Goal: Information Seeking & Learning: Check status

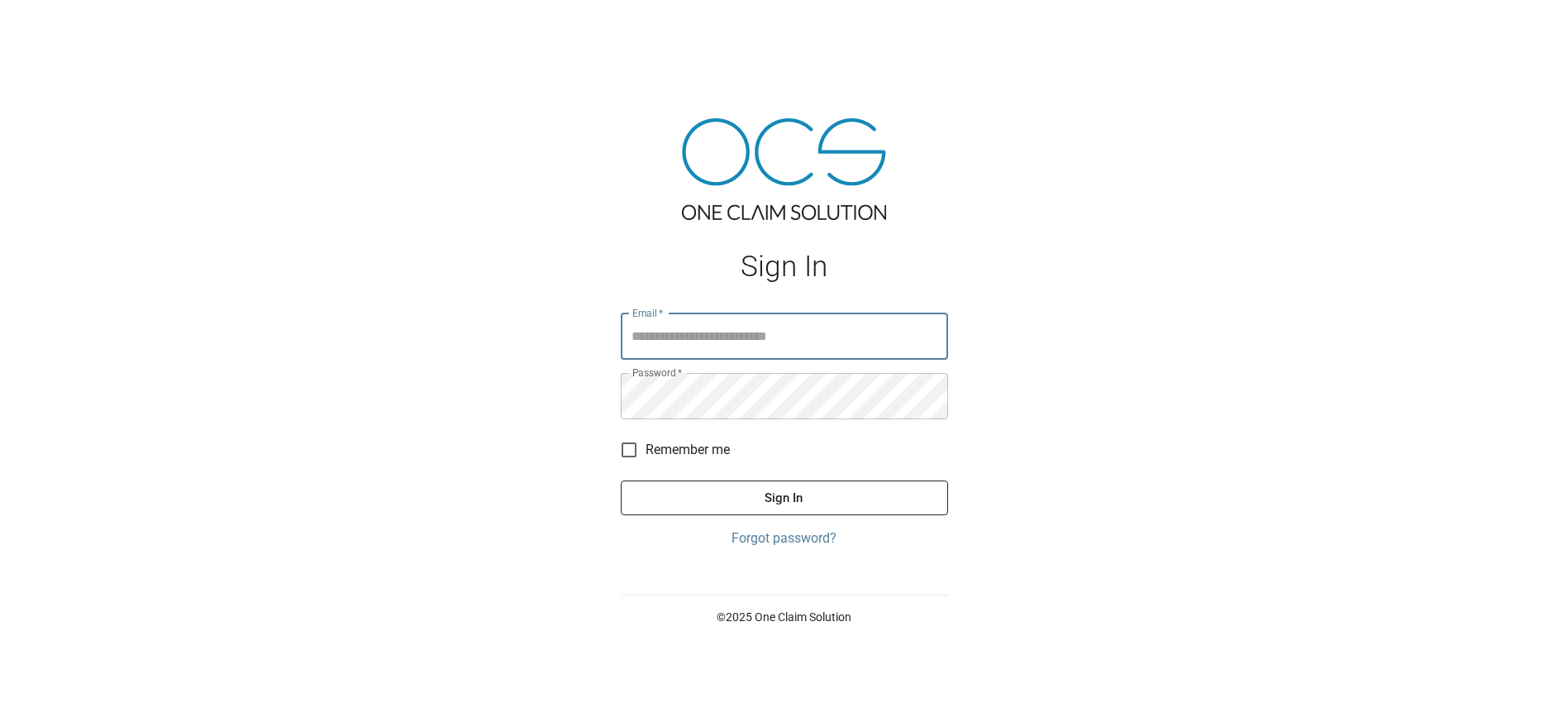
type input "**********"
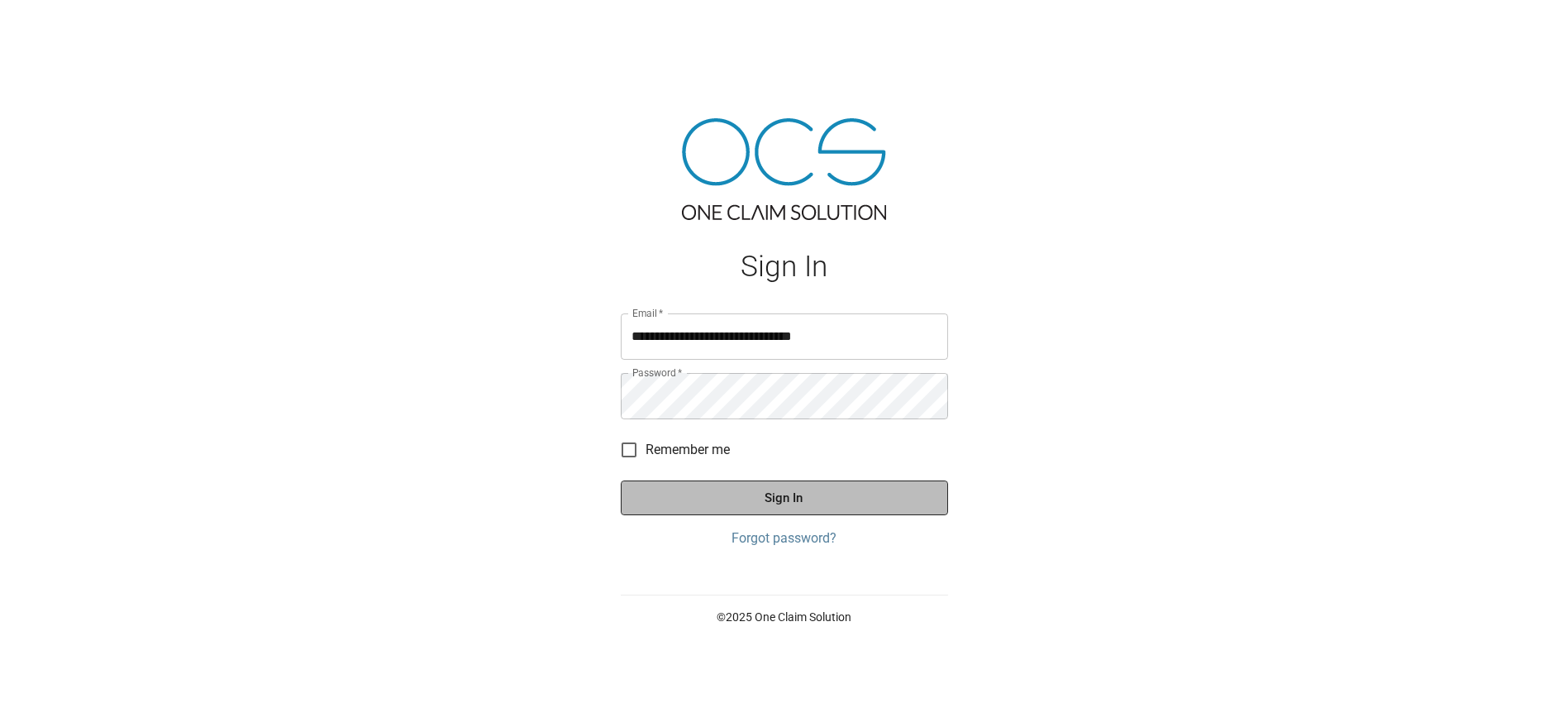
click at [789, 502] on button "Sign In" at bounding box center [784, 498] width 328 height 35
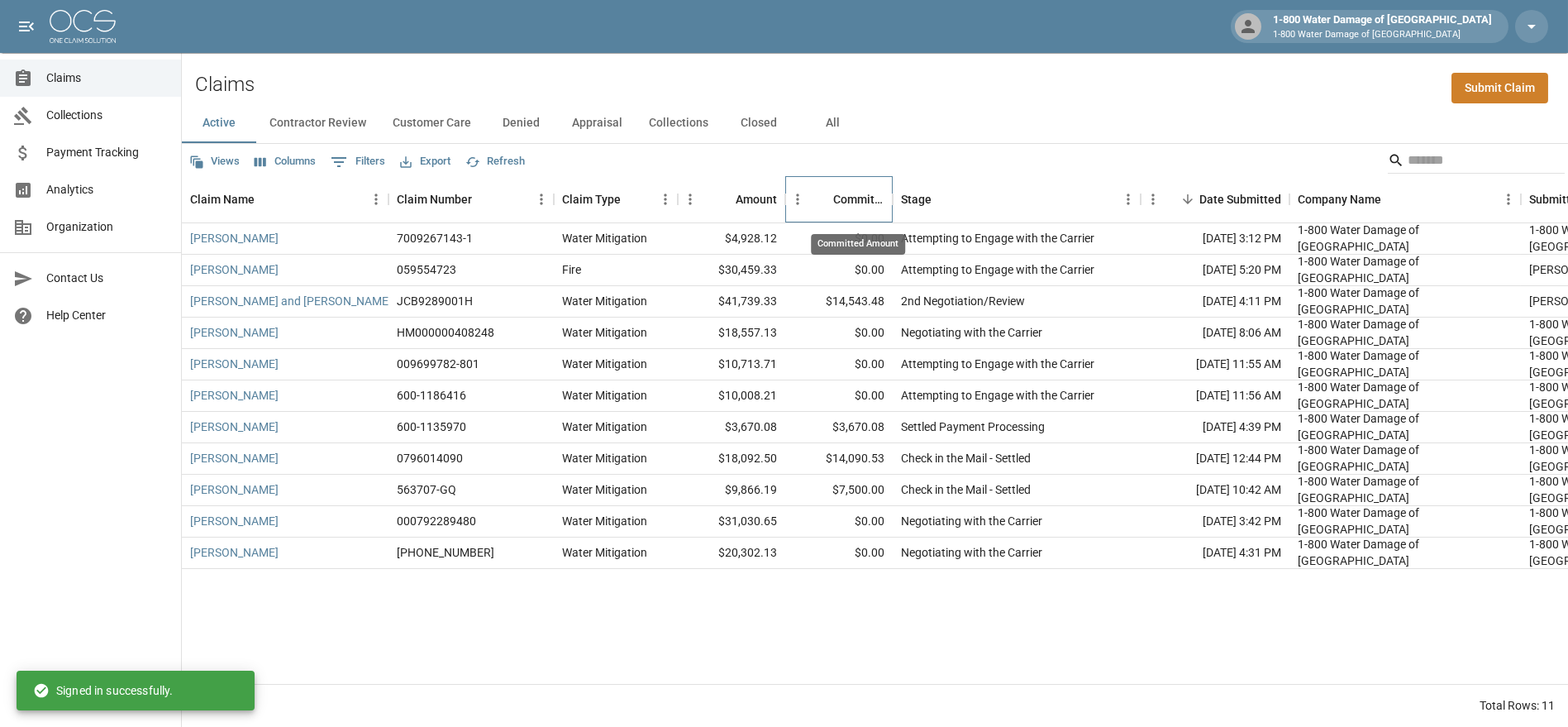
click at [836, 208] on div "Committed Amount" at bounding box center [859, 200] width 52 height 46
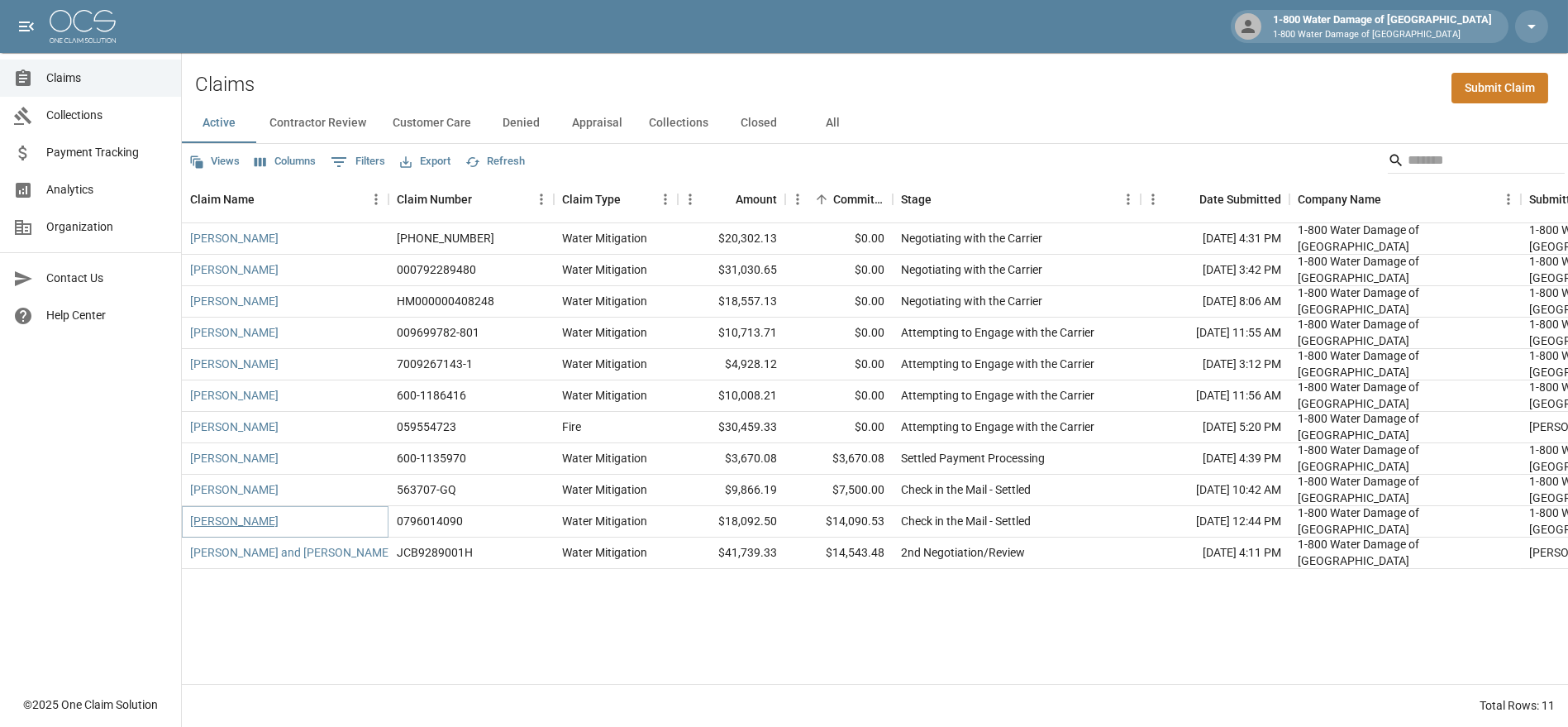
click at [245, 518] on link "[PERSON_NAME]" at bounding box center [235, 521] width 89 height 17
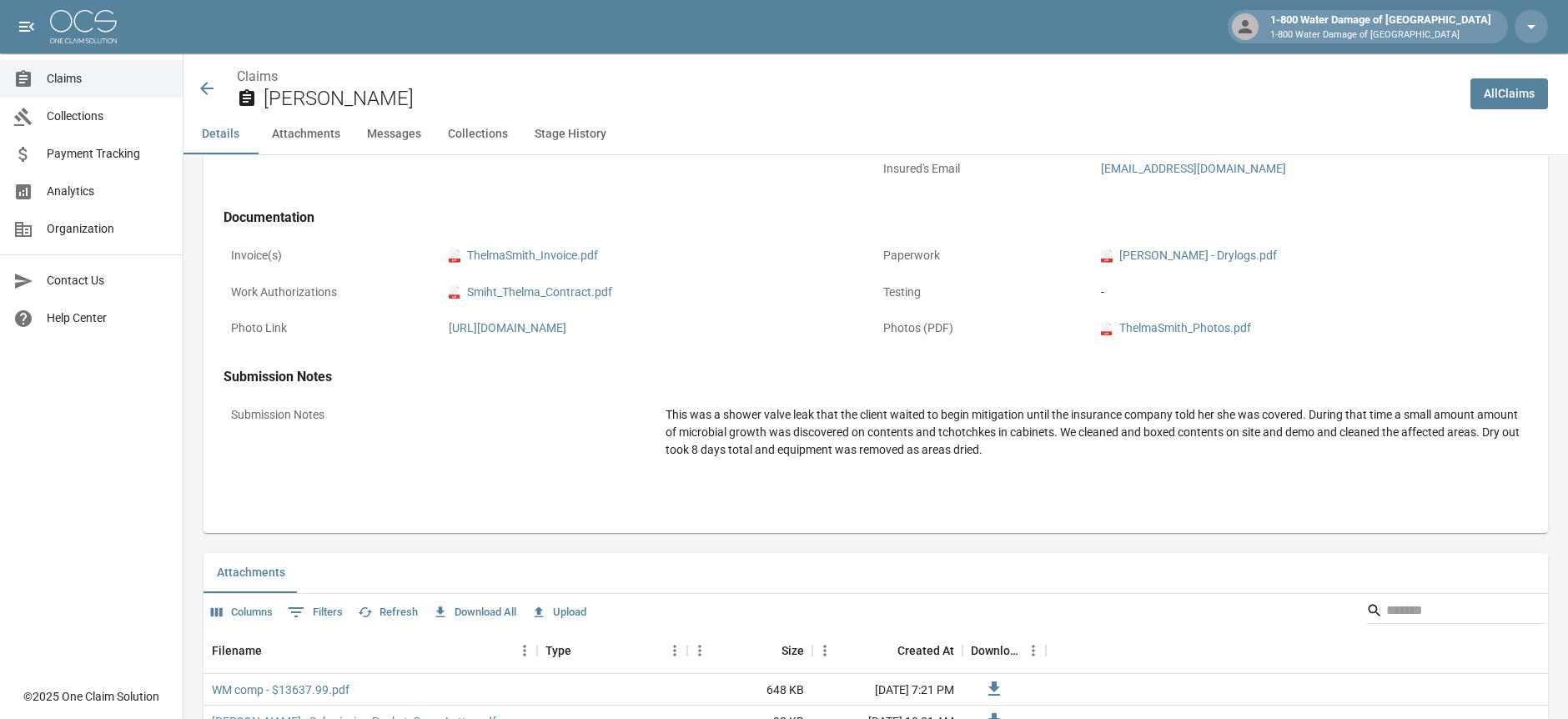
scroll to position [834, 0]
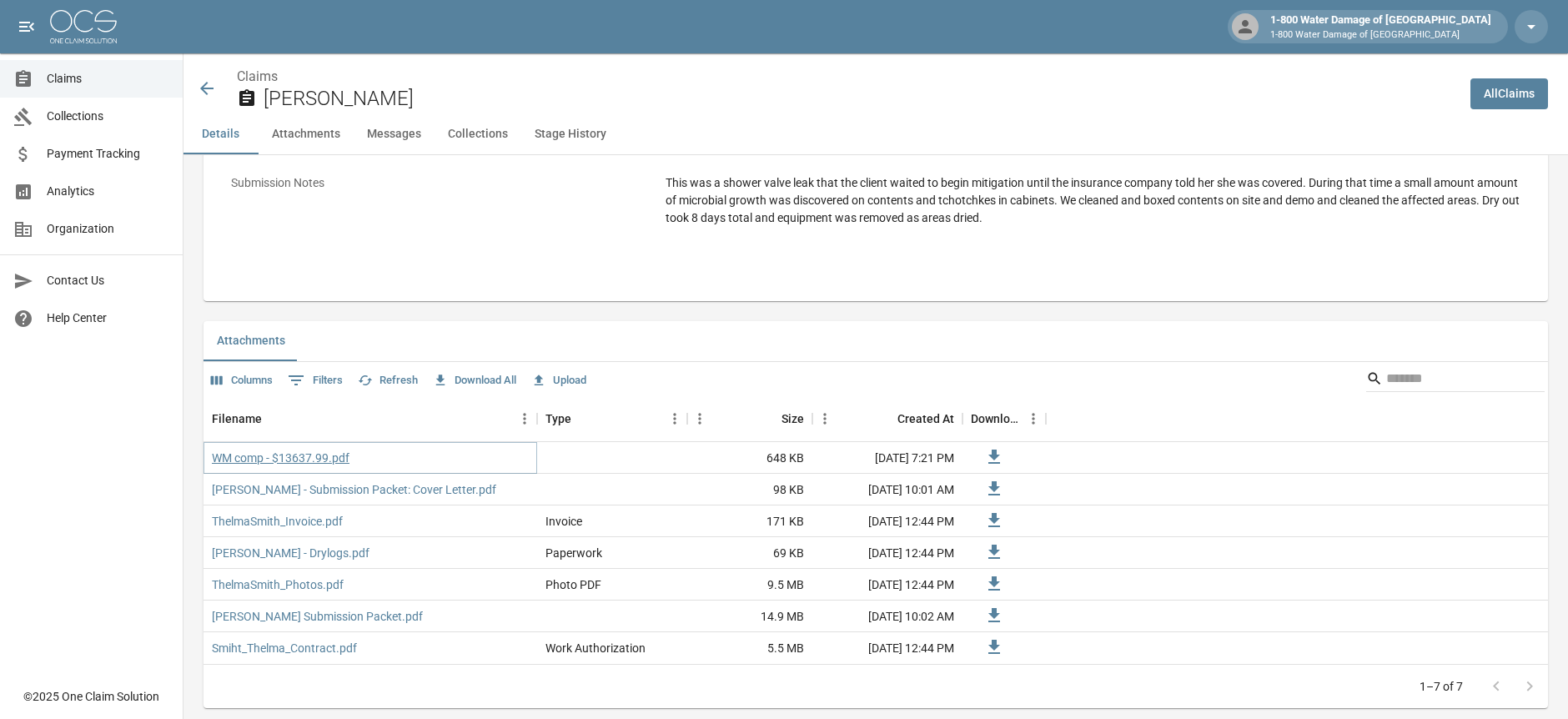
click at [284, 461] on link "WM comp - $13637.99.pdf" at bounding box center [280, 458] width 138 height 17
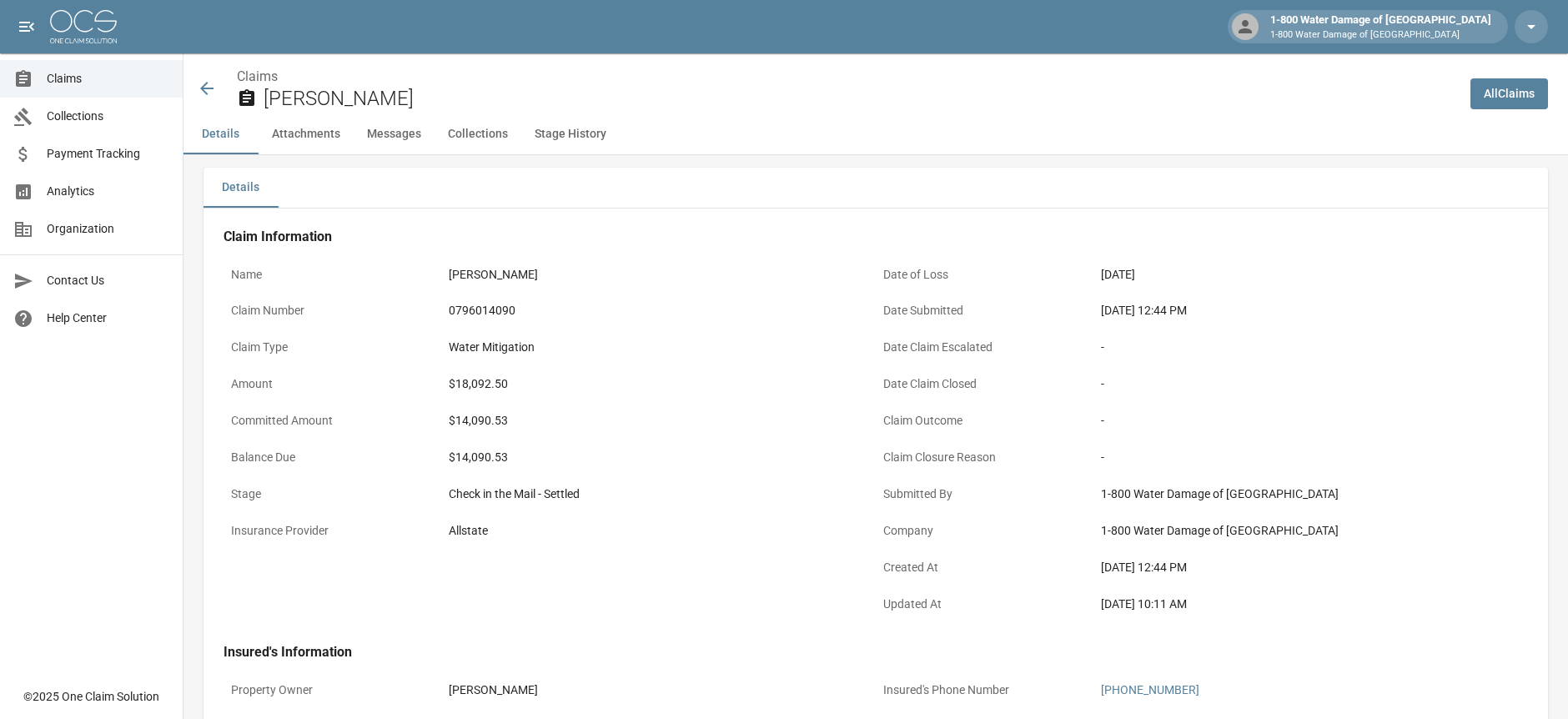
scroll to position [0, 0]
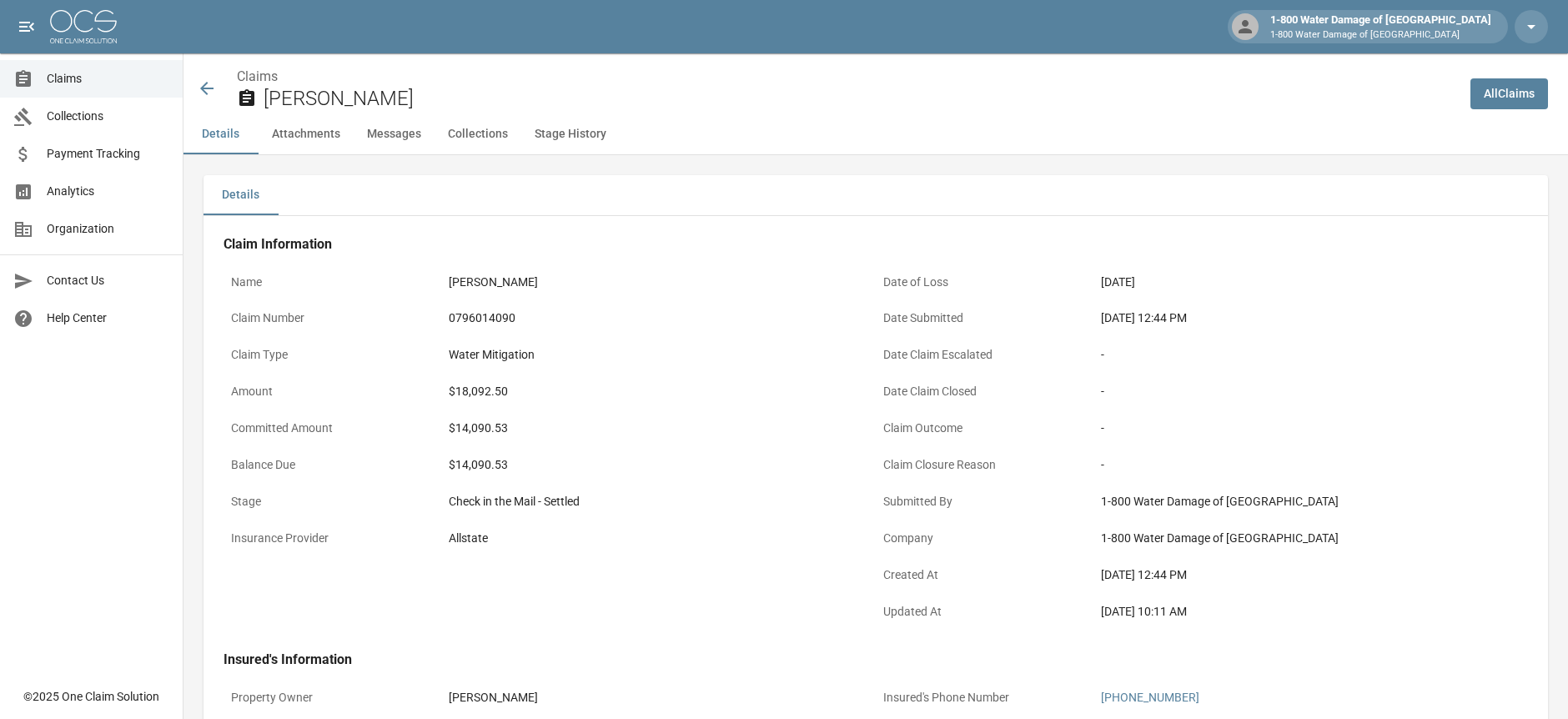
click at [205, 86] on icon at bounding box center [206, 88] width 20 height 20
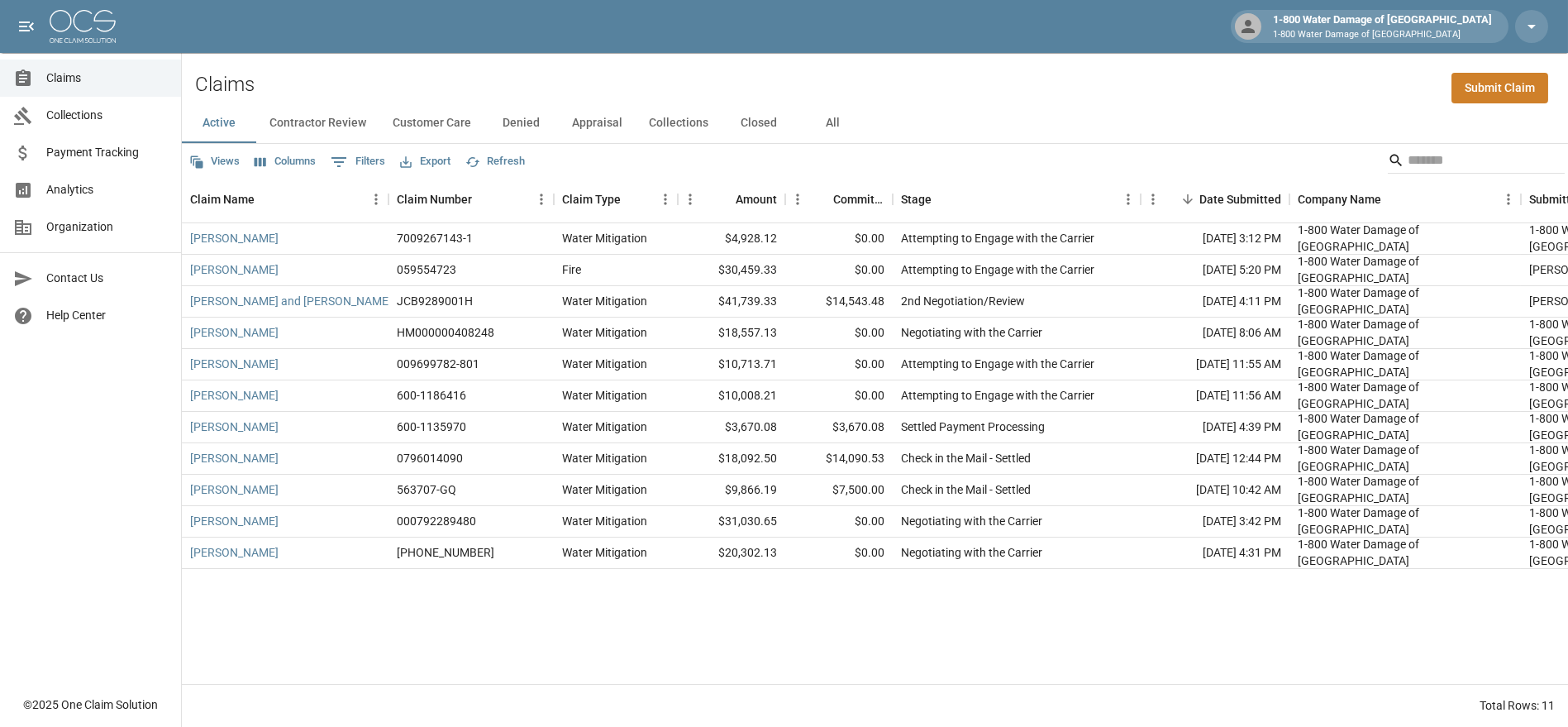
click at [594, 118] on button "Appraisal" at bounding box center [597, 123] width 77 height 40
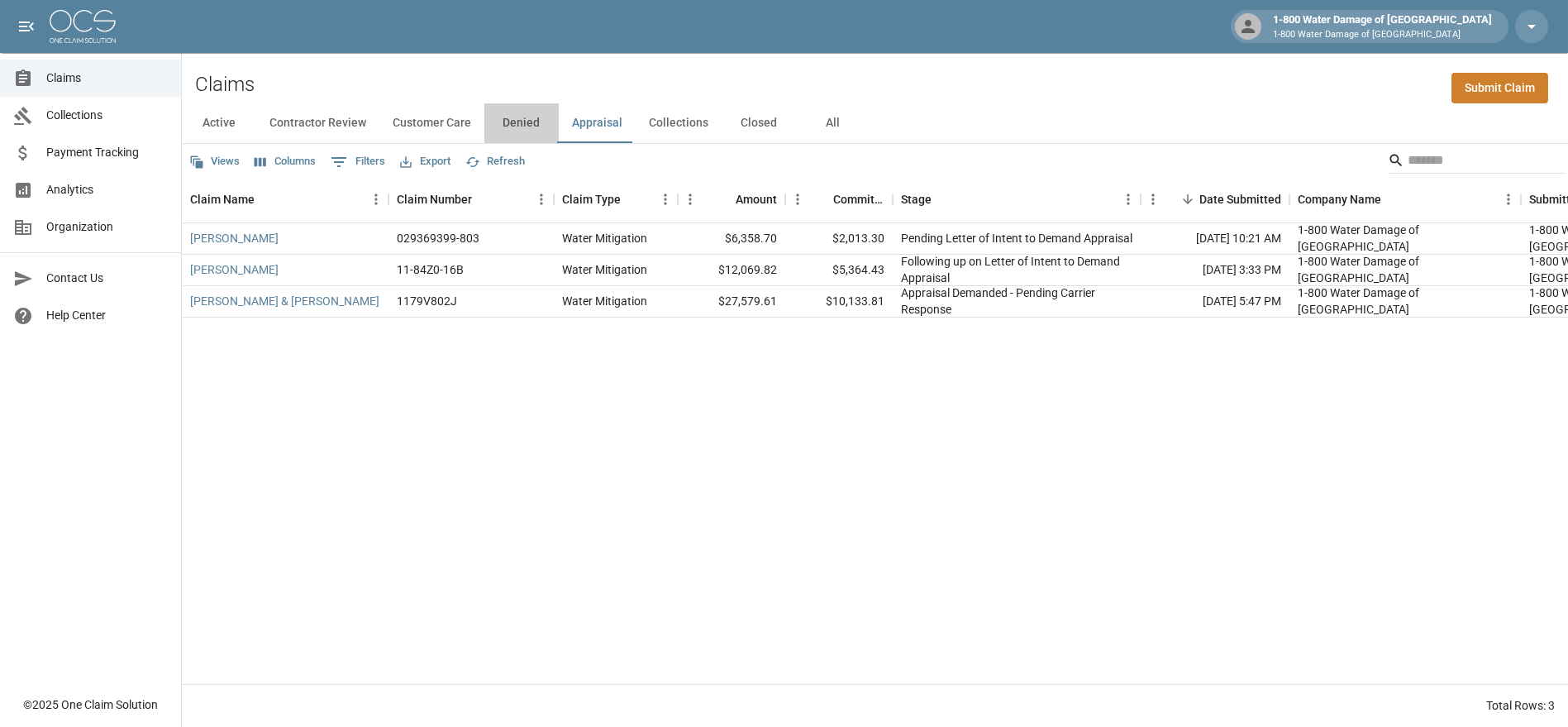
click at [505, 119] on button "Denied" at bounding box center [522, 123] width 75 height 40
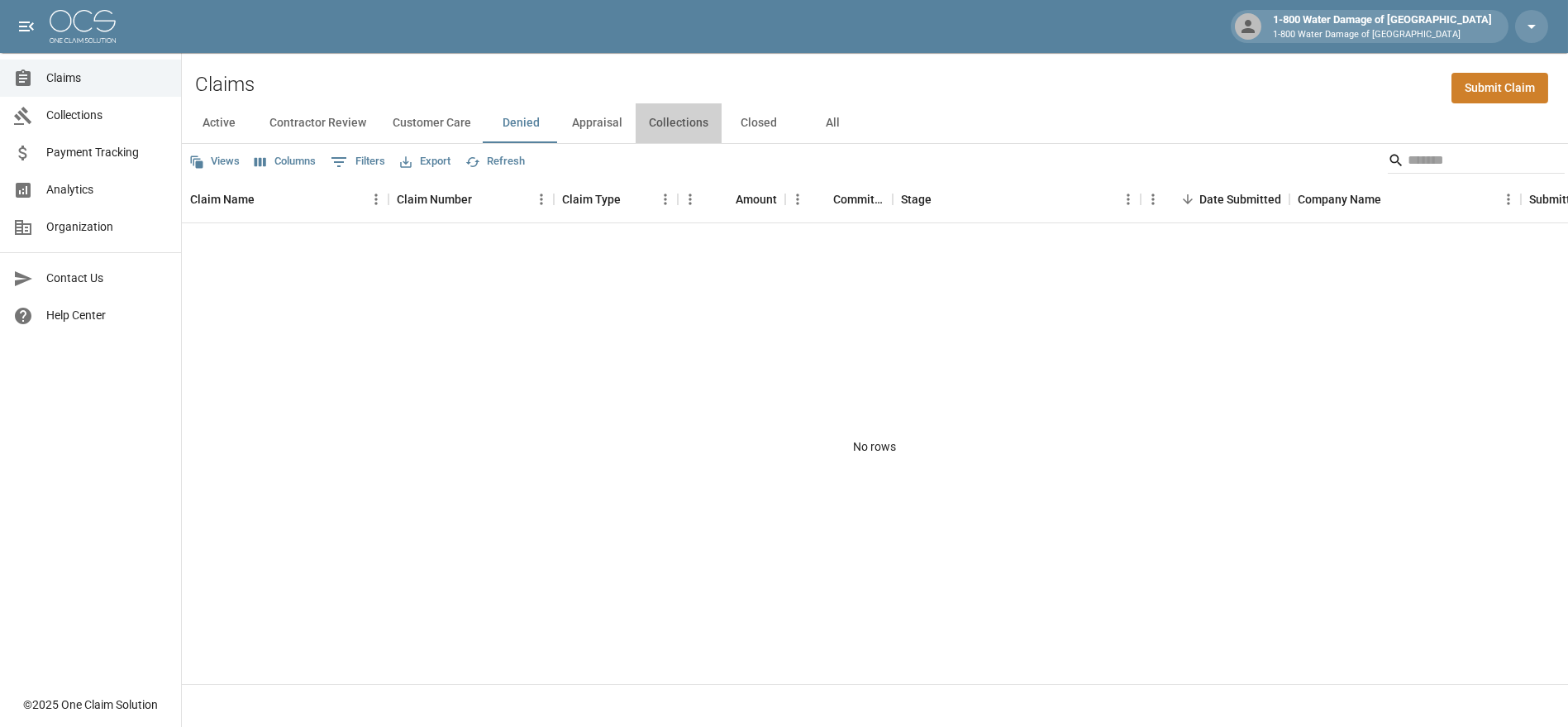
click at [678, 123] on button "Collections" at bounding box center [679, 123] width 86 height 40
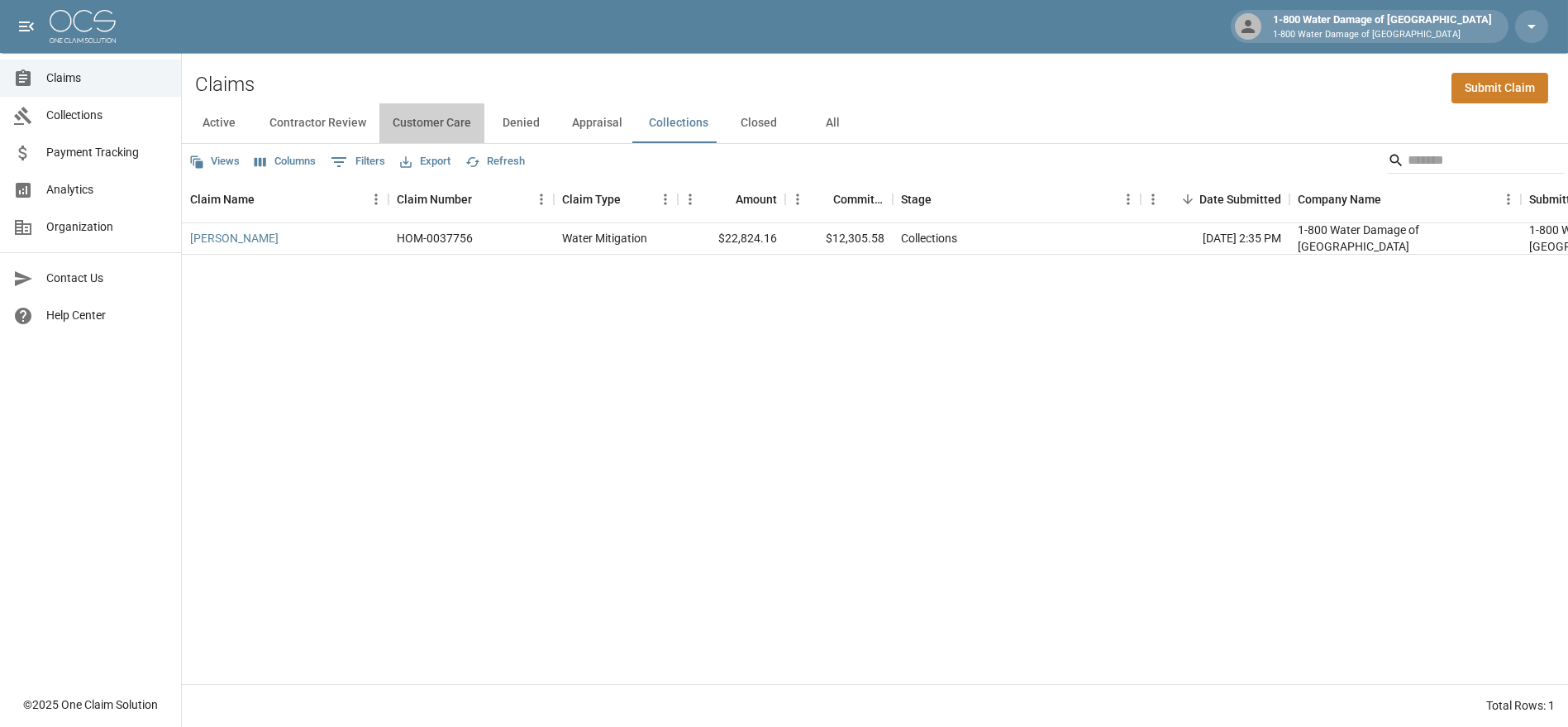
click at [428, 122] on button "Customer Care" at bounding box center [432, 123] width 105 height 40
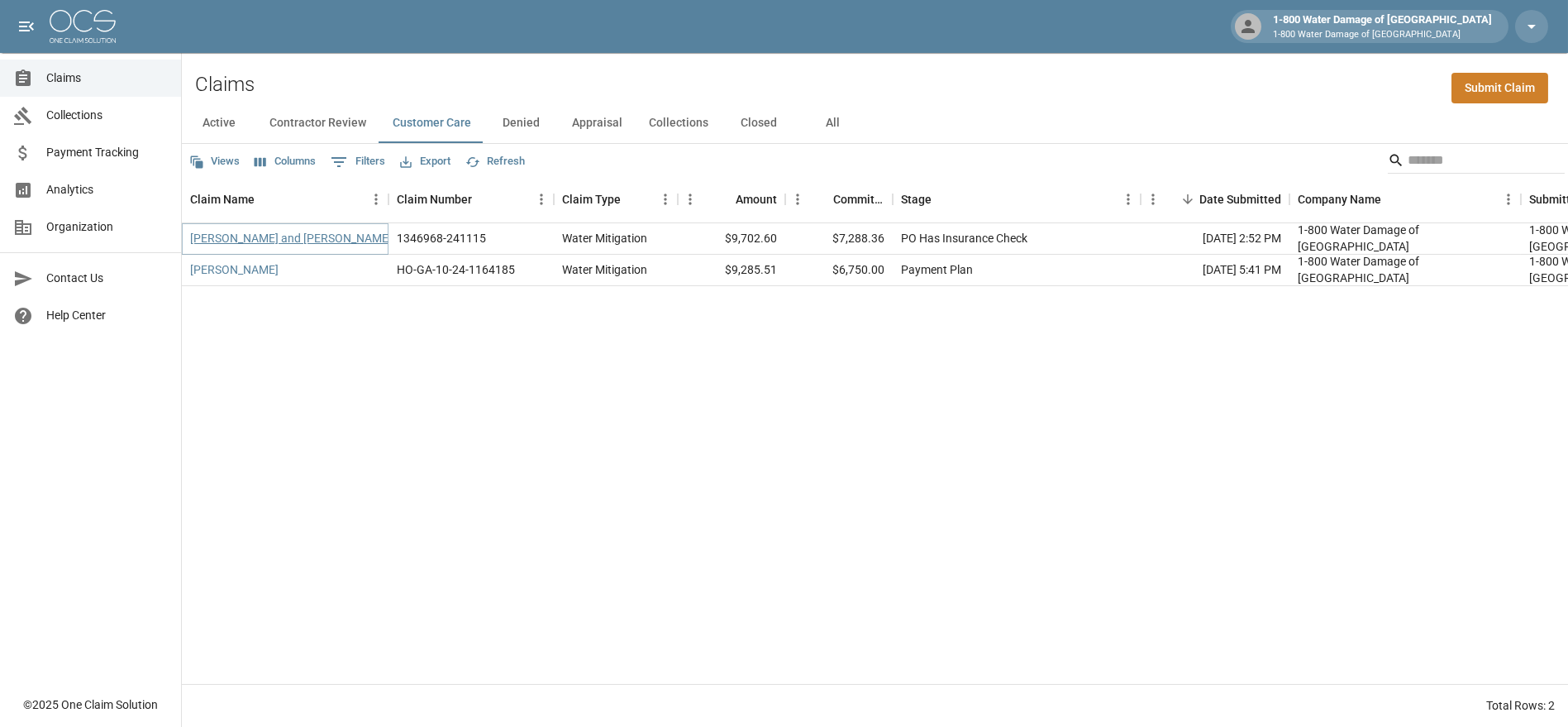
click at [246, 237] on link "[PERSON_NAME] and [PERSON_NAME]" at bounding box center [291, 238] width 201 height 17
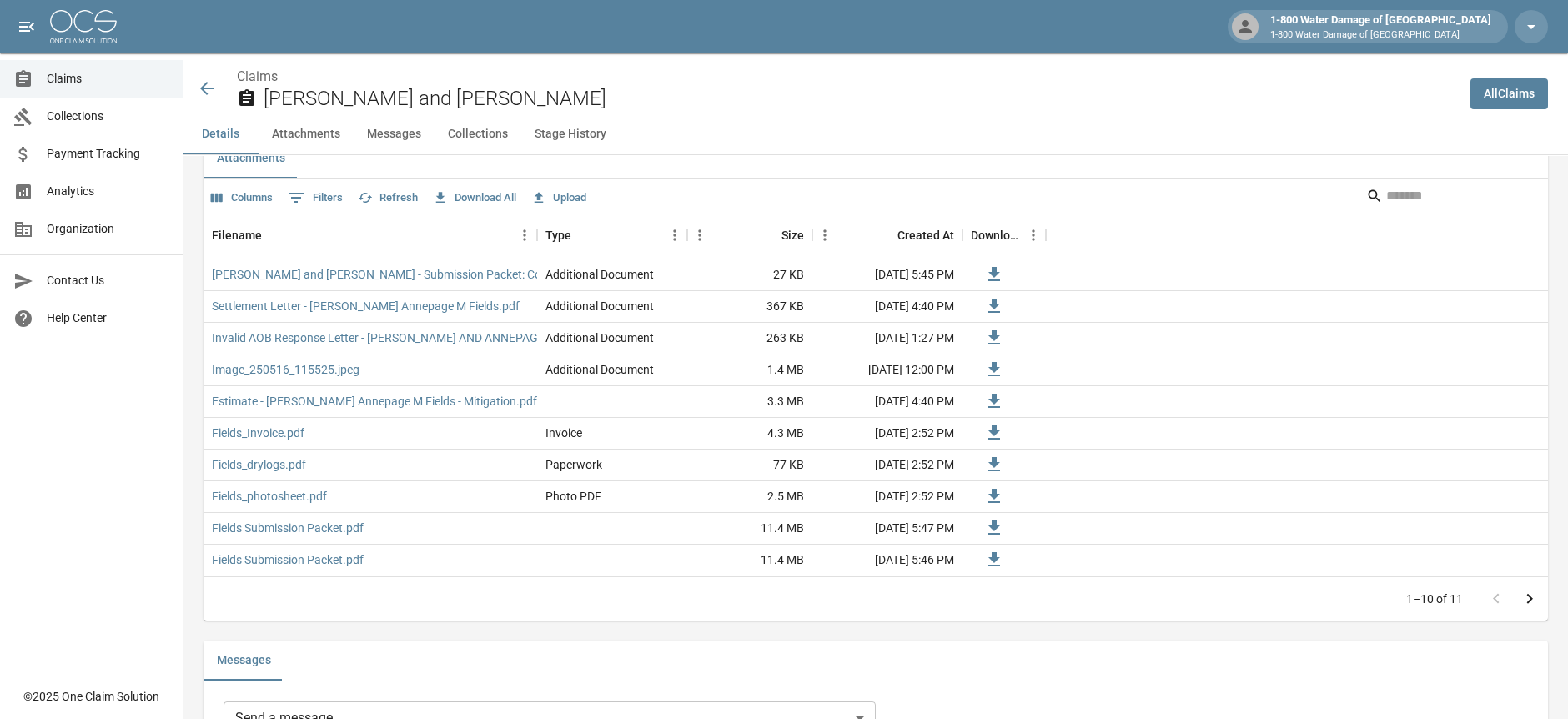
scroll to position [1019, 0]
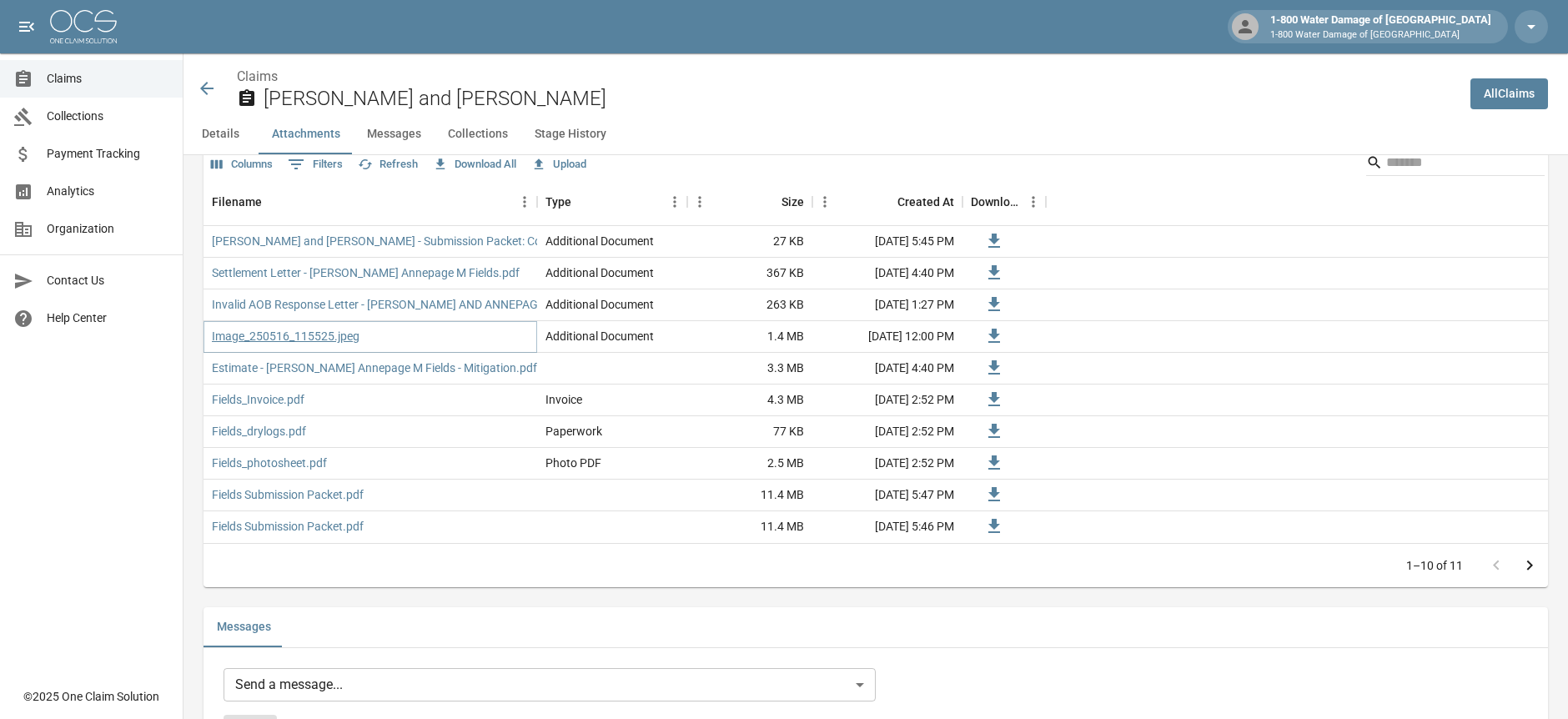
click at [305, 337] on link "Image_250516_115525.jpeg" at bounding box center [285, 336] width 147 height 17
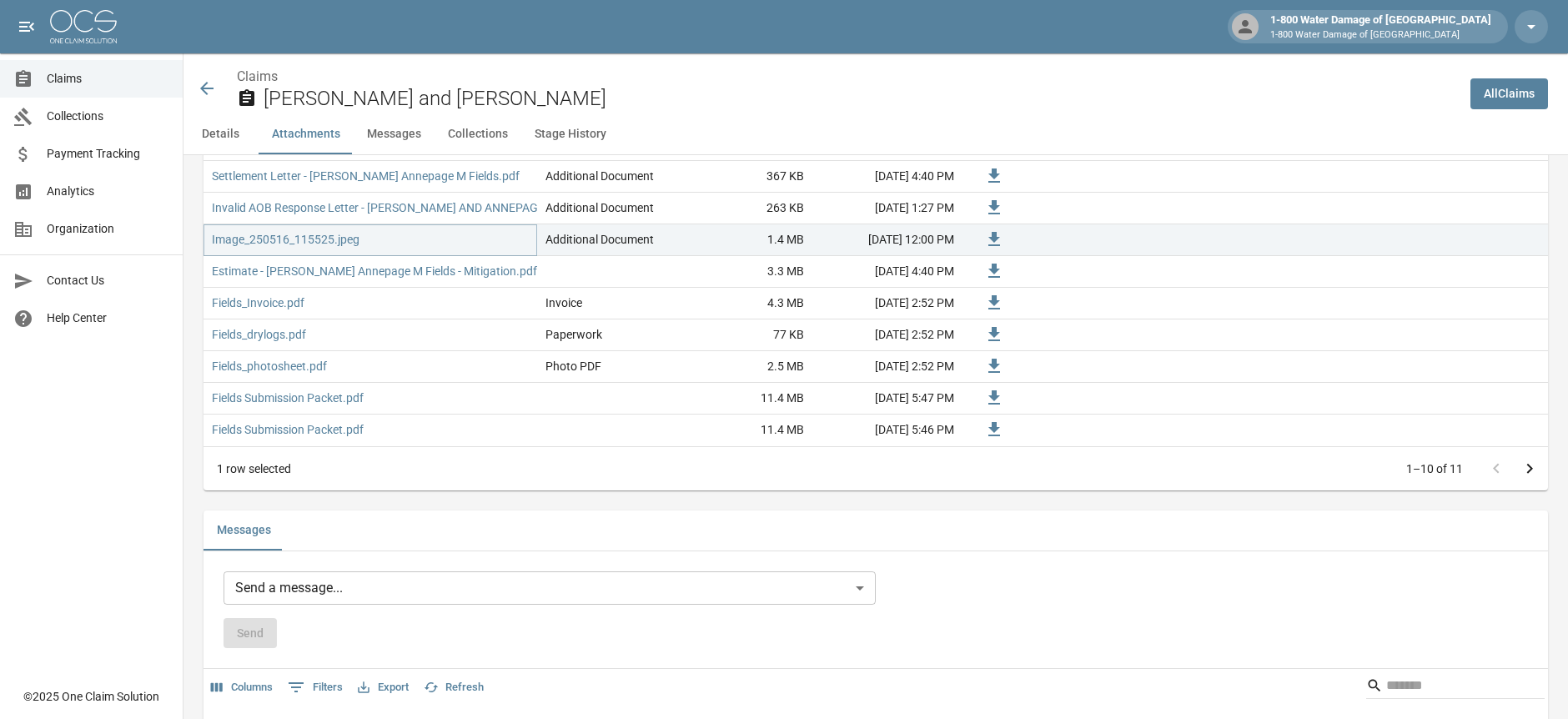
scroll to position [1111, 0]
click at [455, 211] on link "Invalid AOB Response Letter - [PERSON_NAME] AND ANNEPAGE M FIELDS.pdf" at bounding box center [415, 211] width 406 height 17
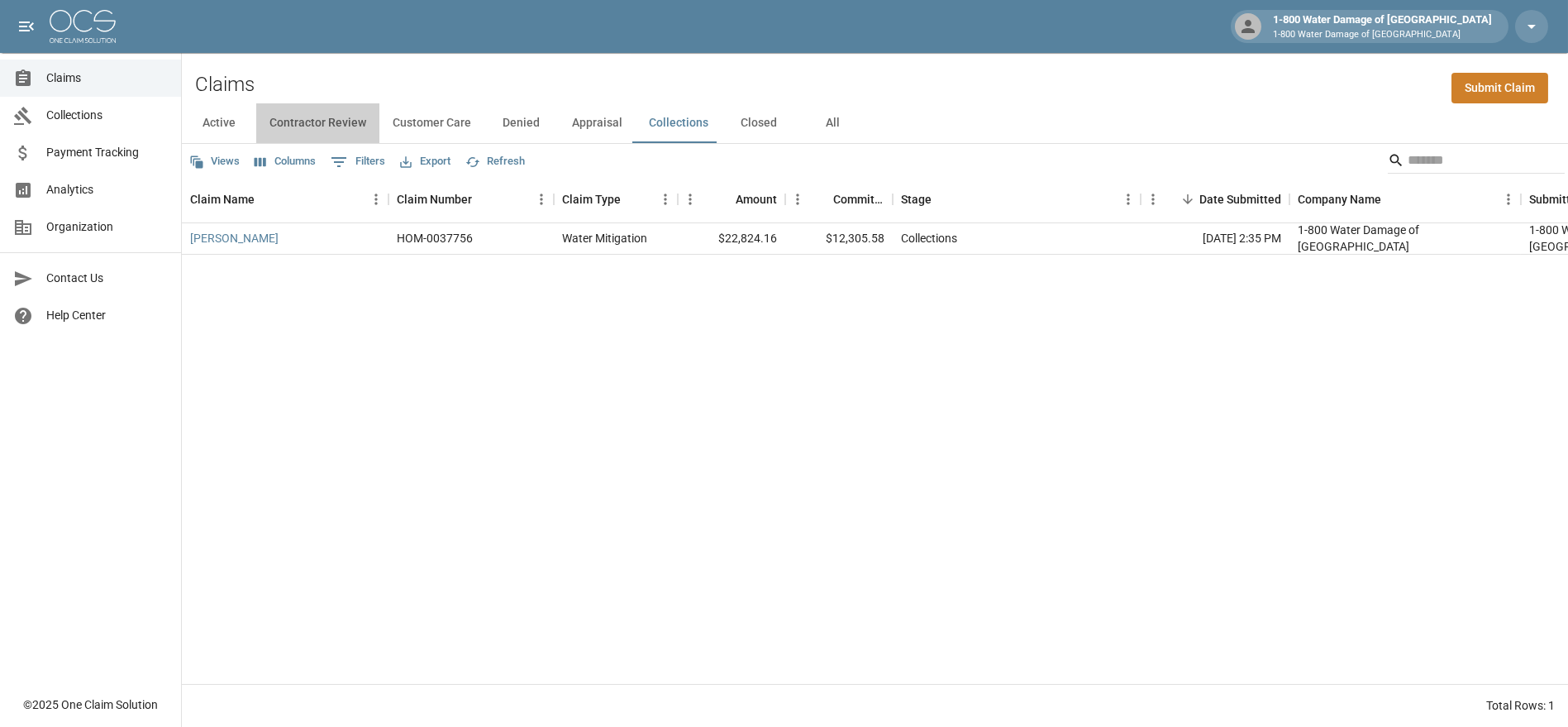
click at [305, 123] on button "Contractor Review" at bounding box center [318, 123] width 123 height 40
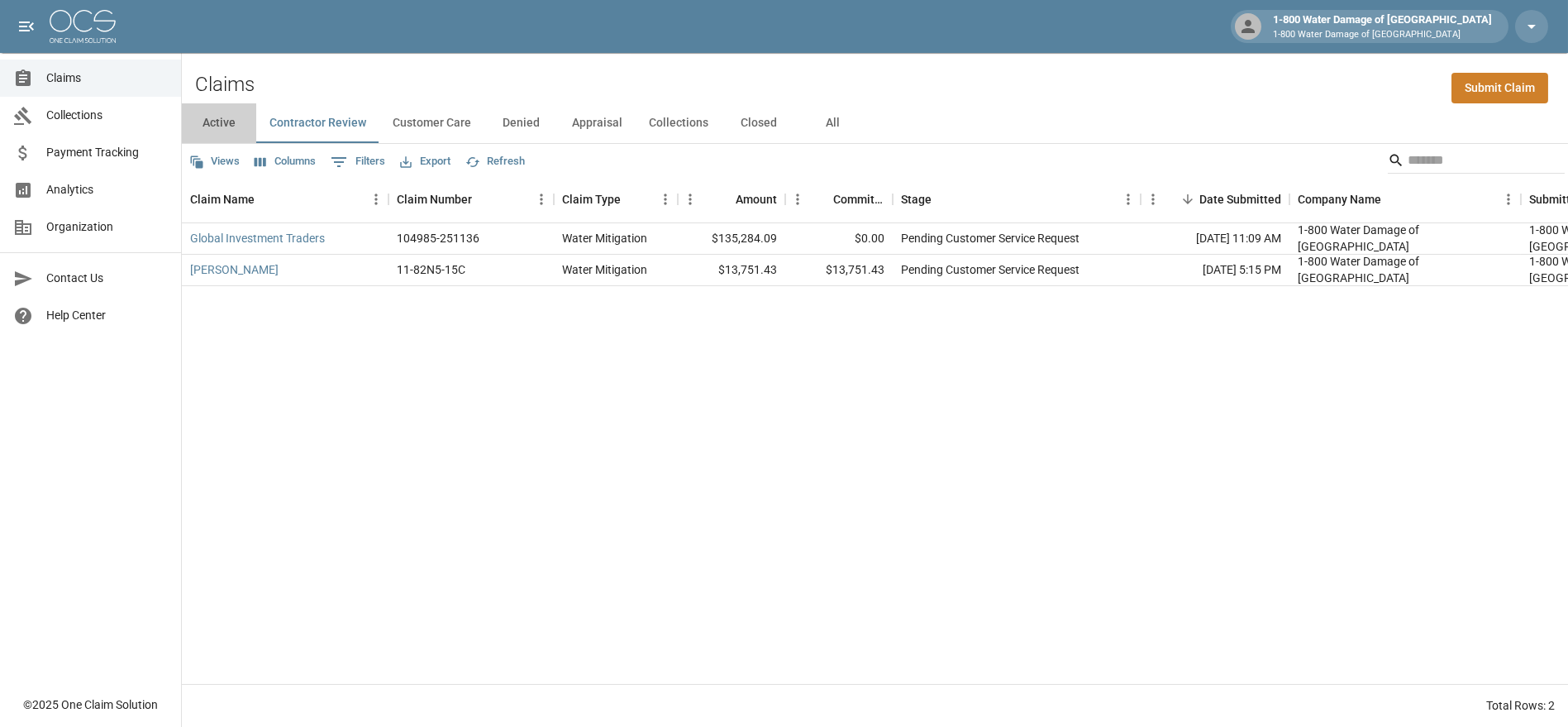
click at [221, 119] on button "Active" at bounding box center [219, 123] width 75 height 40
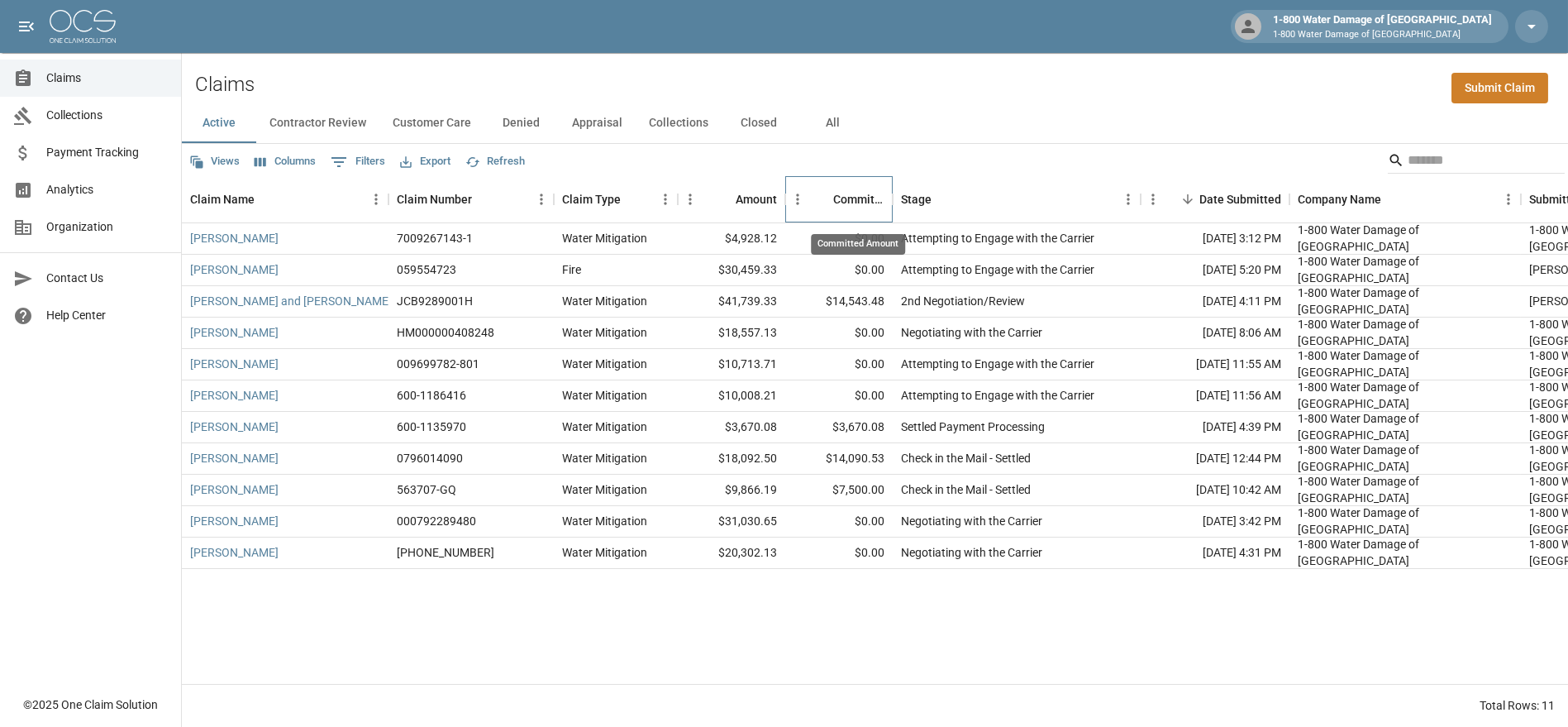
click at [841, 206] on div "Committed Amount" at bounding box center [859, 200] width 52 height 46
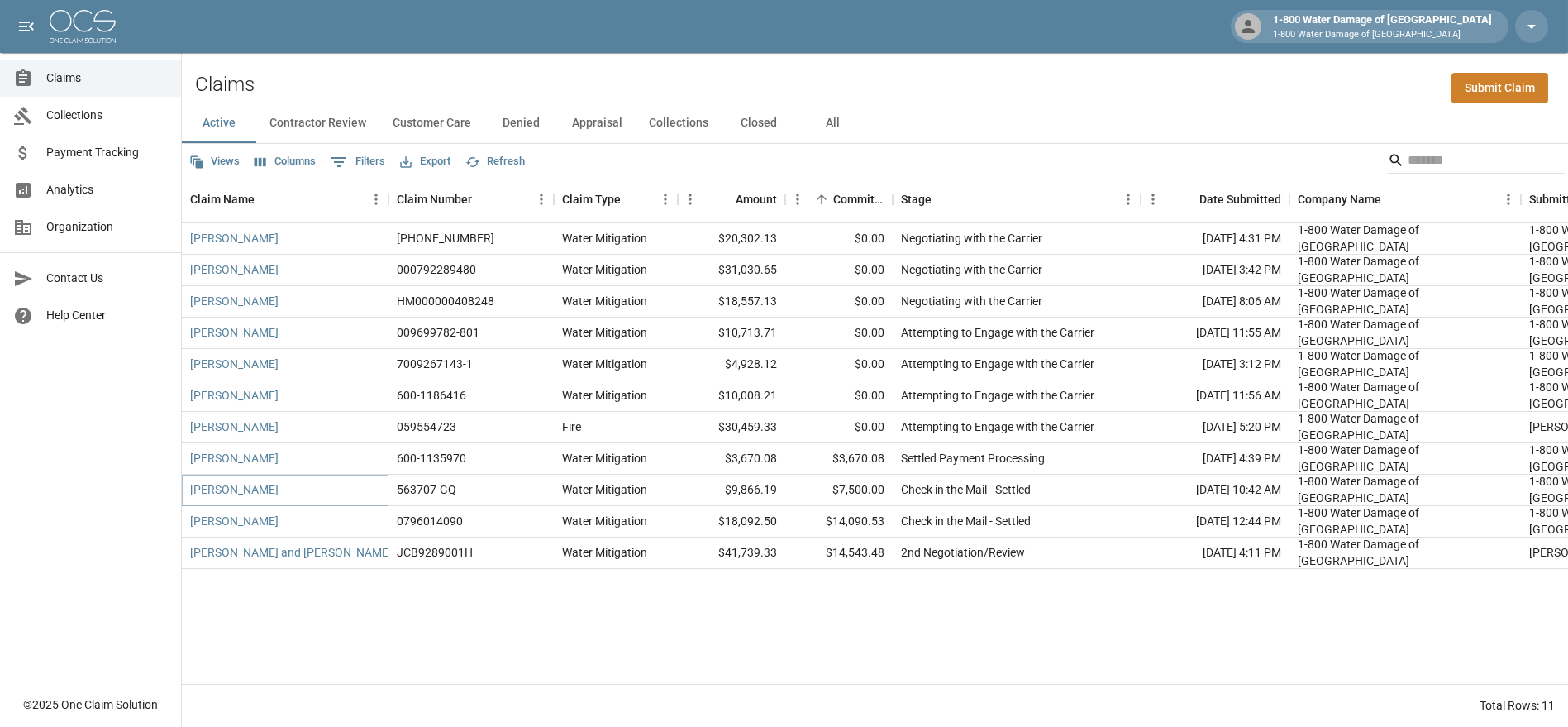
click at [231, 493] on link "[PERSON_NAME]" at bounding box center [235, 490] width 89 height 17
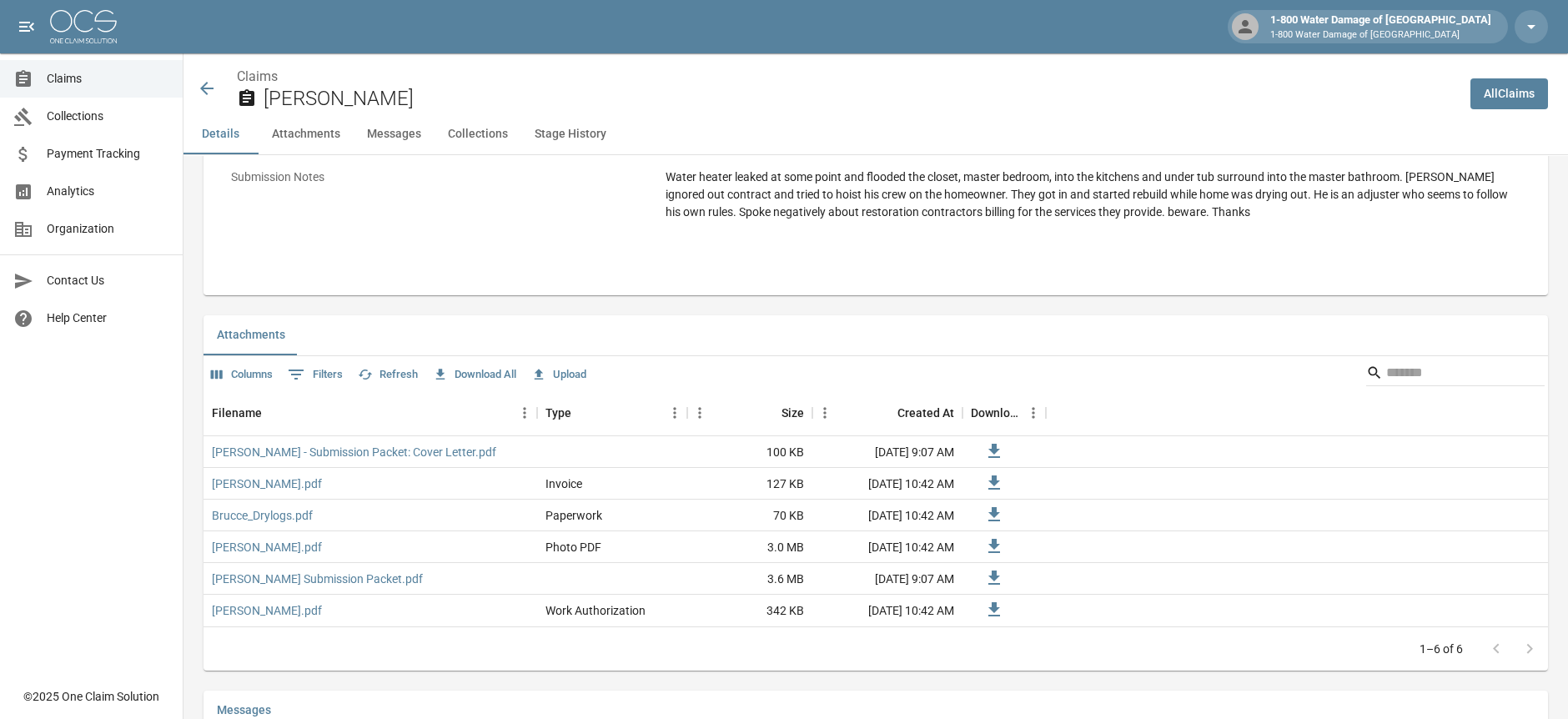
scroll to position [834, 0]
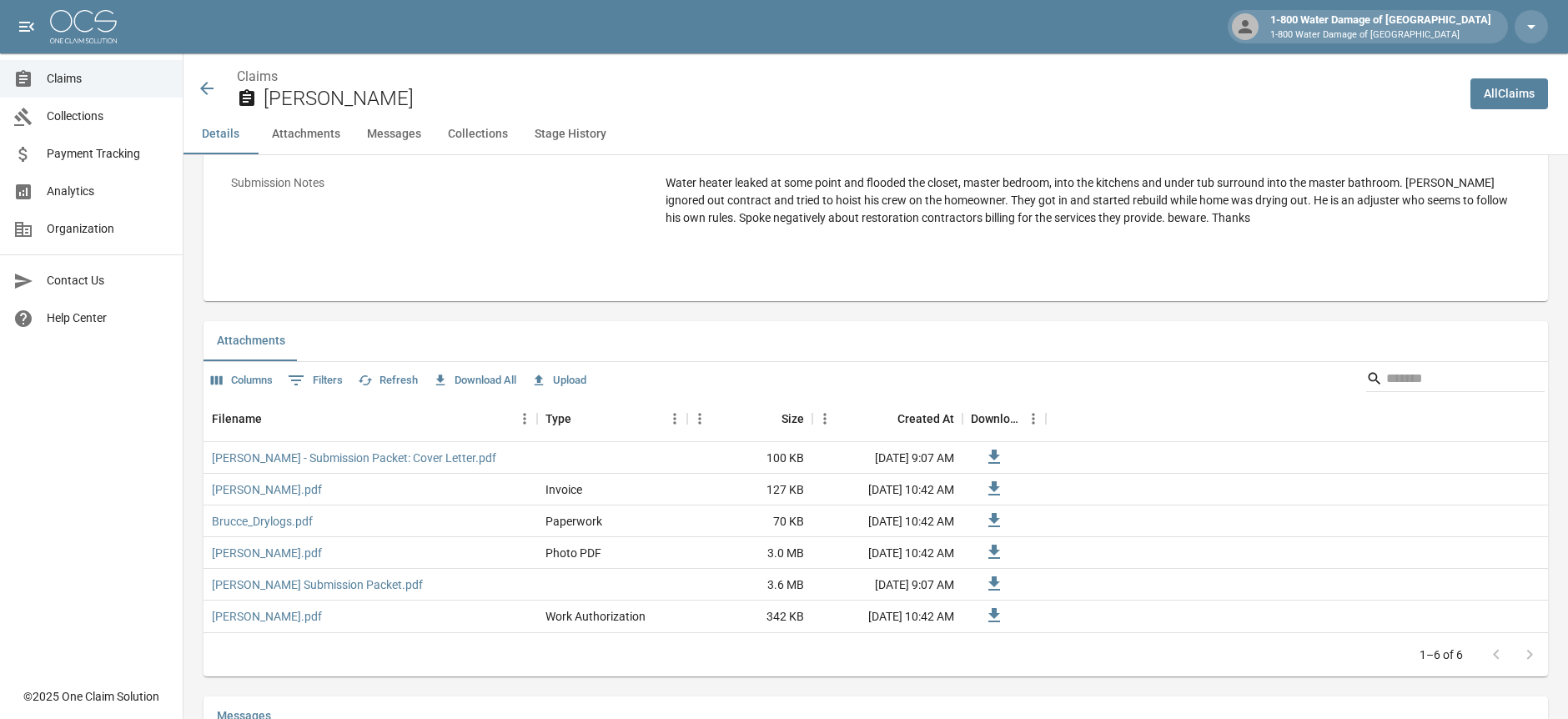
click at [203, 87] on icon at bounding box center [207, 88] width 13 height 13
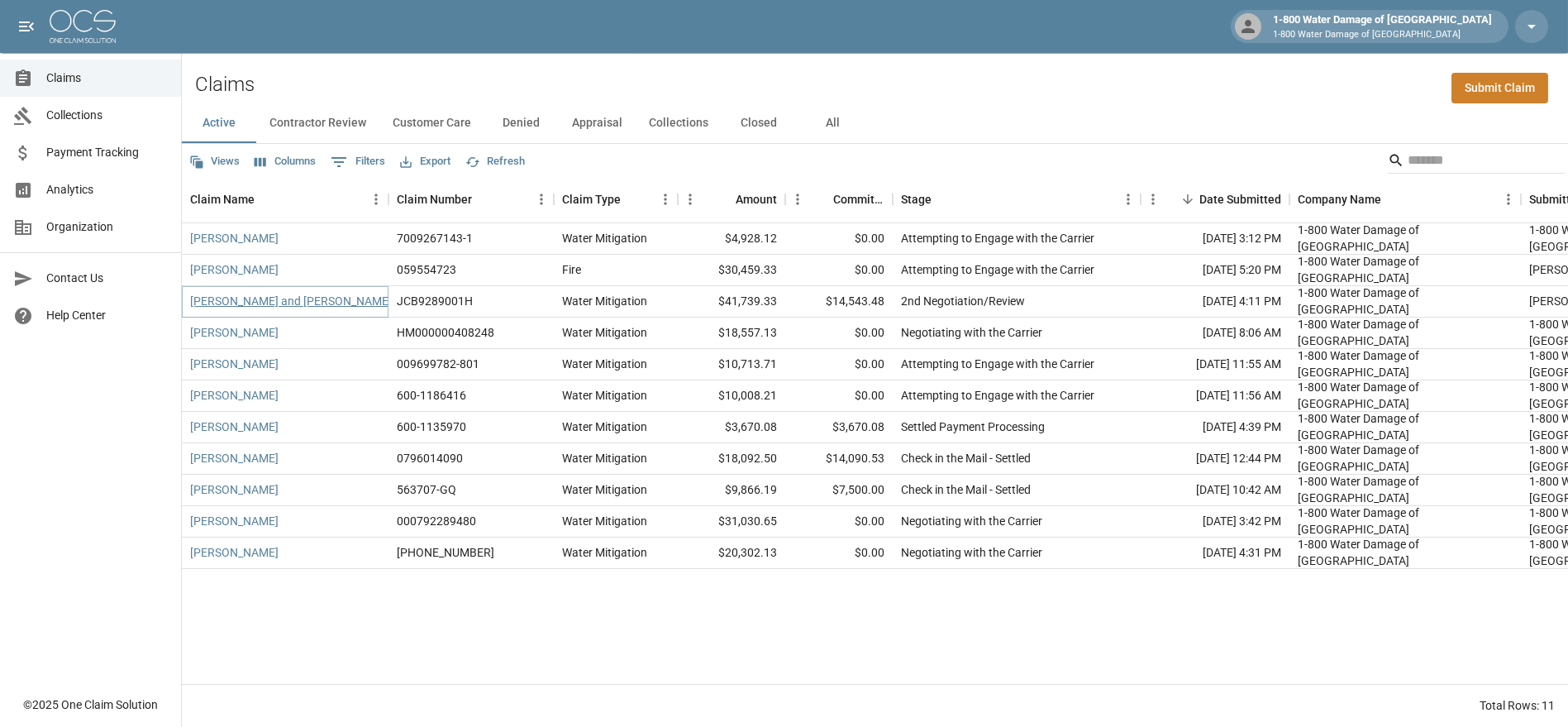
click at [223, 297] on link "[PERSON_NAME] and [PERSON_NAME]" at bounding box center [291, 301] width 201 height 17
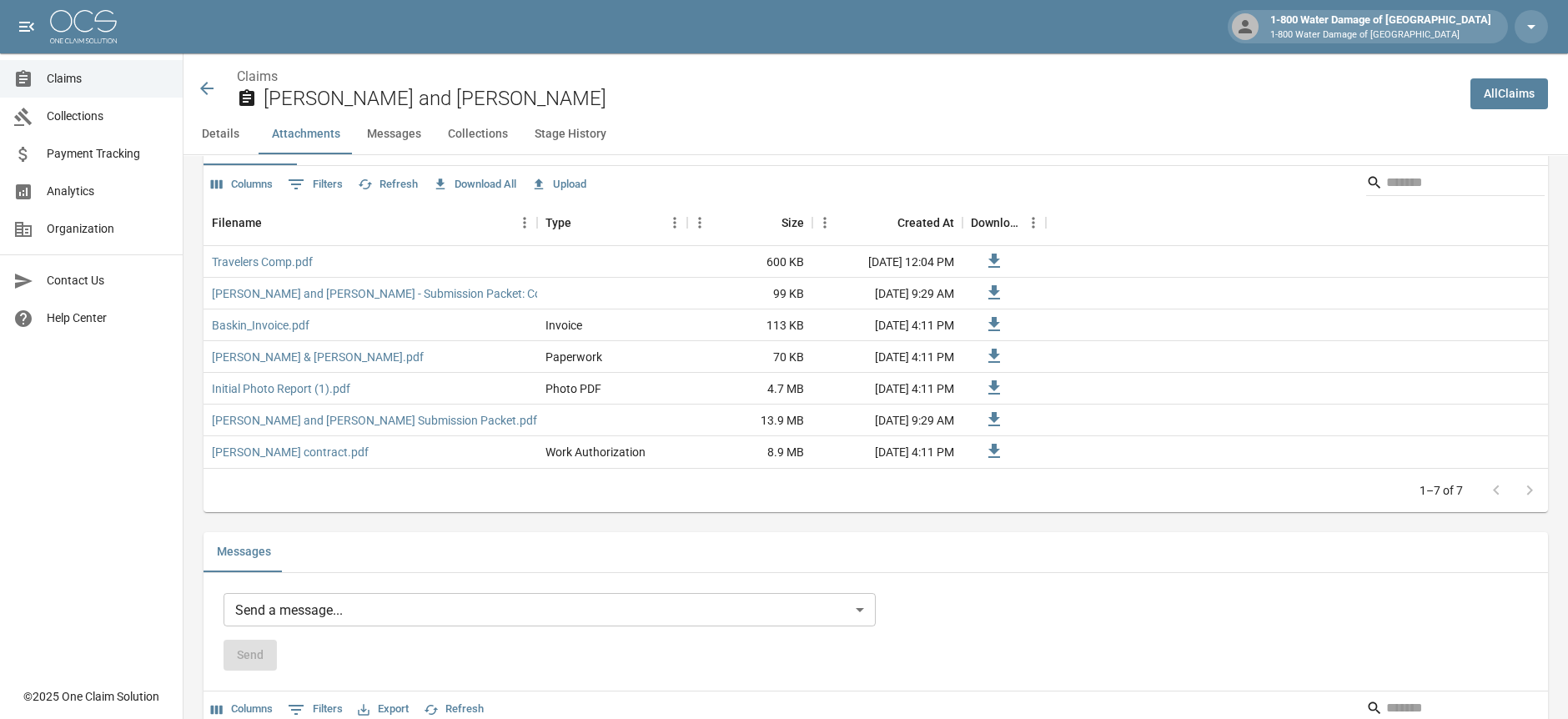
scroll to position [1019, 0]
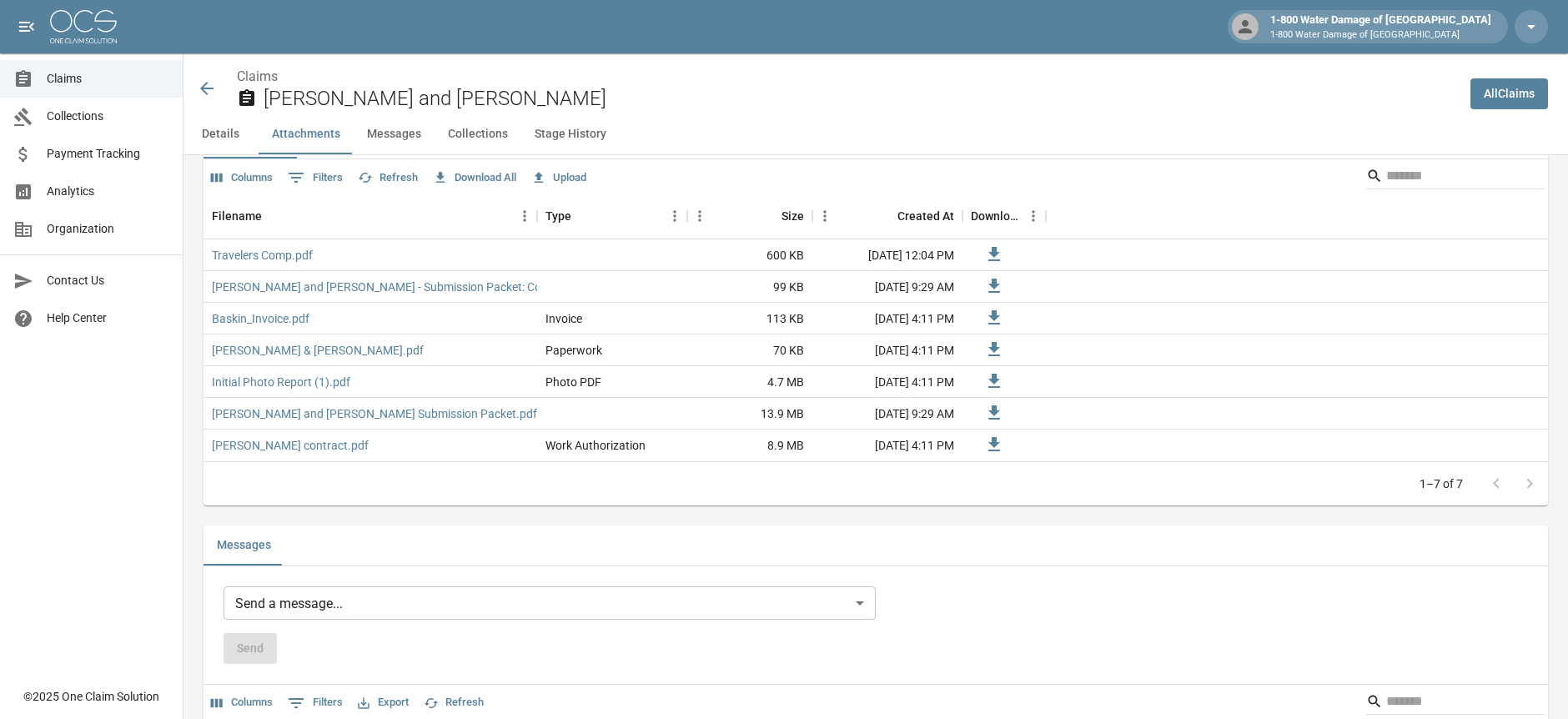
click at [213, 87] on icon at bounding box center [206, 88] width 20 height 20
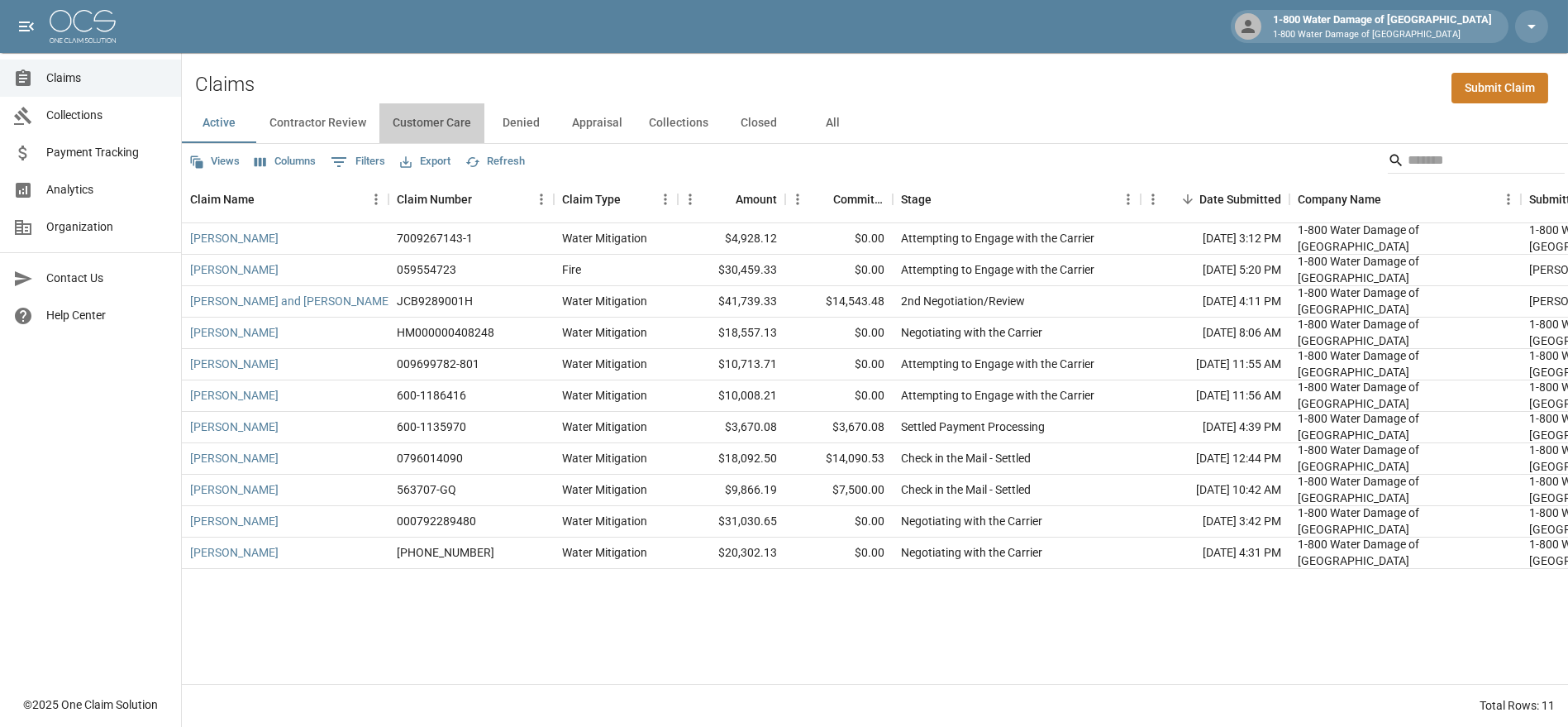
click at [430, 124] on button "Customer Care" at bounding box center [432, 123] width 105 height 40
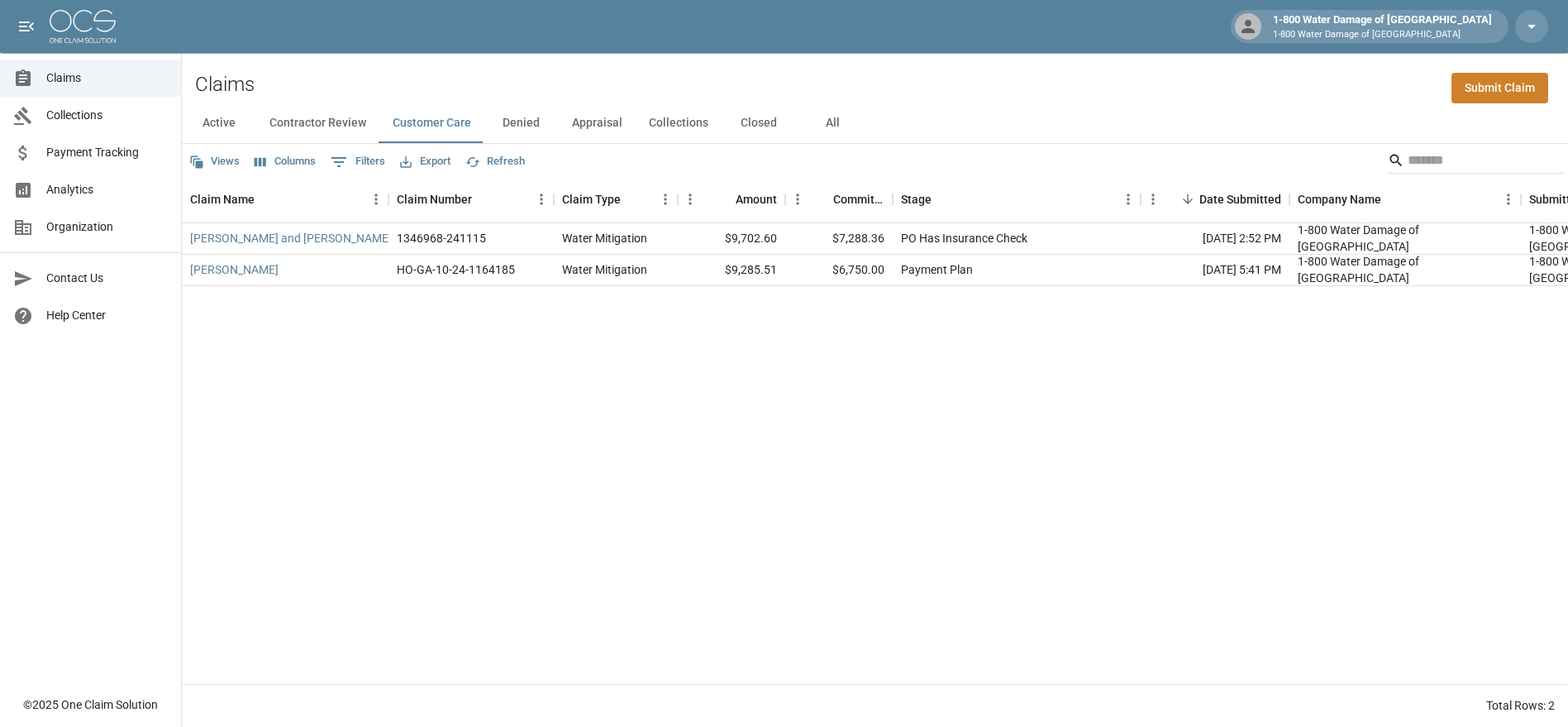
click at [515, 126] on button "Denied" at bounding box center [522, 123] width 75 height 40
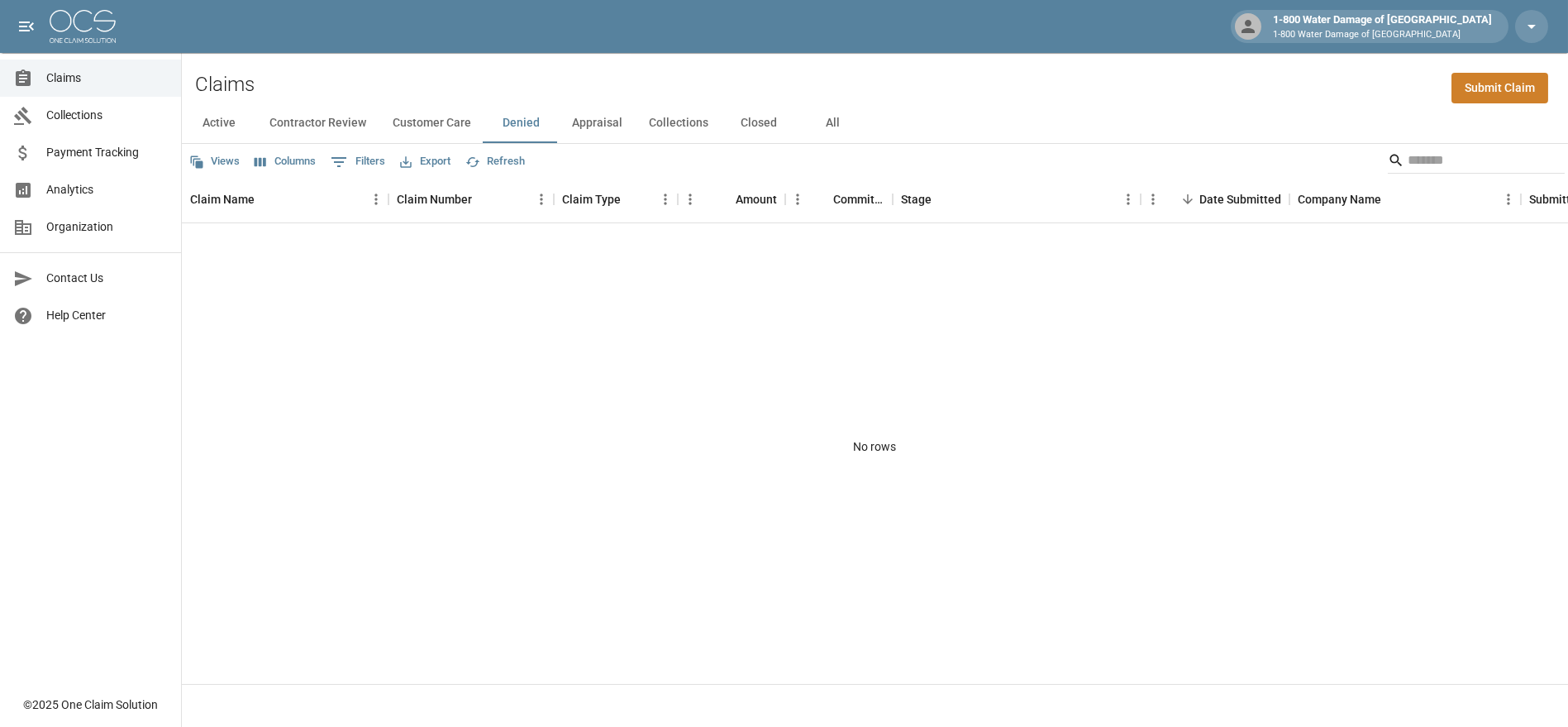
click at [585, 124] on button "Appraisal" at bounding box center [597, 123] width 77 height 40
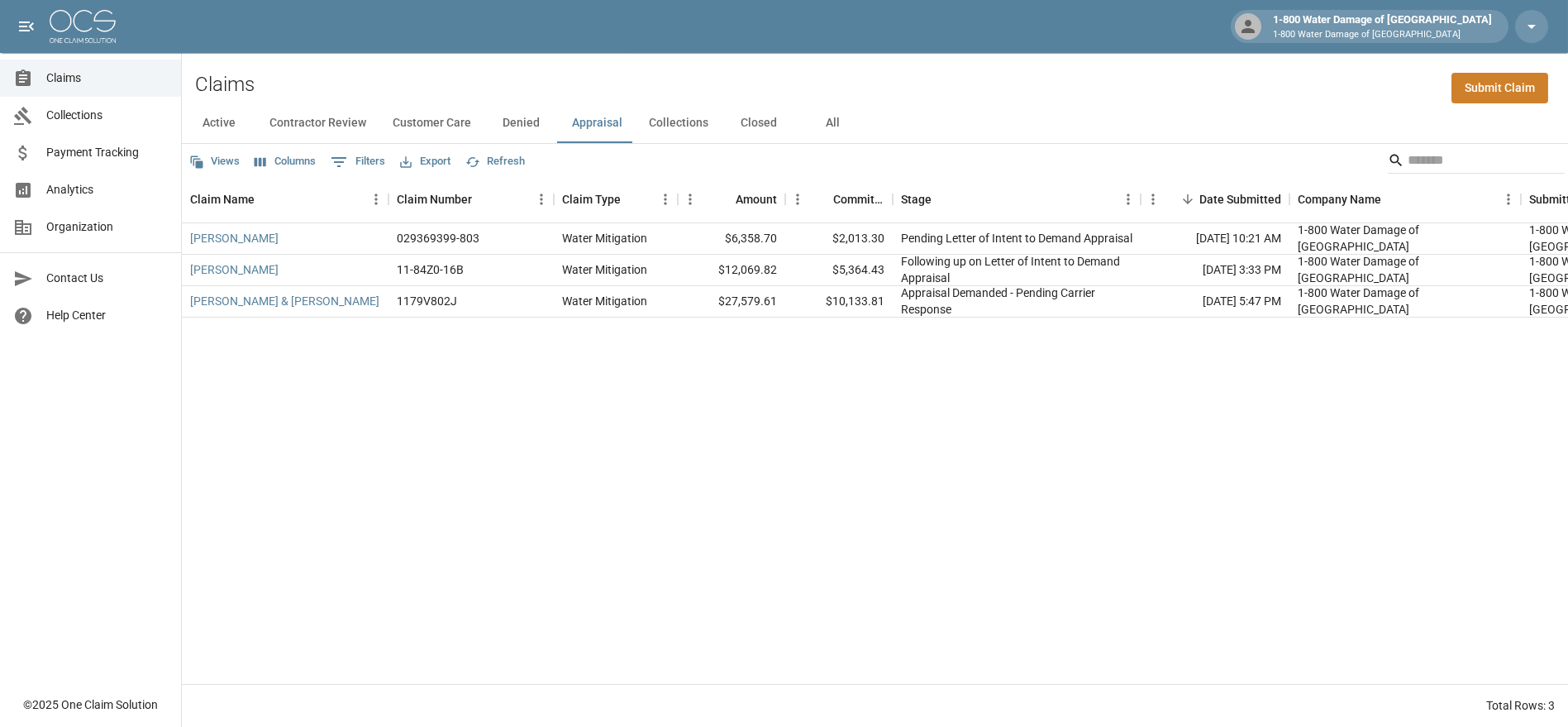
click at [670, 116] on button "Collections" at bounding box center [679, 123] width 86 height 40
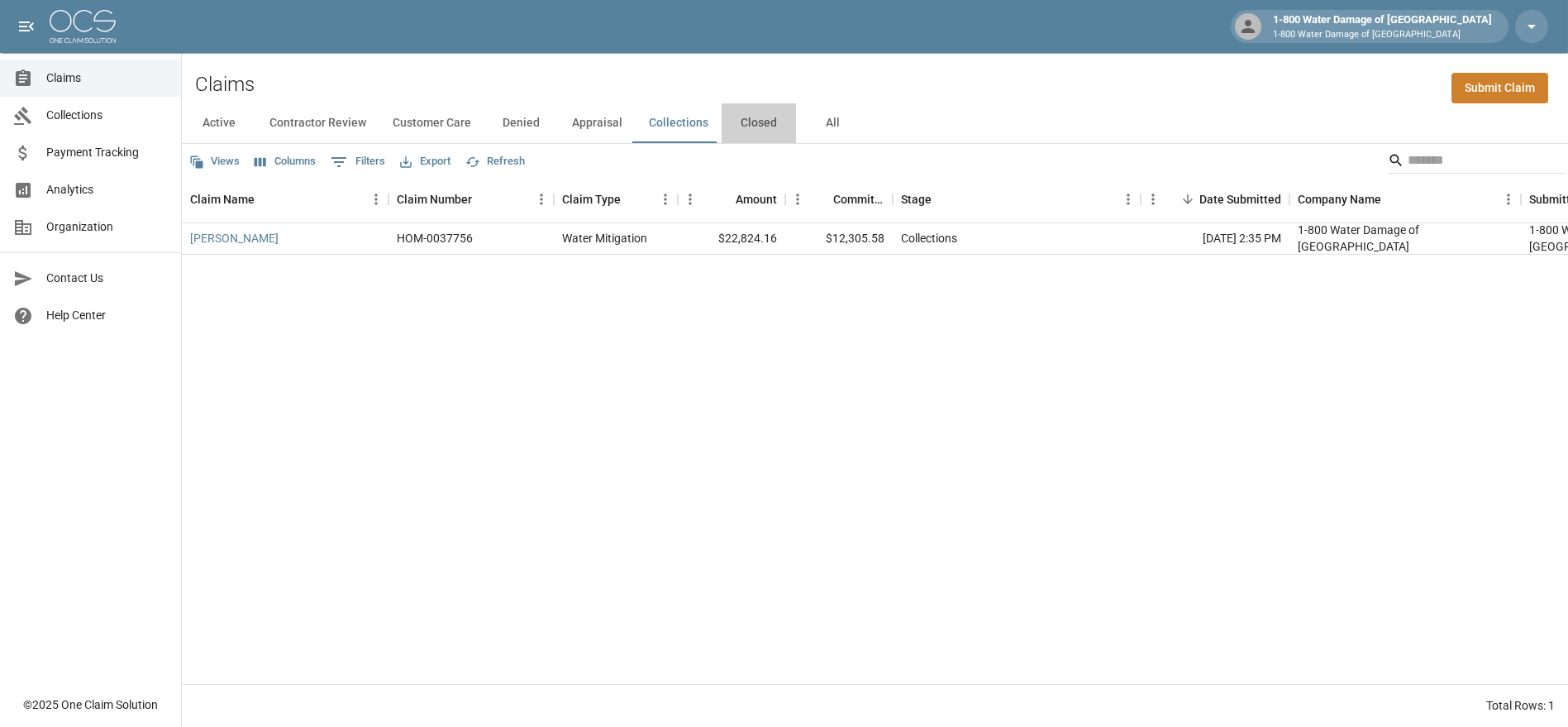
click at [749, 119] on button "Closed" at bounding box center [759, 123] width 75 height 40
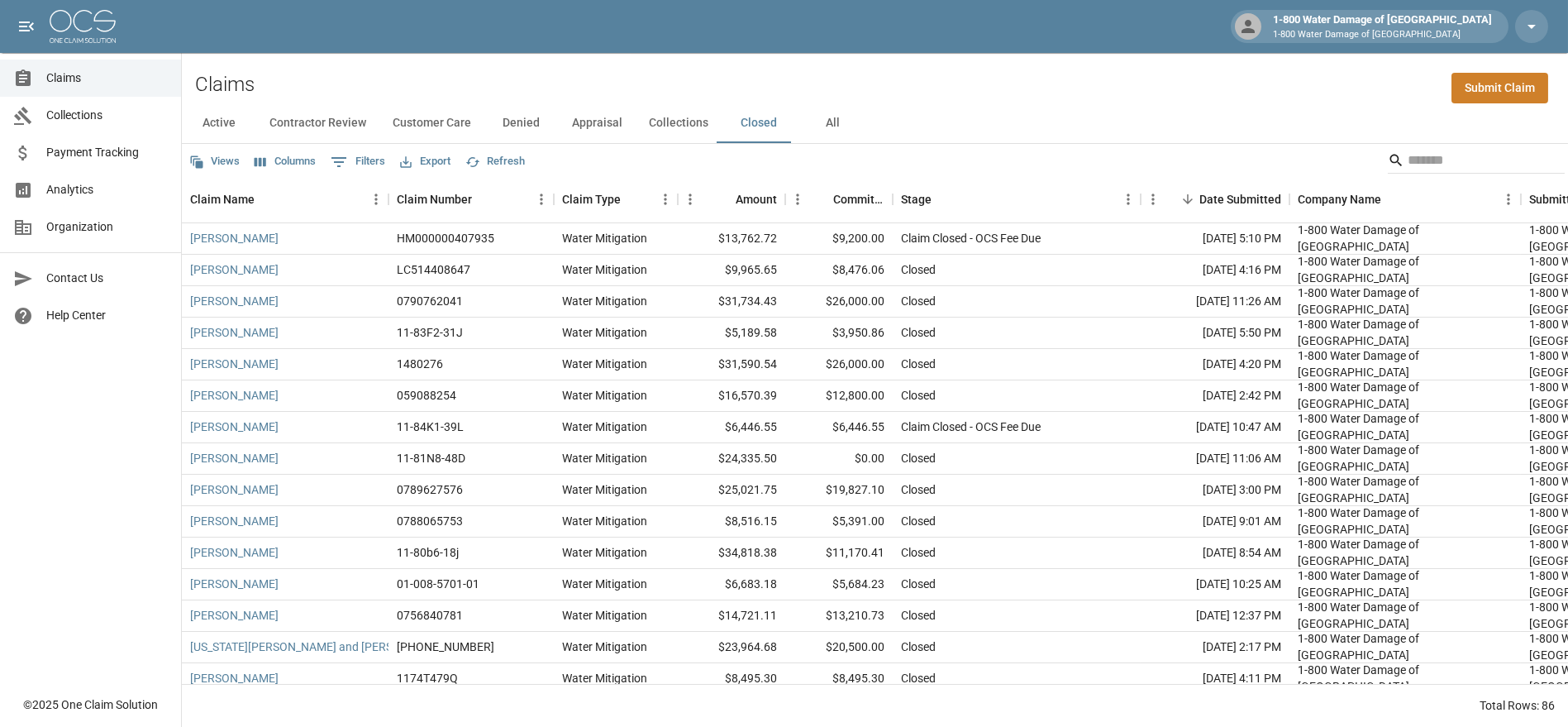
click at [430, 118] on button "Customer Care" at bounding box center [432, 123] width 105 height 40
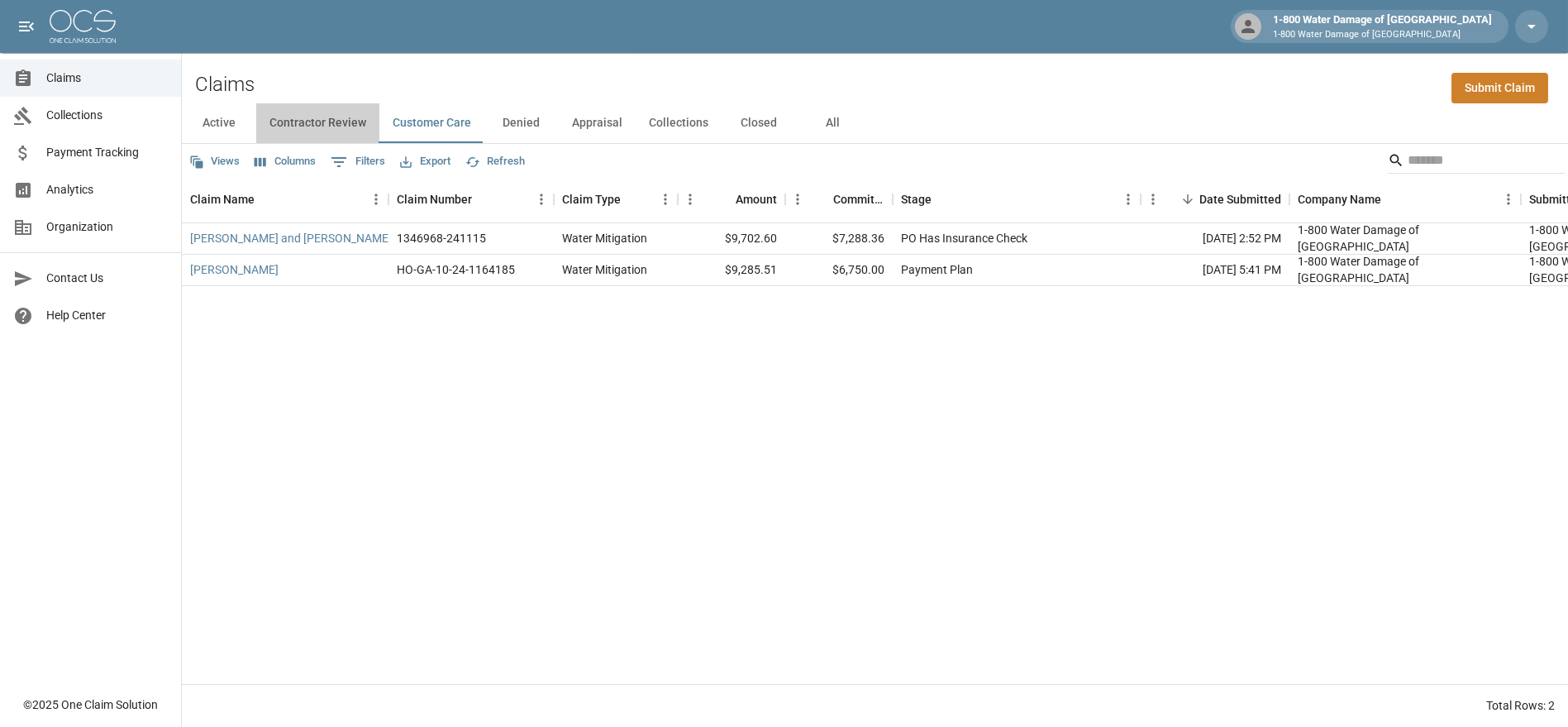
click at [309, 128] on button "Contractor Review" at bounding box center [318, 123] width 123 height 40
click at [253, 237] on link "Global Investment Traders" at bounding box center [258, 238] width 135 height 17
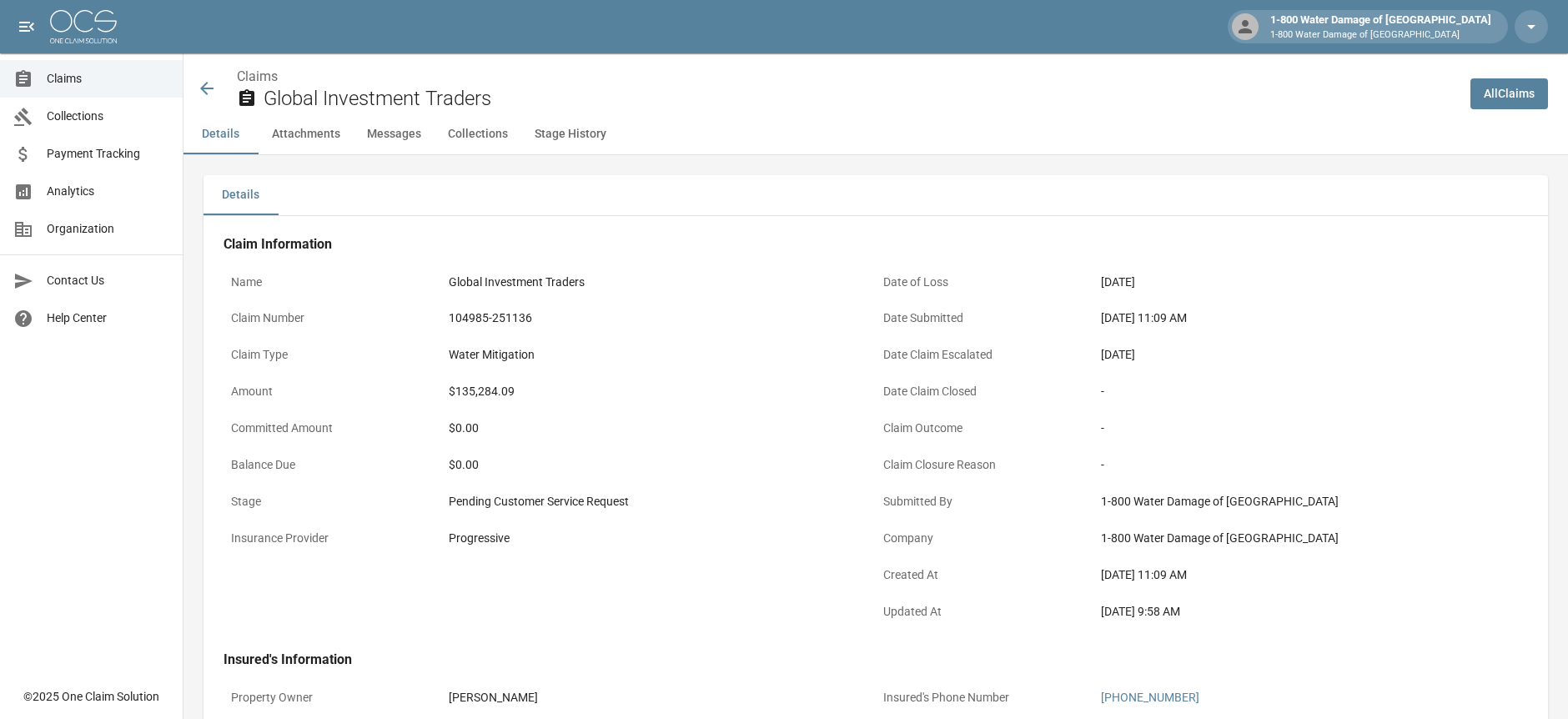
click at [207, 81] on icon at bounding box center [206, 88] width 20 height 20
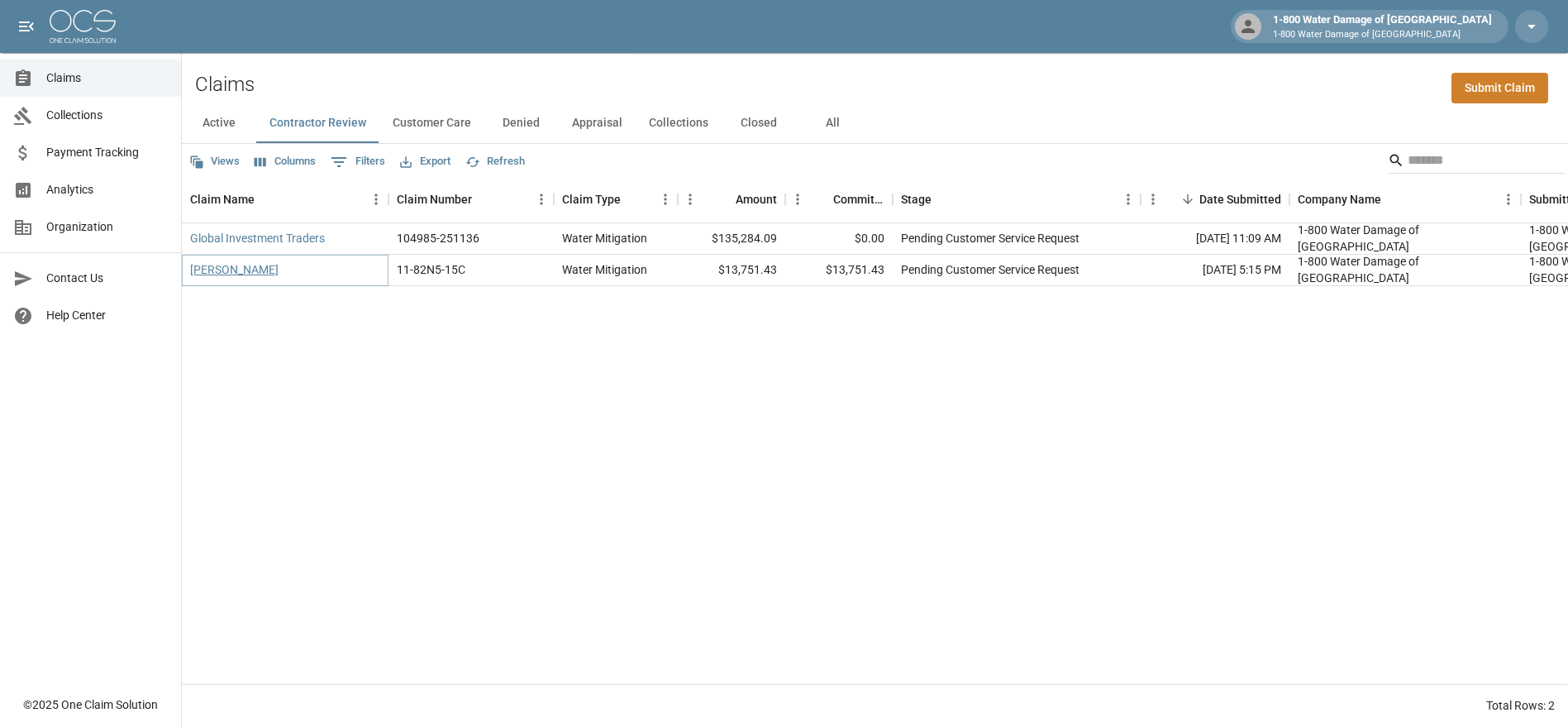
click at [224, 269] on link "[PERSON_NAME]" at bounding box center [235, 270] width 89 height 17
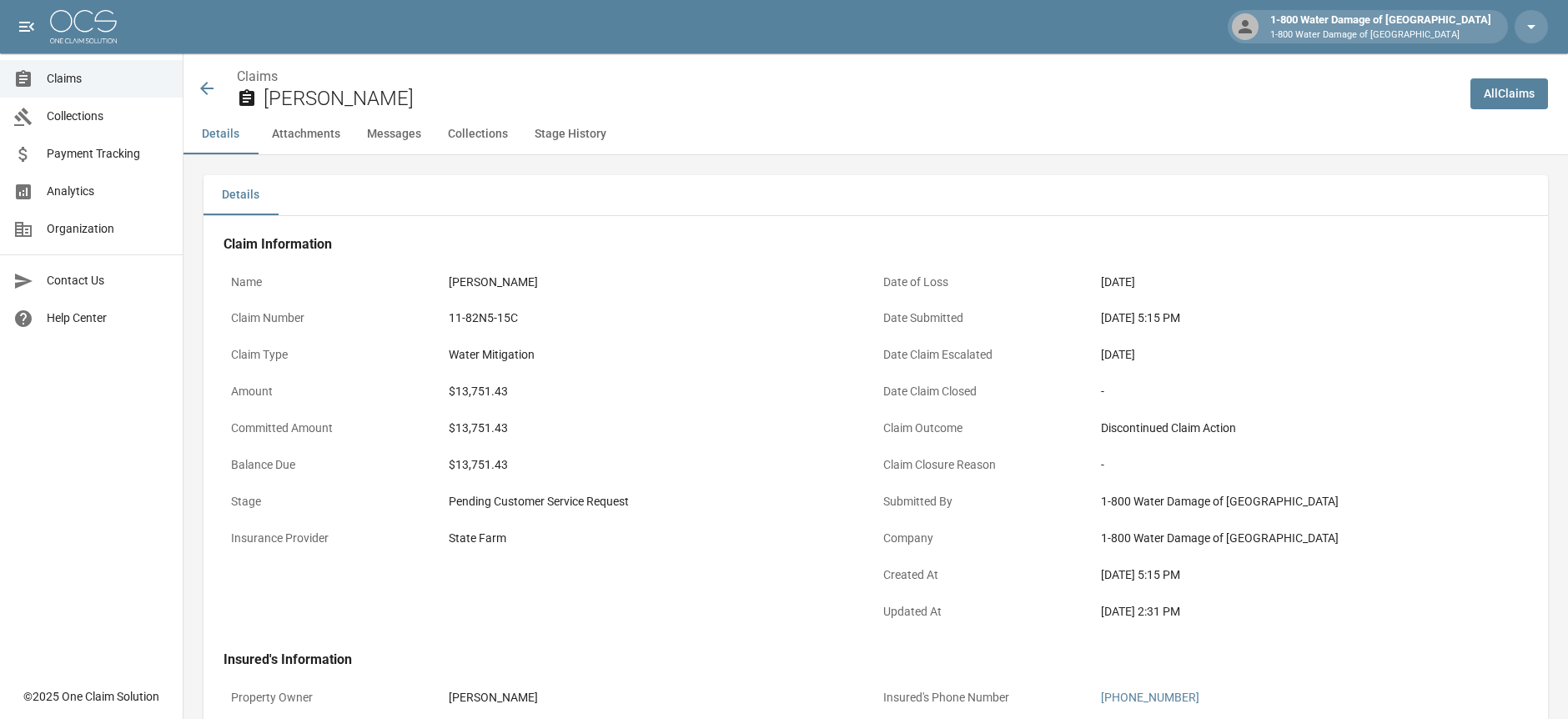
click at [203, 91] on icon at bounding box center [207, 88] width 13 height 13
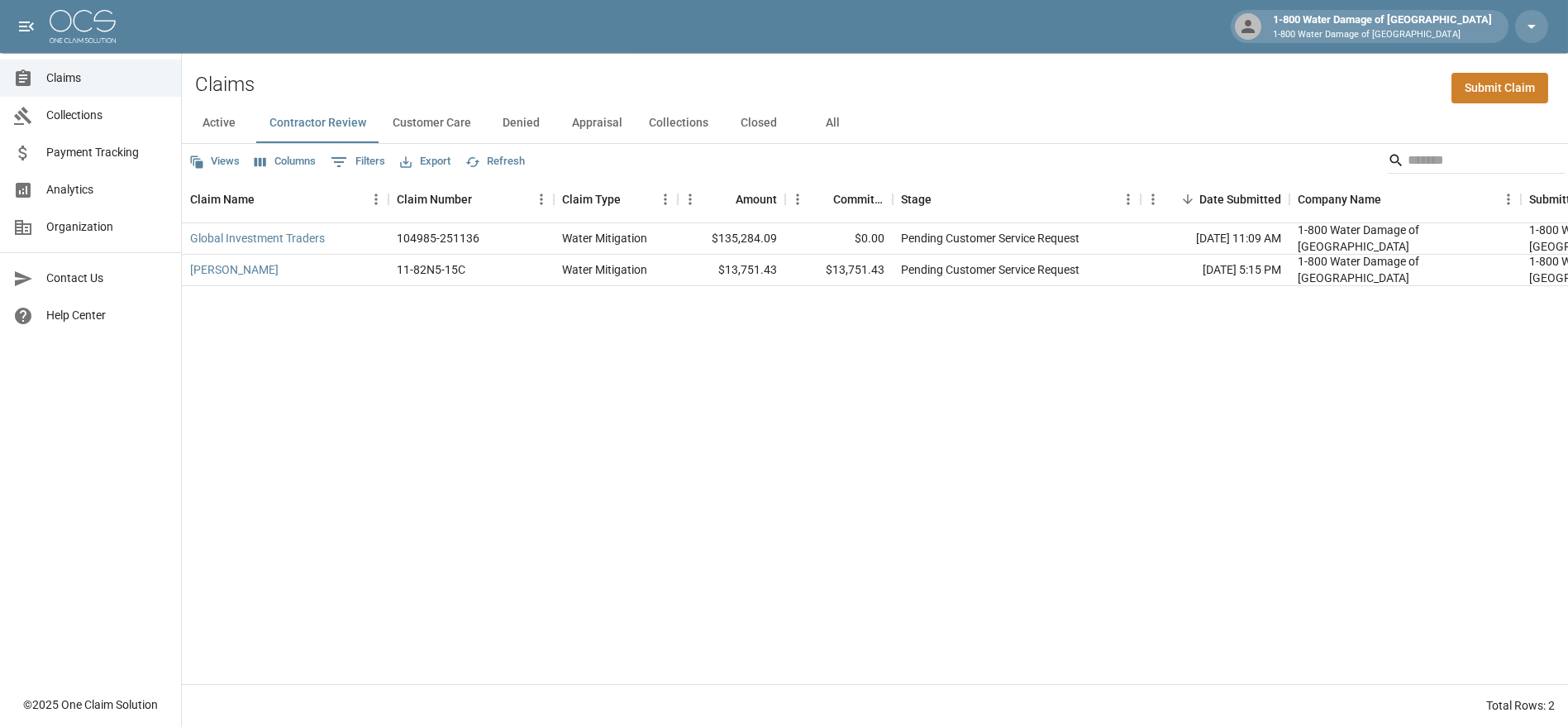
click at [233, 116] on button "Active" at bounding box center [219, 123] width 75 height 40
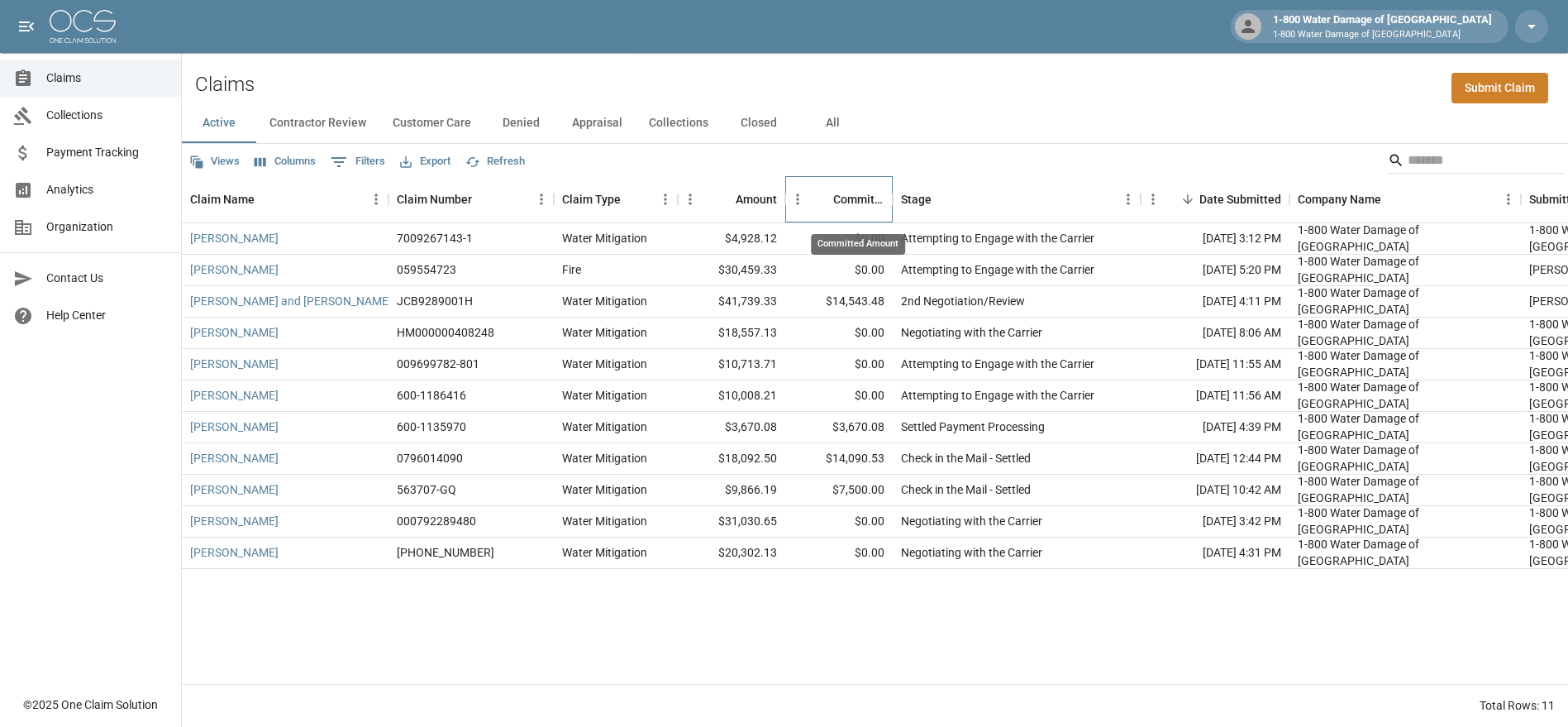
click at [874, 190] on div "Committed Amount" at bounding box center [859, 200] width 52 height 46
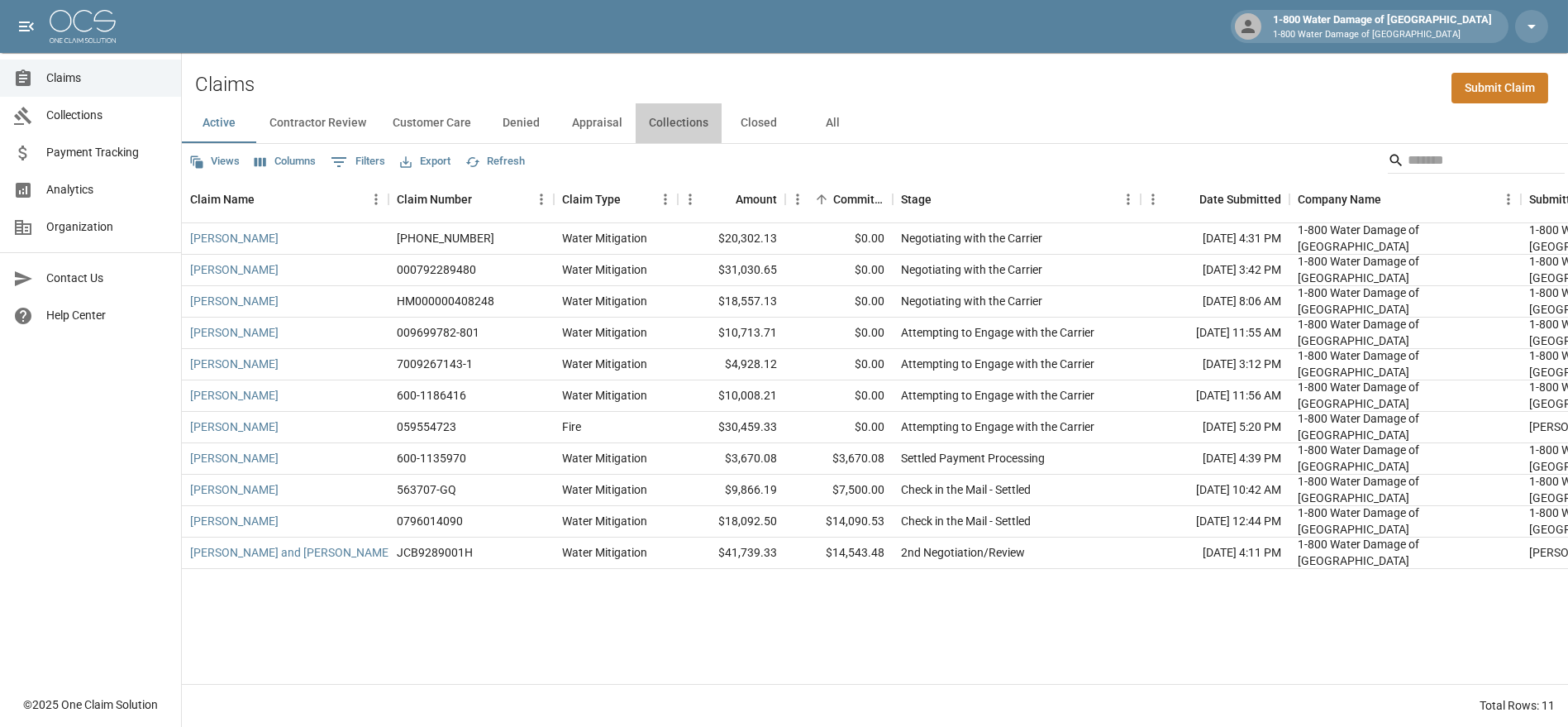
click at [670, 118] on button "Collections" at bounding box center [679, 123] width 86 height 40
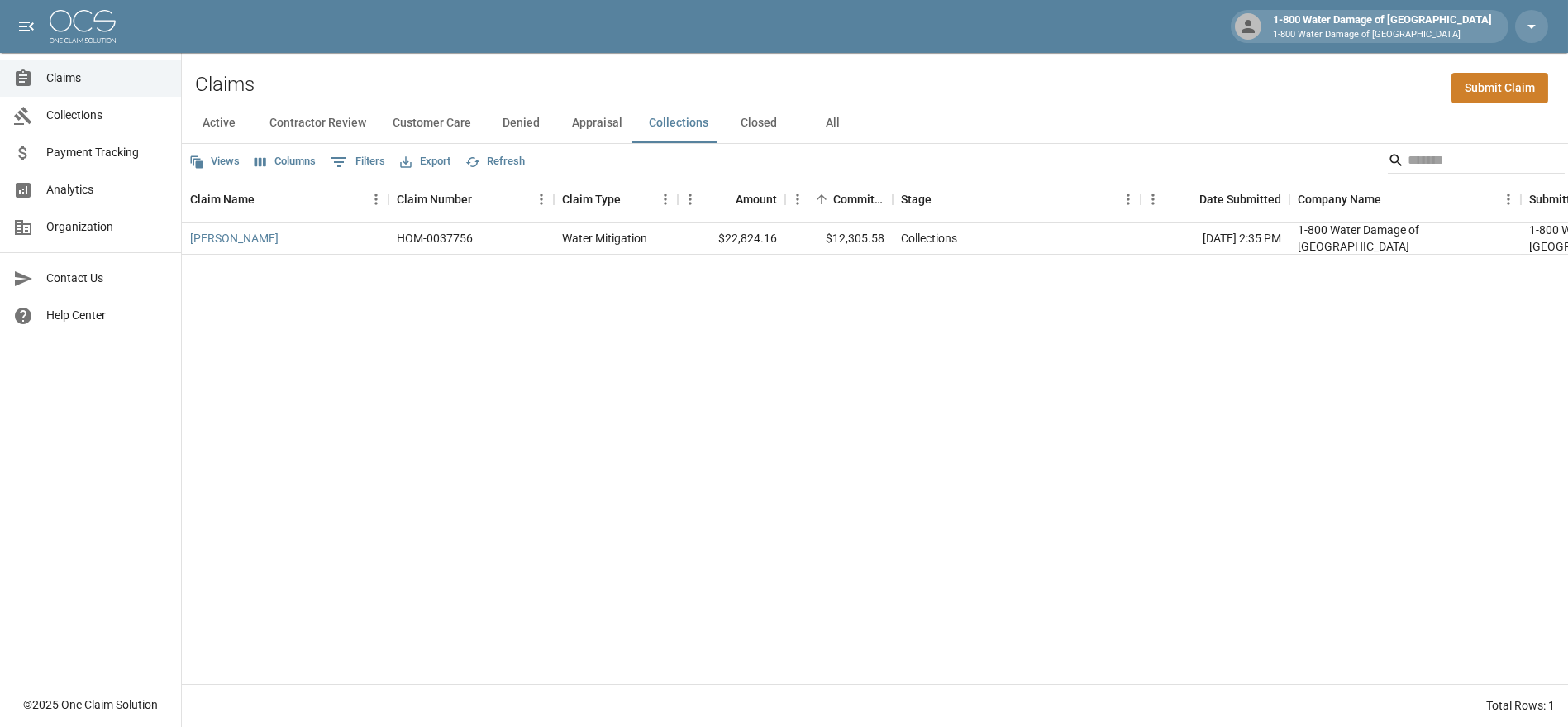
click at [612, 123] on button "Appraisal" at bounding box center [597, 123] width 77 height 40
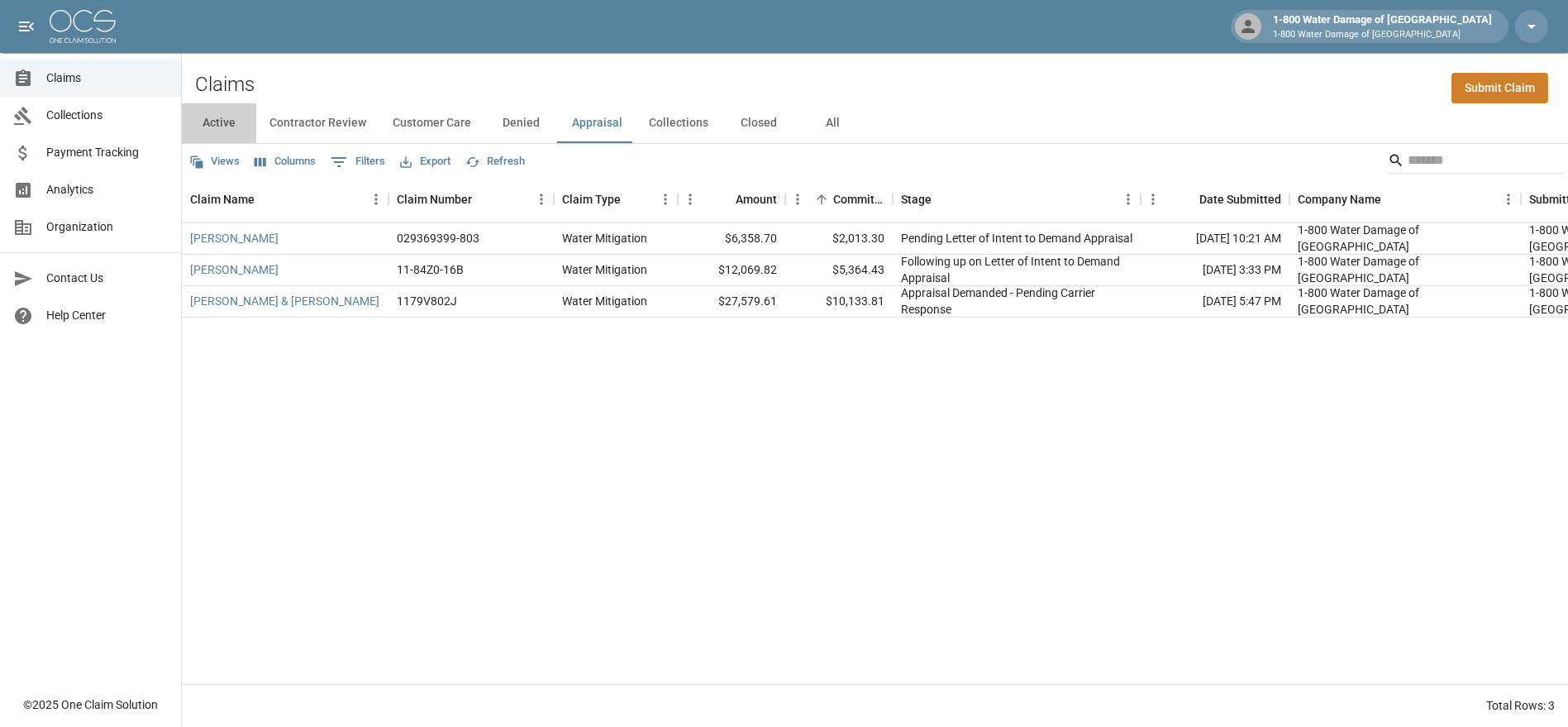
click at [226, 117] on button "Active" at bounding box center [219, 123] width 75 height 40
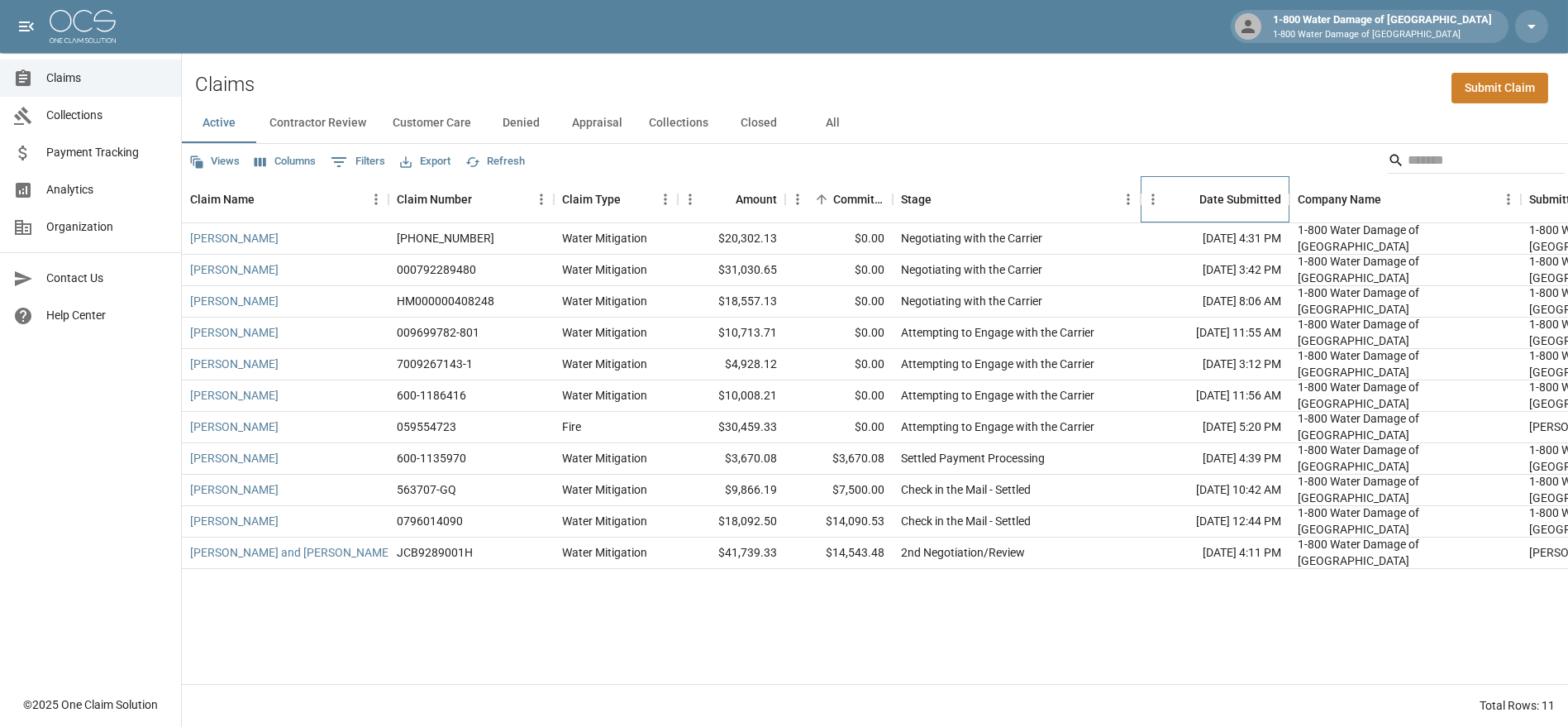
click at [1209, 202] on div "Date Submitted" at bounding box center [1240, 200] width 82 height 46
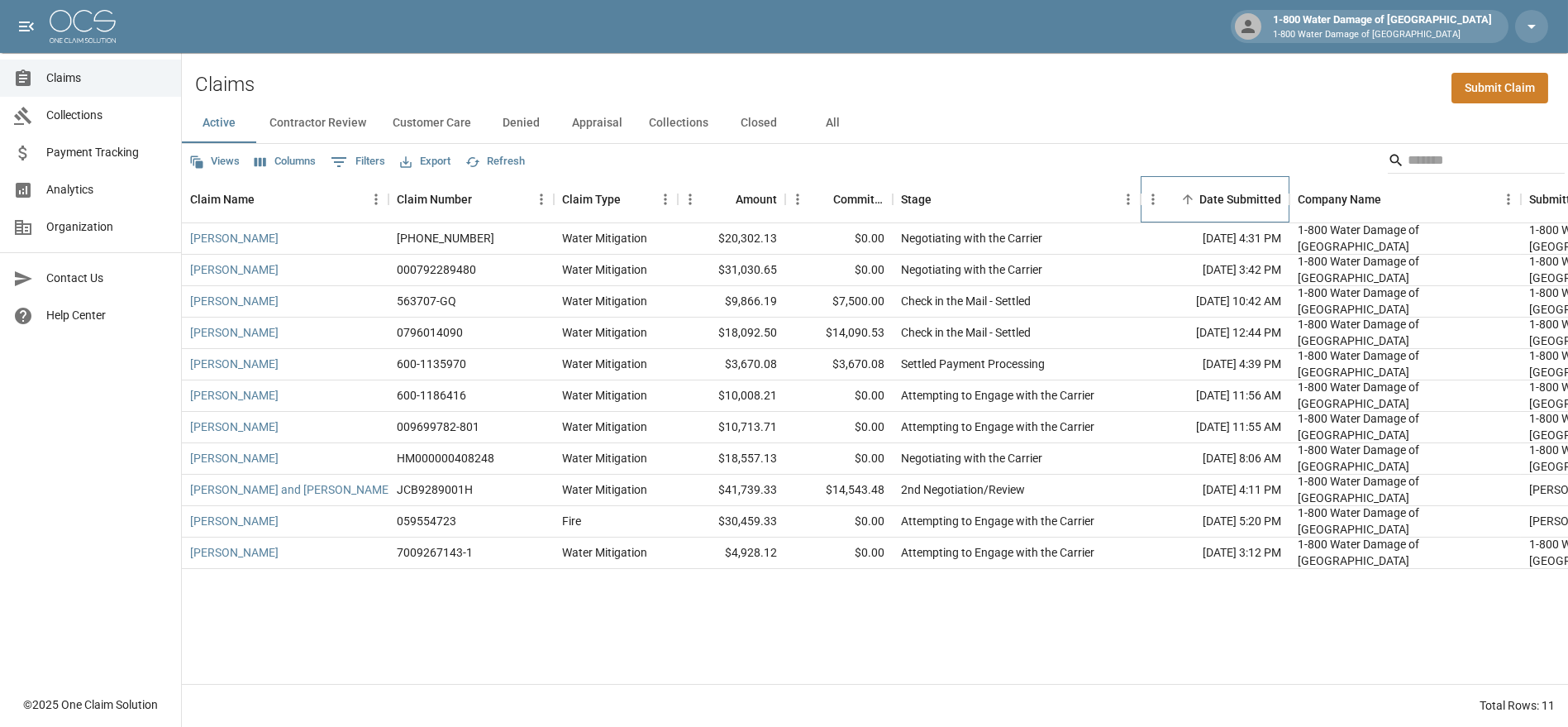
click at [1209, 202] on div "Date Submitted" at bounding box center [1240, 200] width 82 height 46
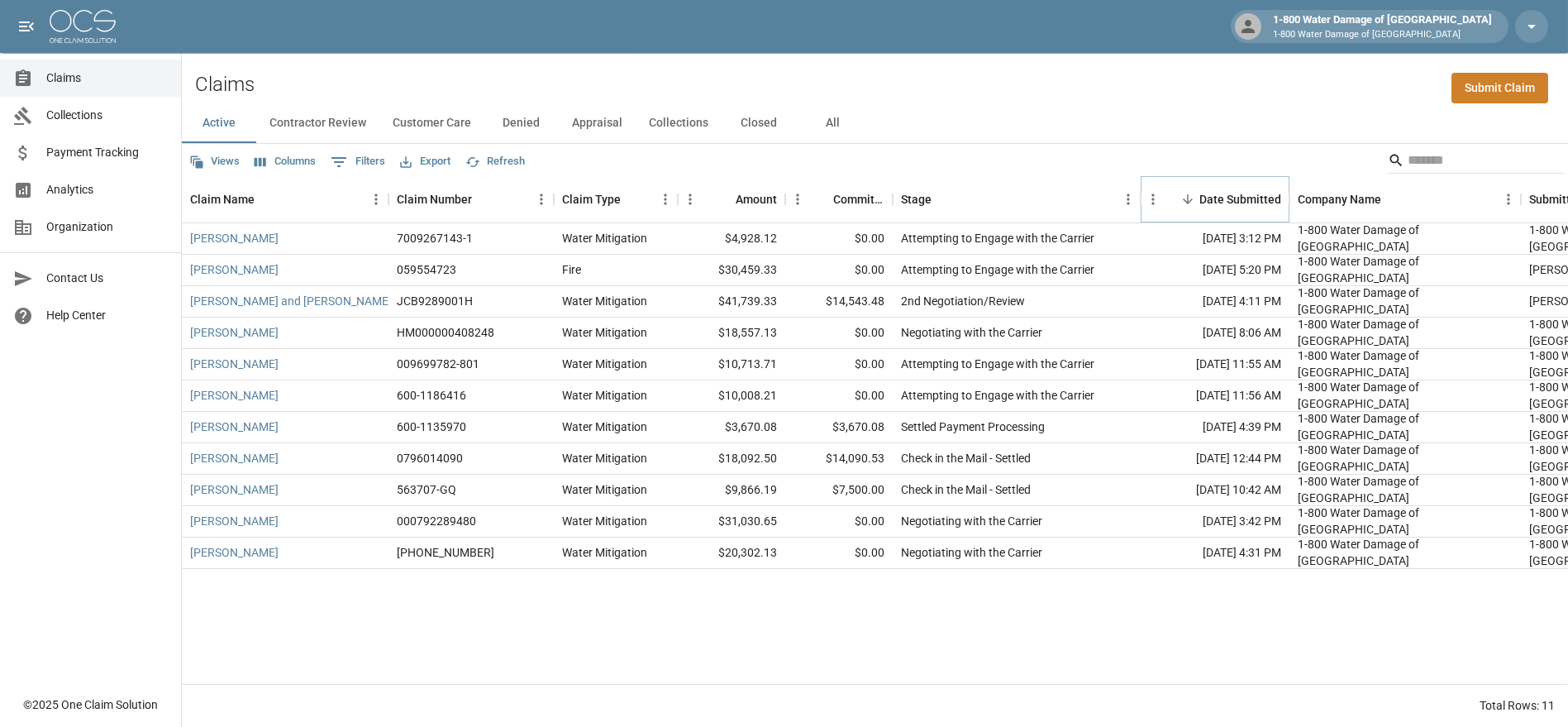
click at [1181, 197] on icon "Sort" at bounding box center [1188, 200] width 15 height 15
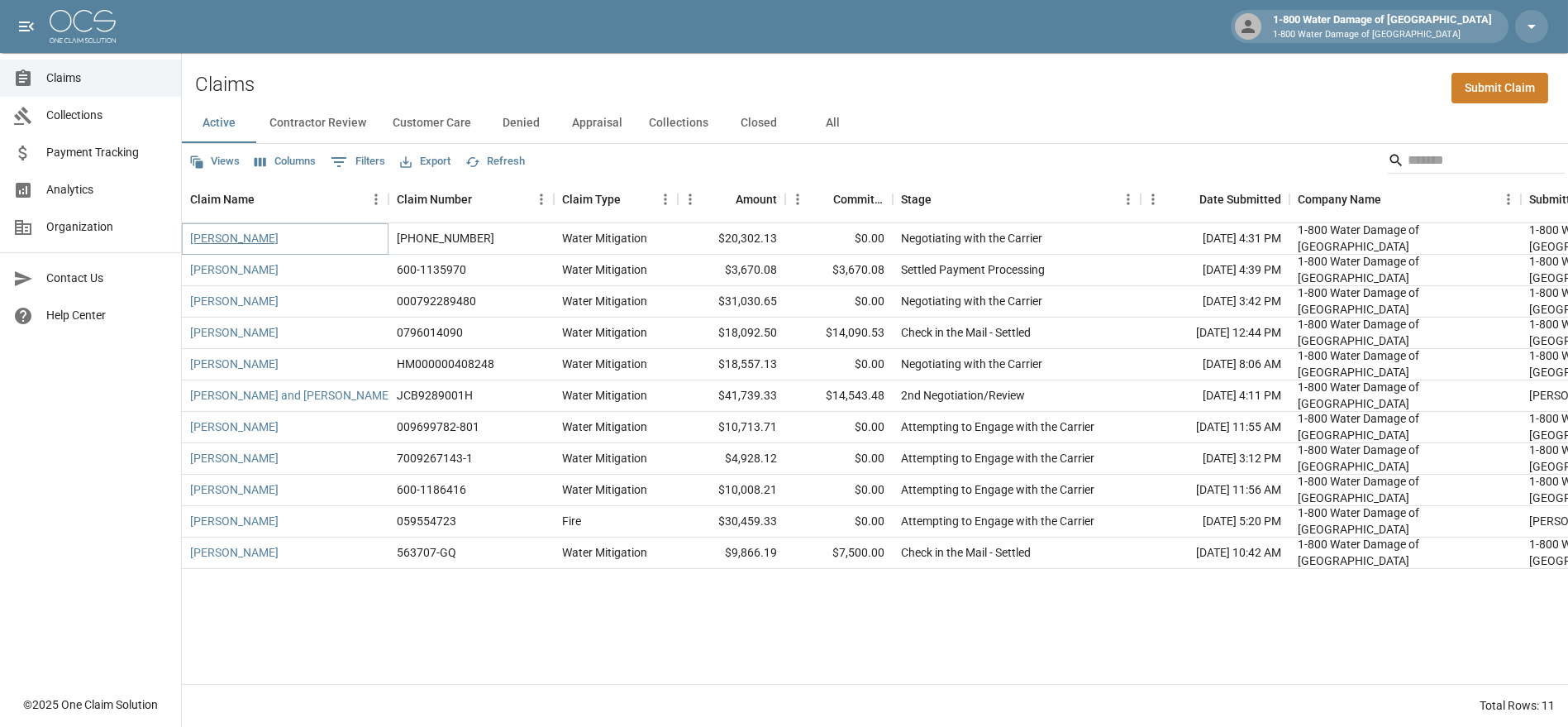
click at [233, 235] on link "[PERSON_NAME]" at bounding box center [235, 238] width 89 height 17
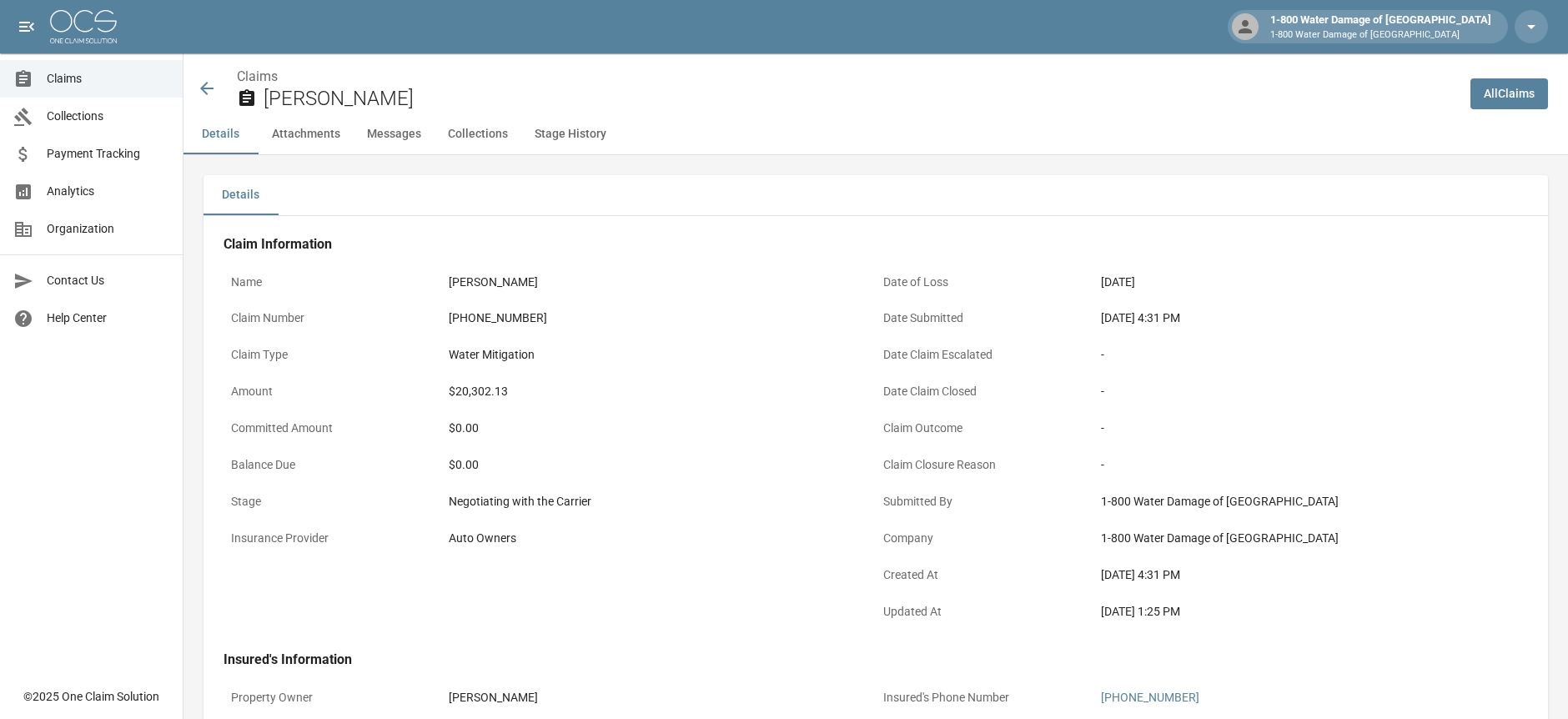
click at [206, 86] on icon at bounding box center [206, 88] width 20 height 20
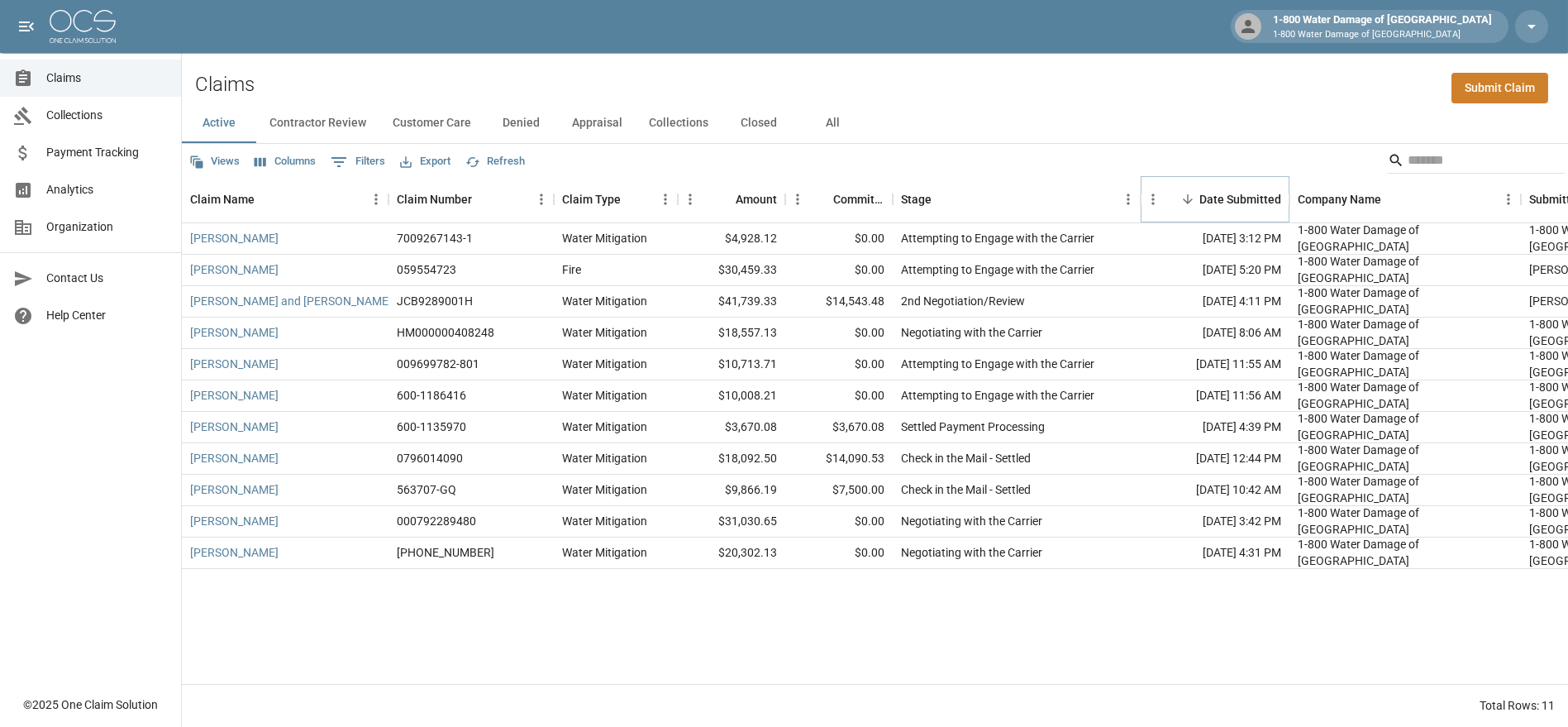
click at [1181, 197] on icon "Sort" at bounding box center [1188, 200] width 15 height 15
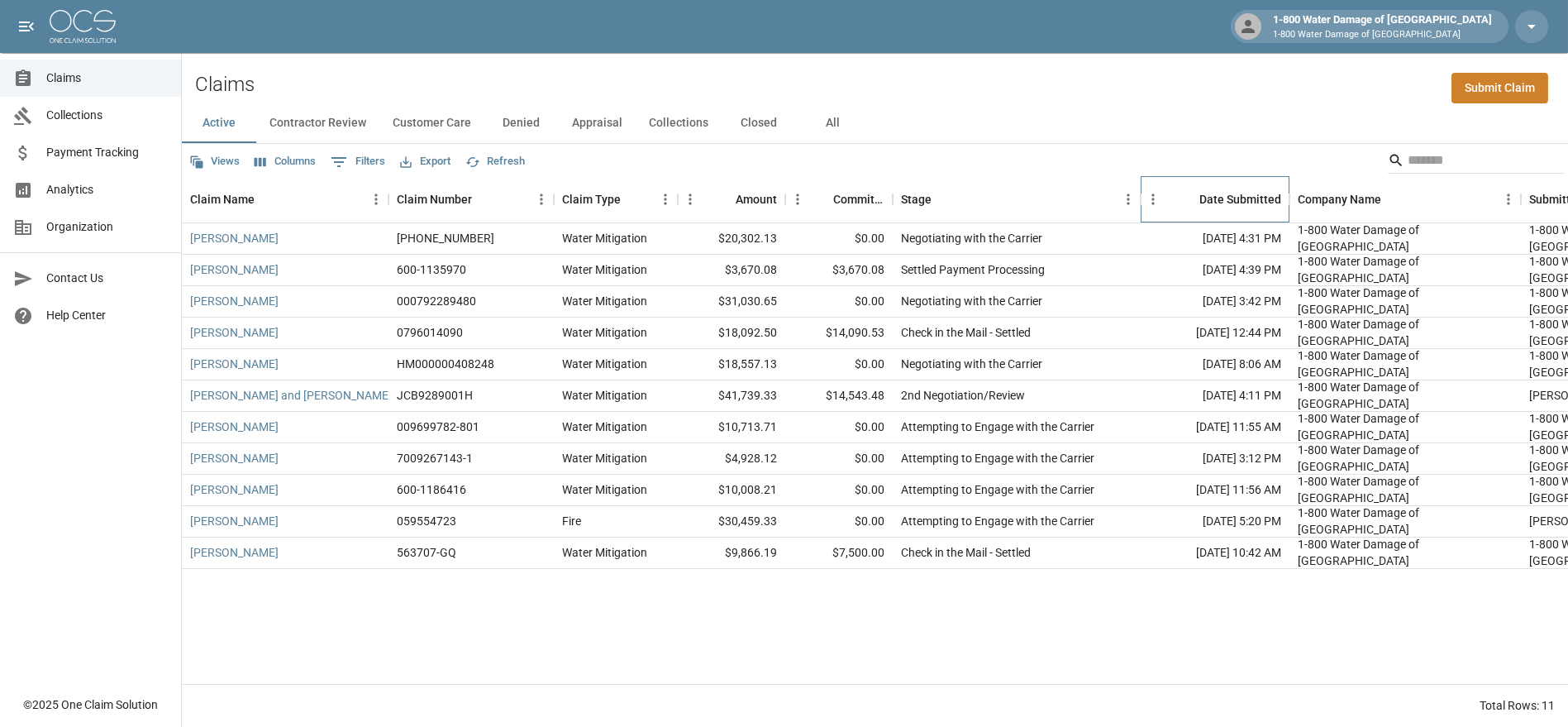
click at [1200, 200] on div "Date Submitted" at bounding box center [1240, 200] width 82 height 46
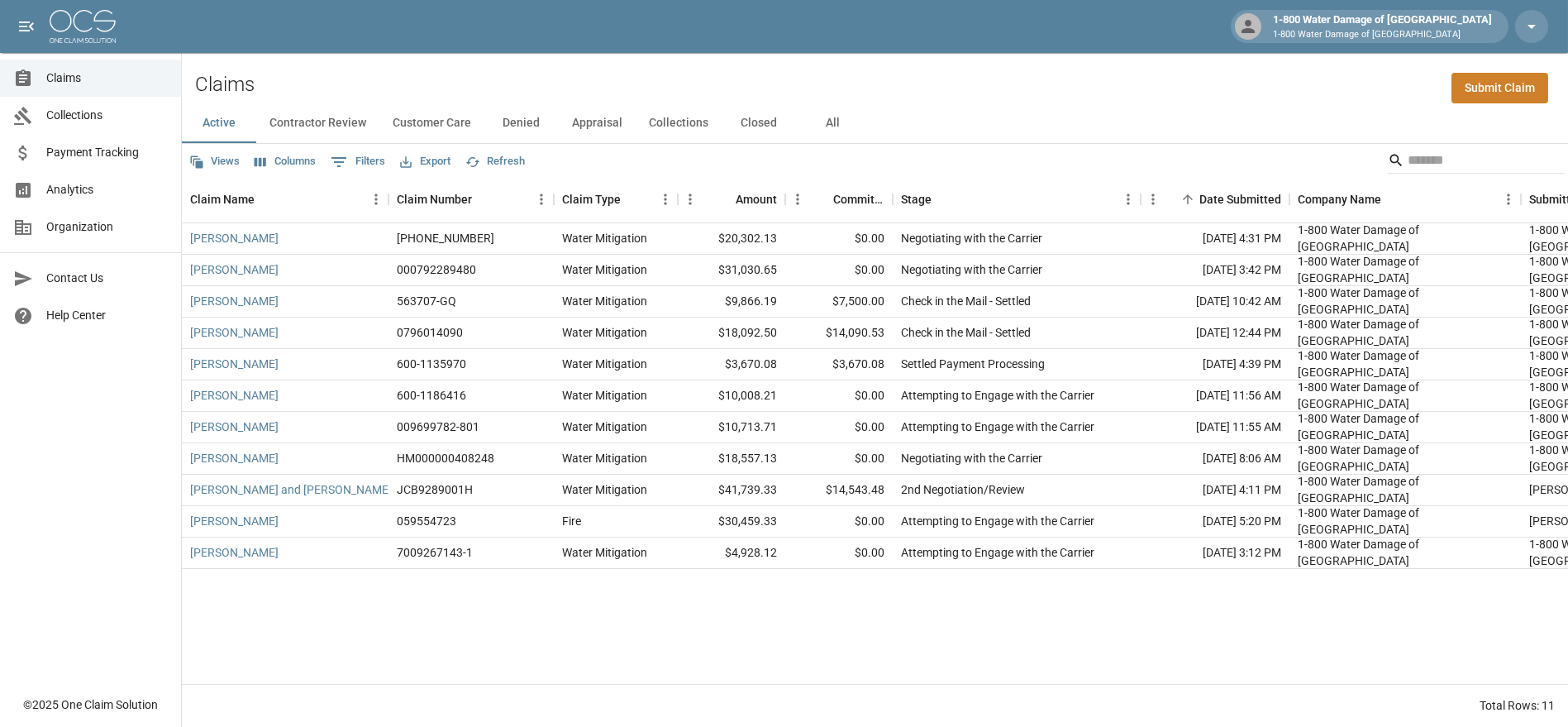
click at [329, 119] on button "Contractor Review" at bounding box center [318, 123] width 123 height 40
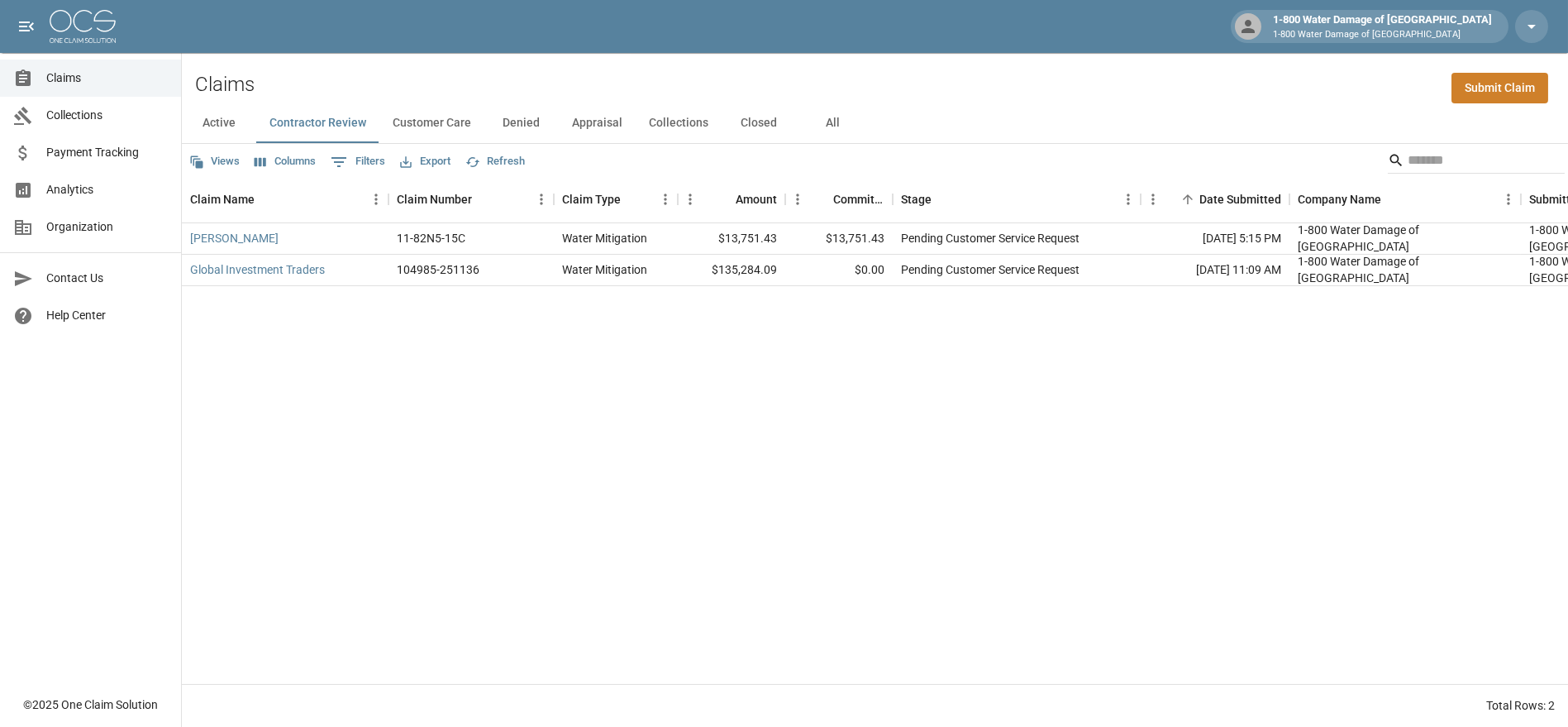
click at [412, 124] on button "Customer Care" at bounding box center [432, 123] width 105 height 40
click at [514, 124] on button "Denied" at bounding box center [522, 123] width 75 height 40
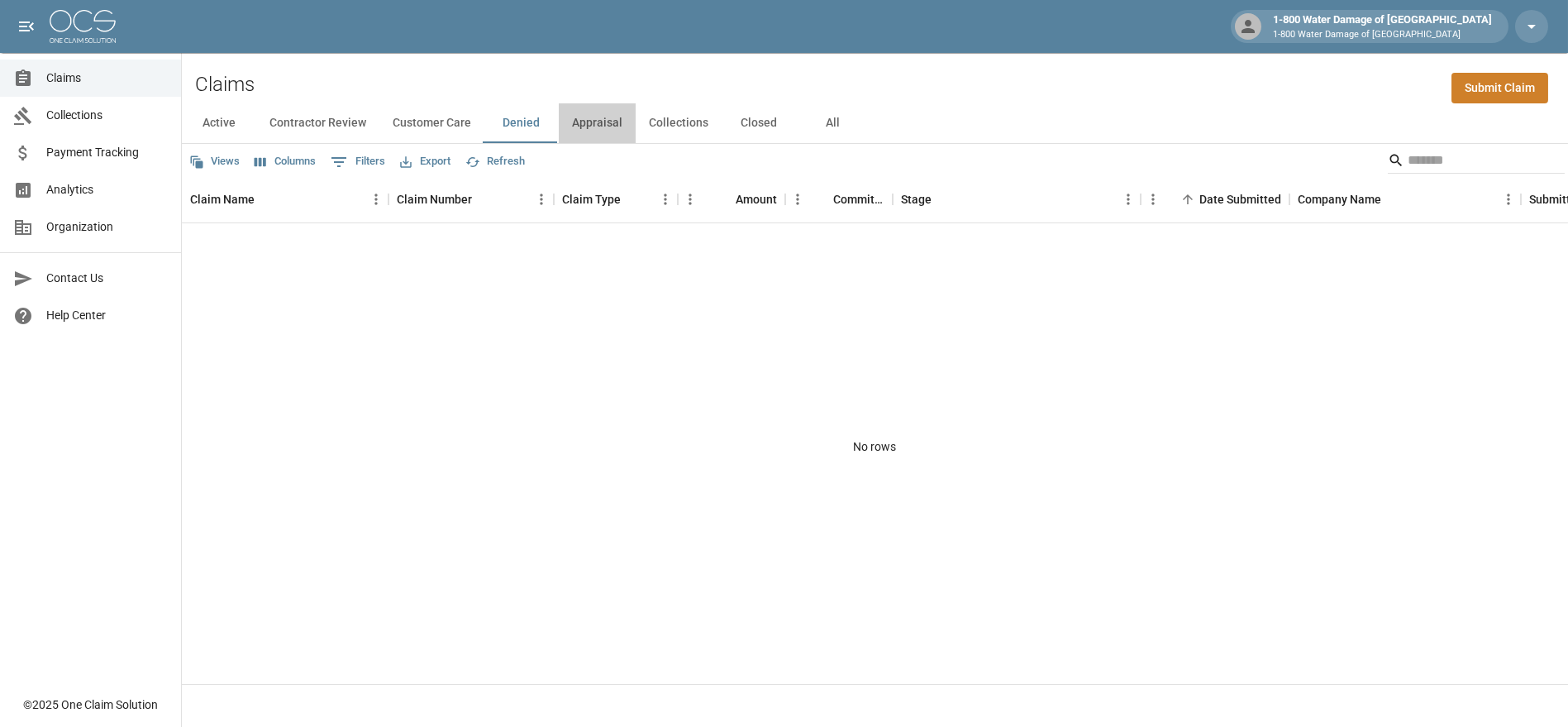
click at [585, 127] on button "Appraisal" at bounding box center [597, 123] width 77 height 40
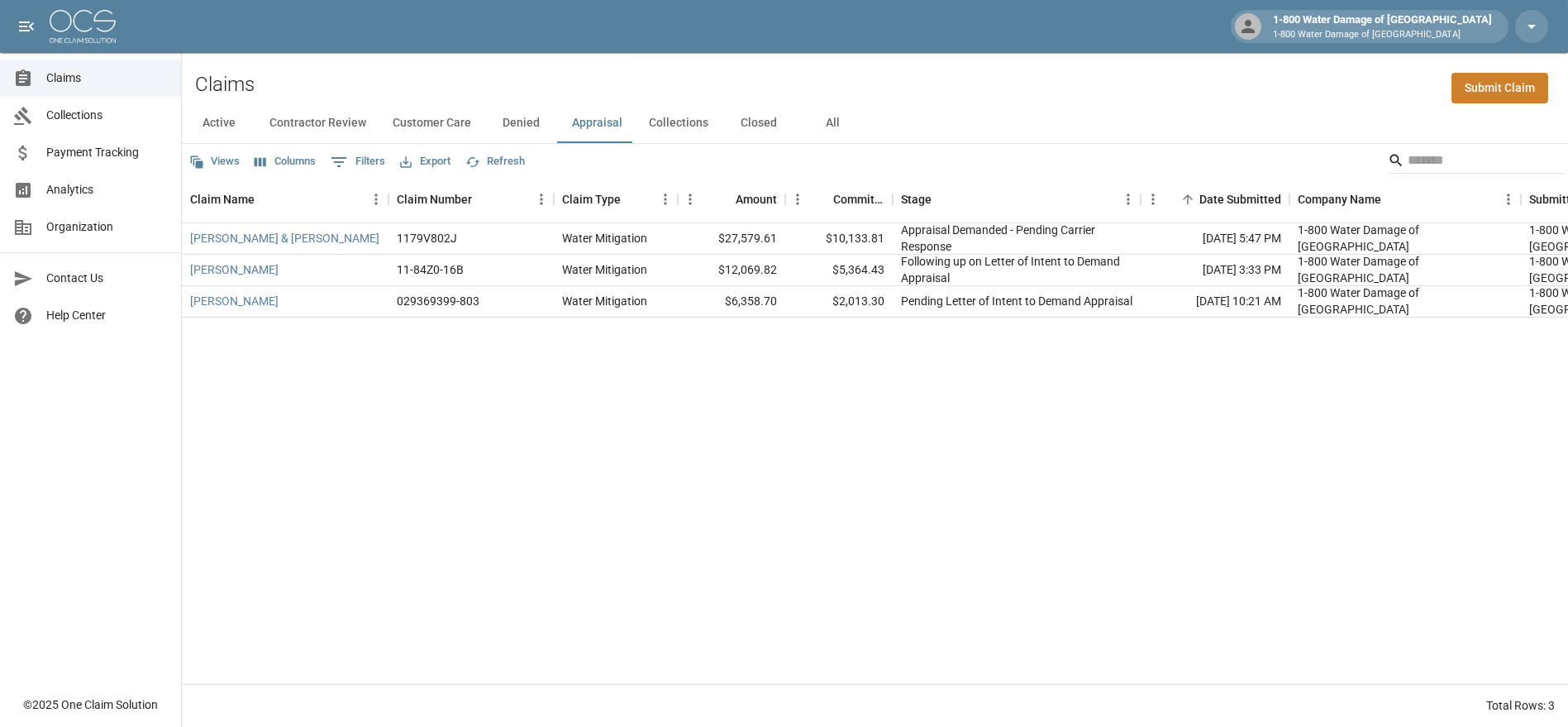
click at [453, 123] on button "Customer Care" at bounding box center [432, 123] width 105 height 40
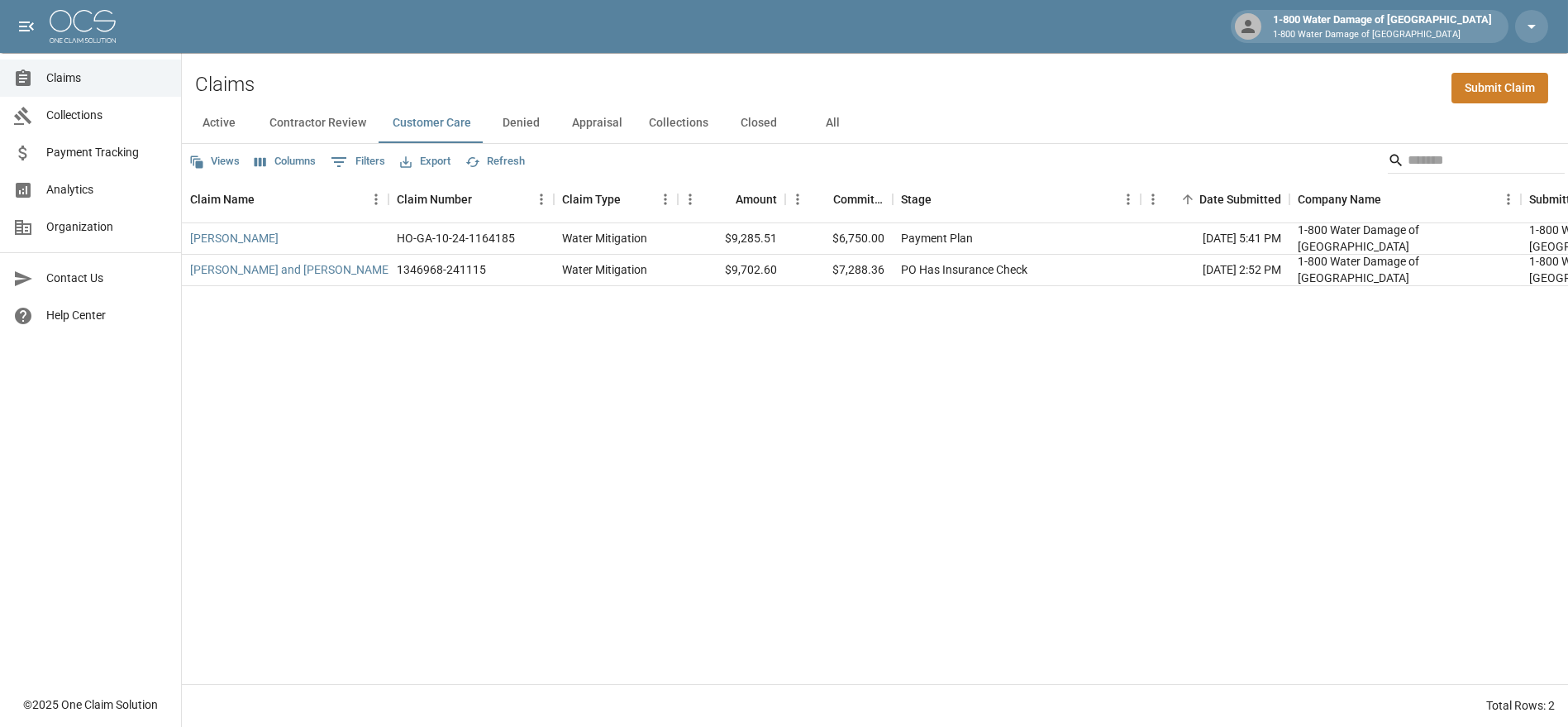
click at [525, 124] on button "Denied" at bounding box center [522, 123] width 75 height 40
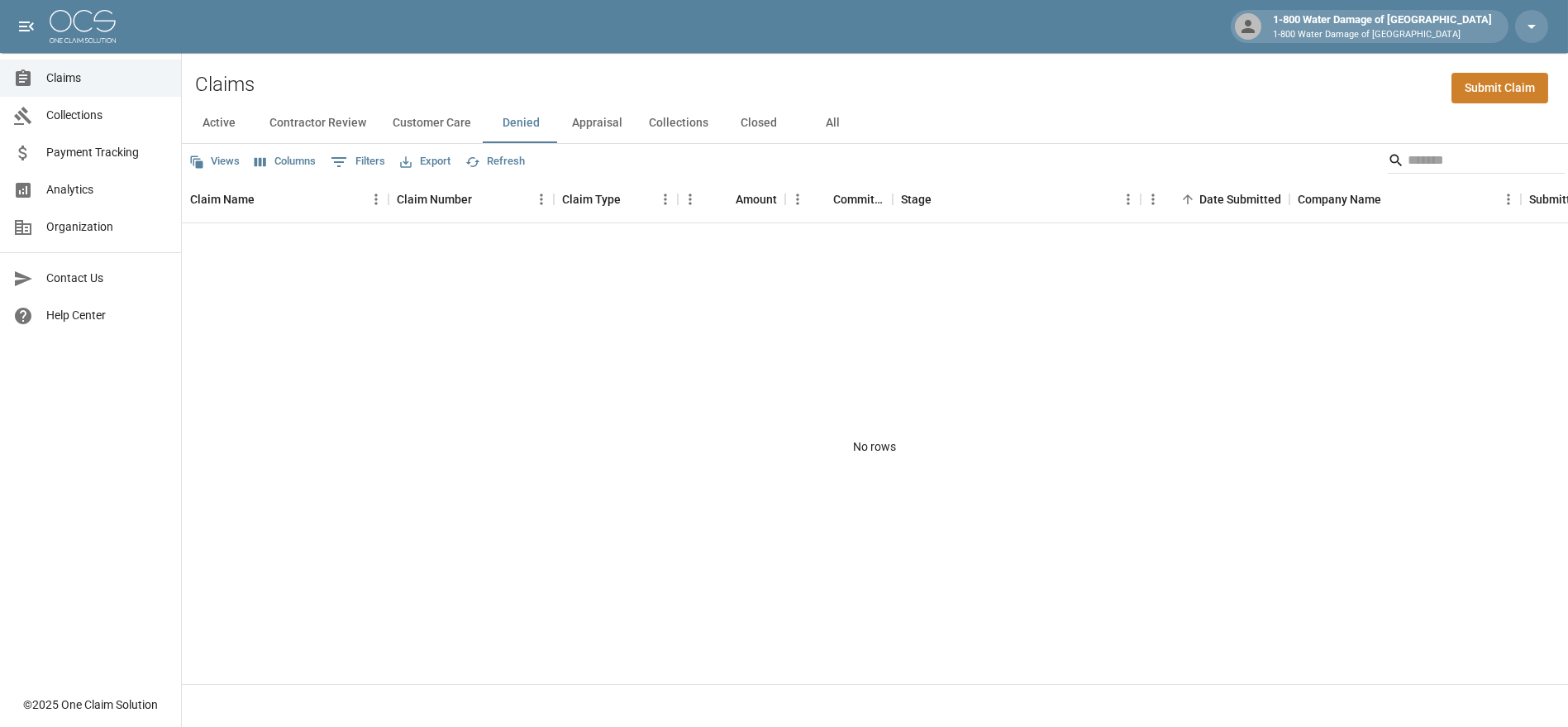
click at [665, 122] on button "Collections" at bounding box center [679, 123] width 86 height 40
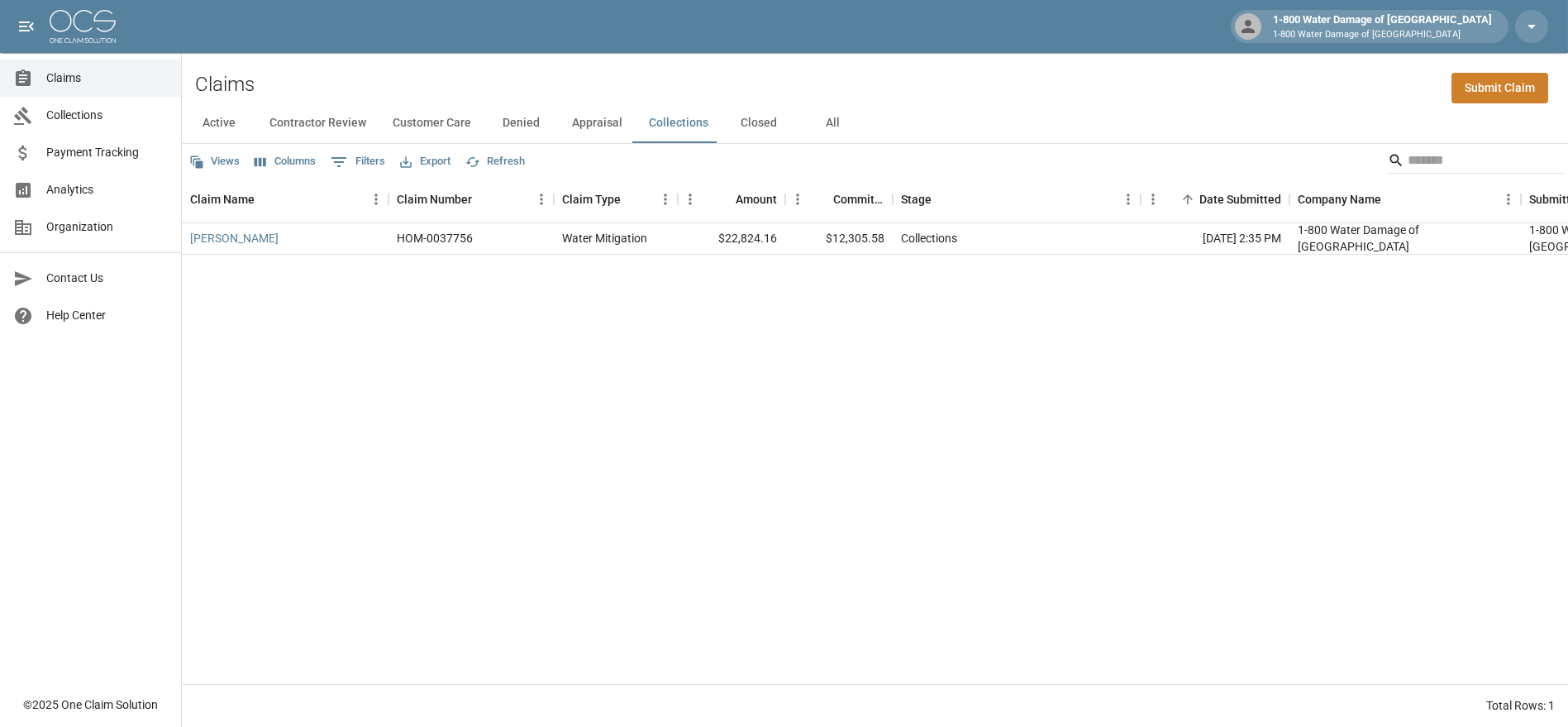
click at [757, 123] on button "Closed" at bounding box center [759, 123] width 75 height 40
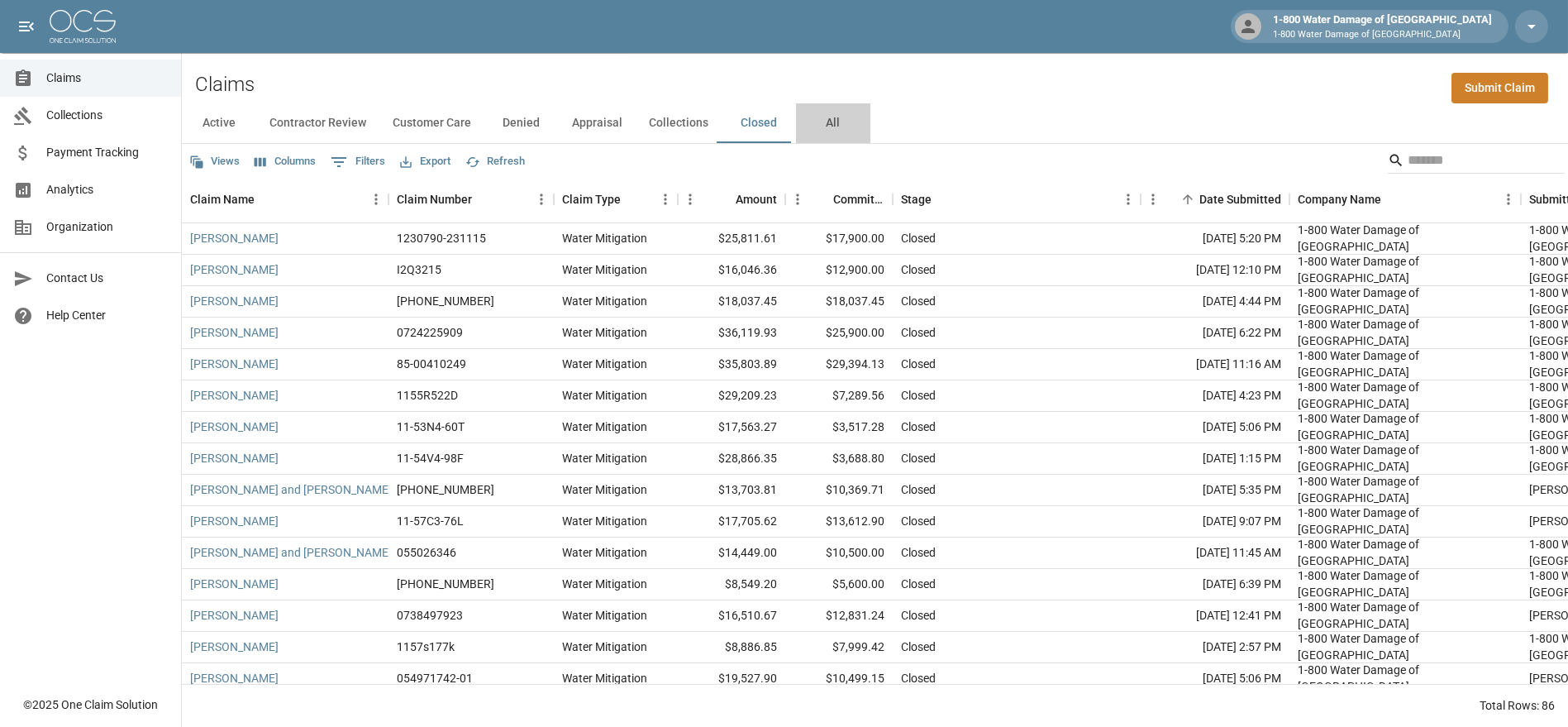
click at [827, 124] on button "All" at bounding box center [833, 123] width 75 height 40
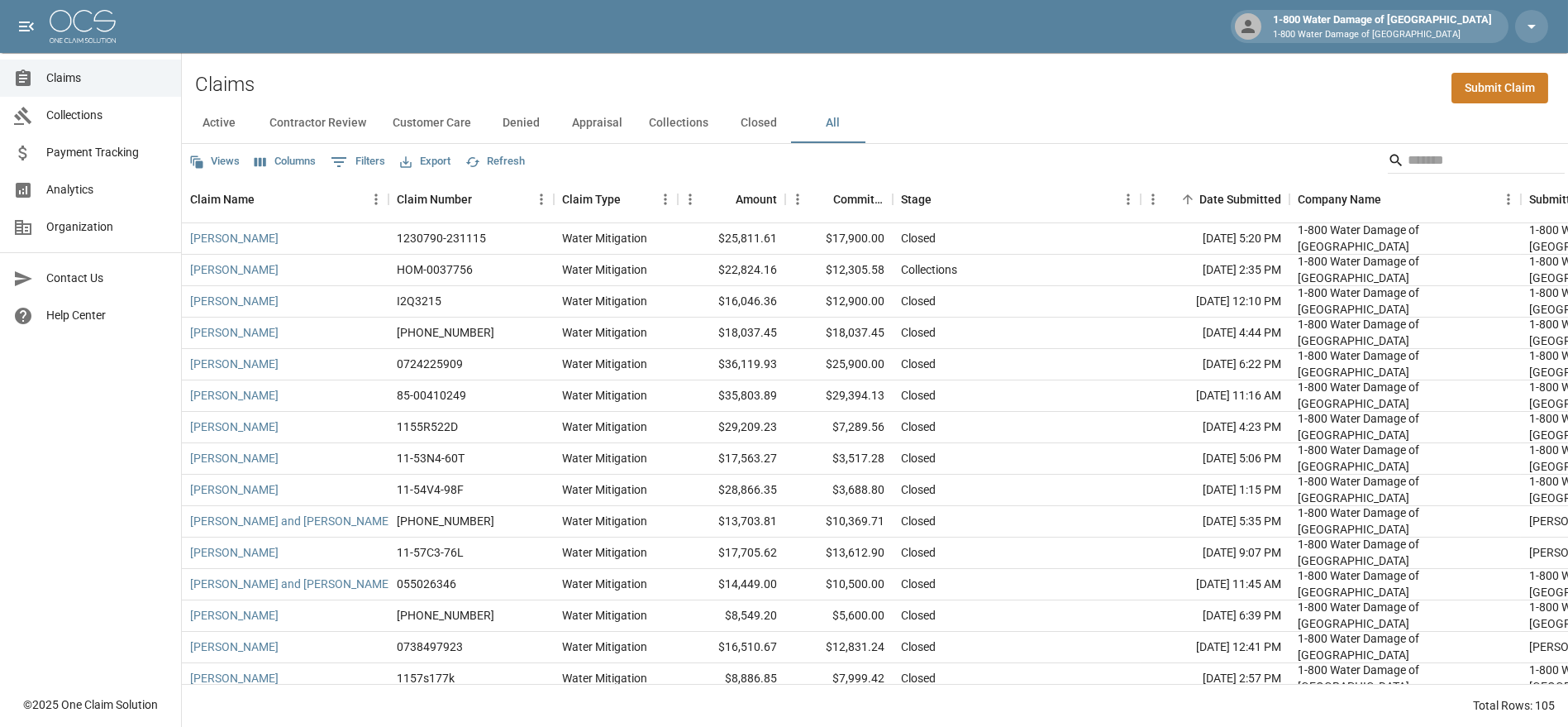
click at [670, 119] on button "Collections" at bounding box center [679, 123] width 86 height 40
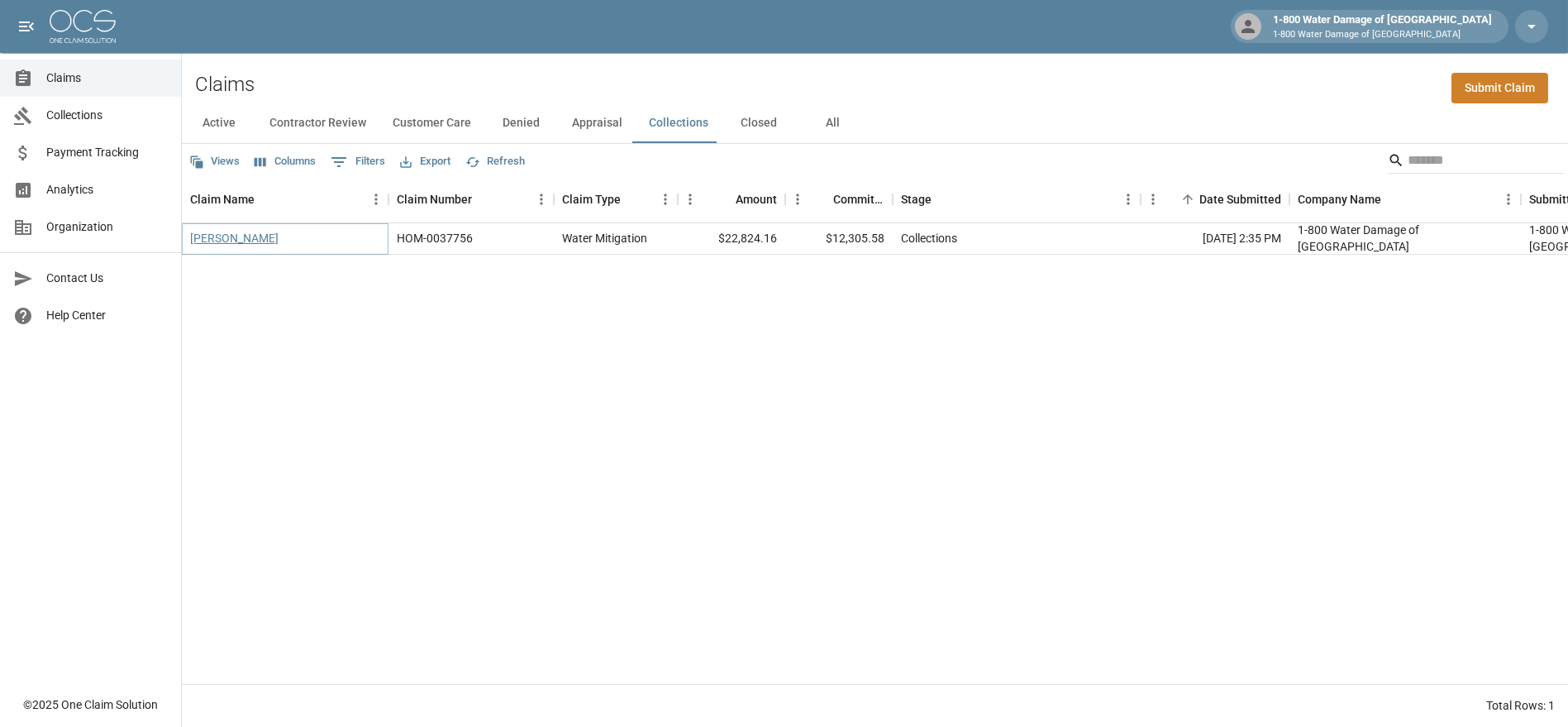
click at [241, 231] on link "[PERSON_NAME]" at bounding box center [235, 238] width 89 height 17
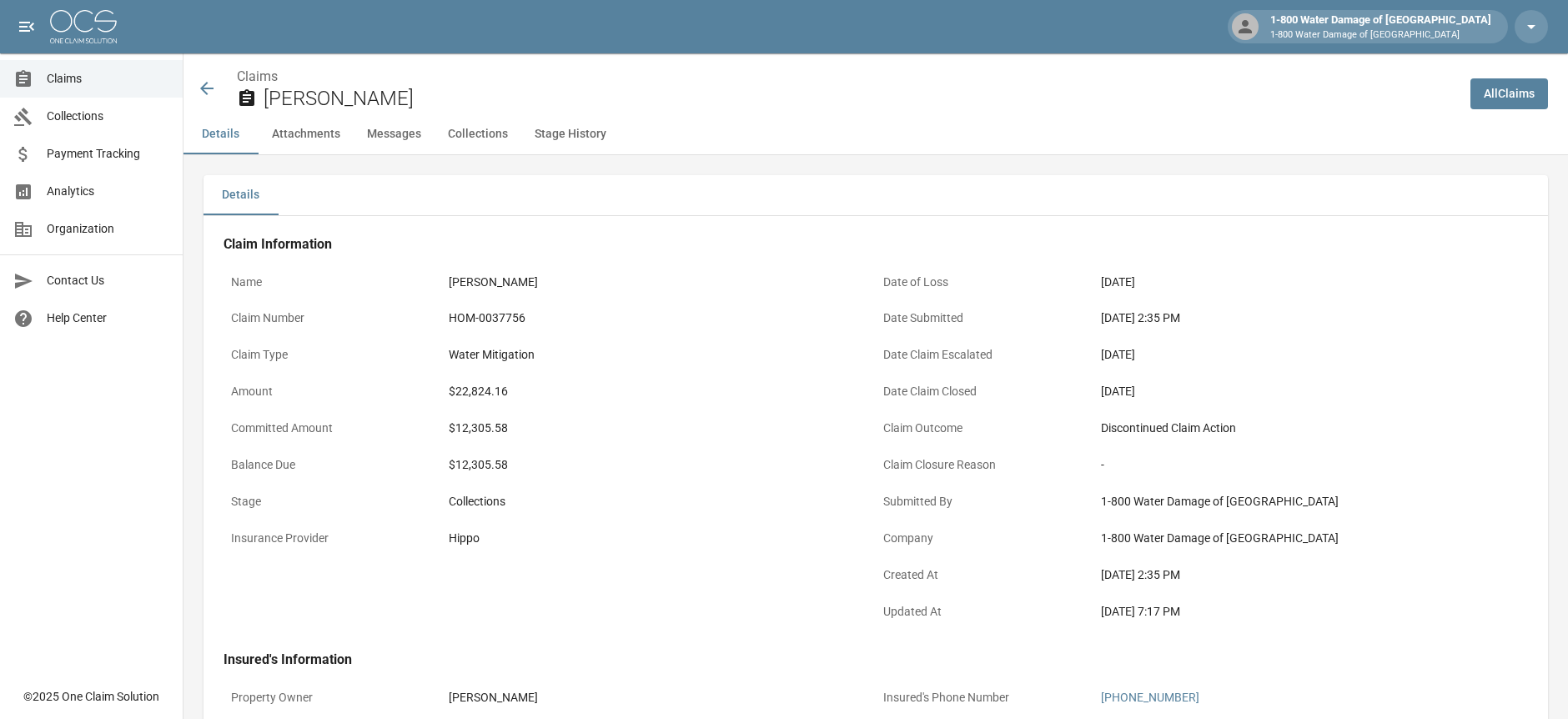
click at [203, 84] on icon at bounding box center [206, 88] width 20 height 20
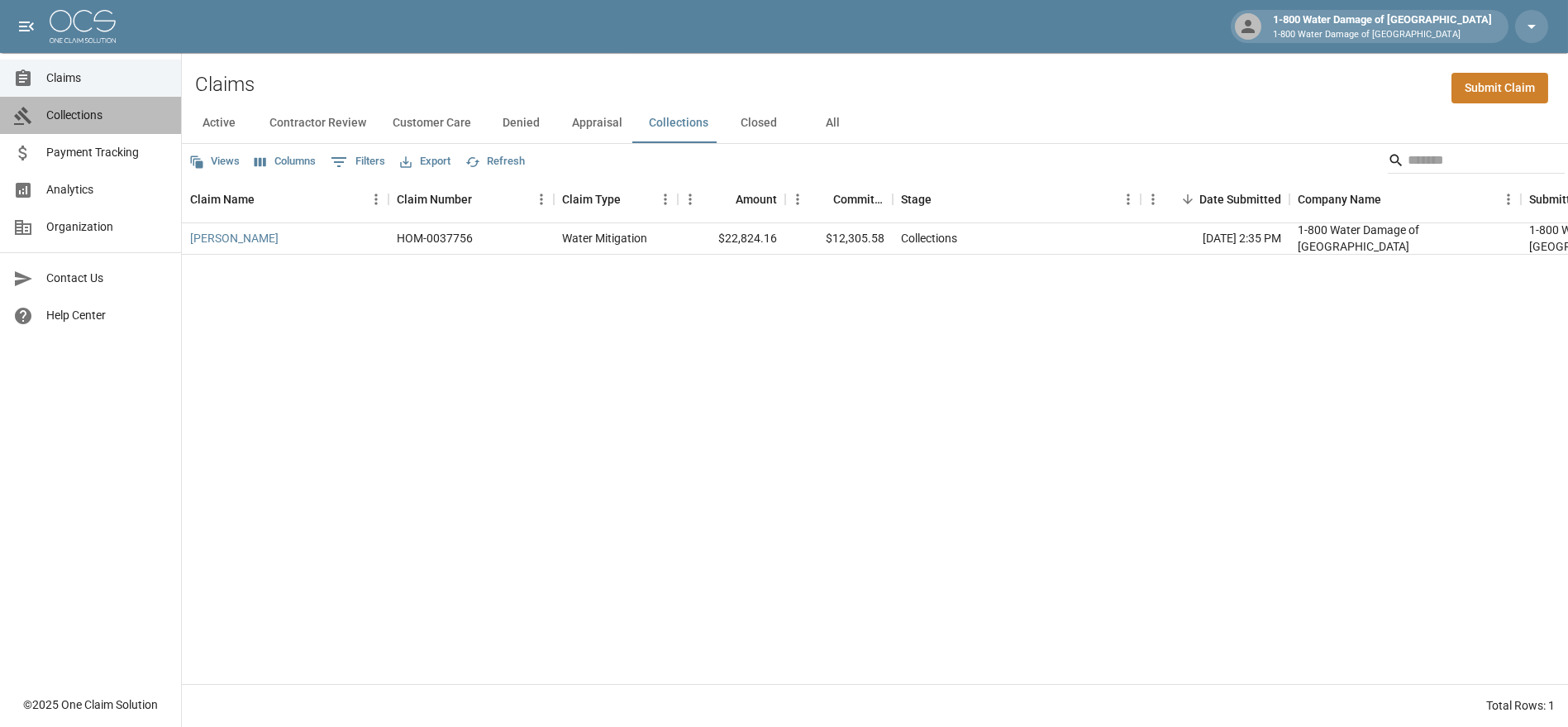
click at [105, 112] on span "Collections" at bounding box center [107, 115] width 122 height 18
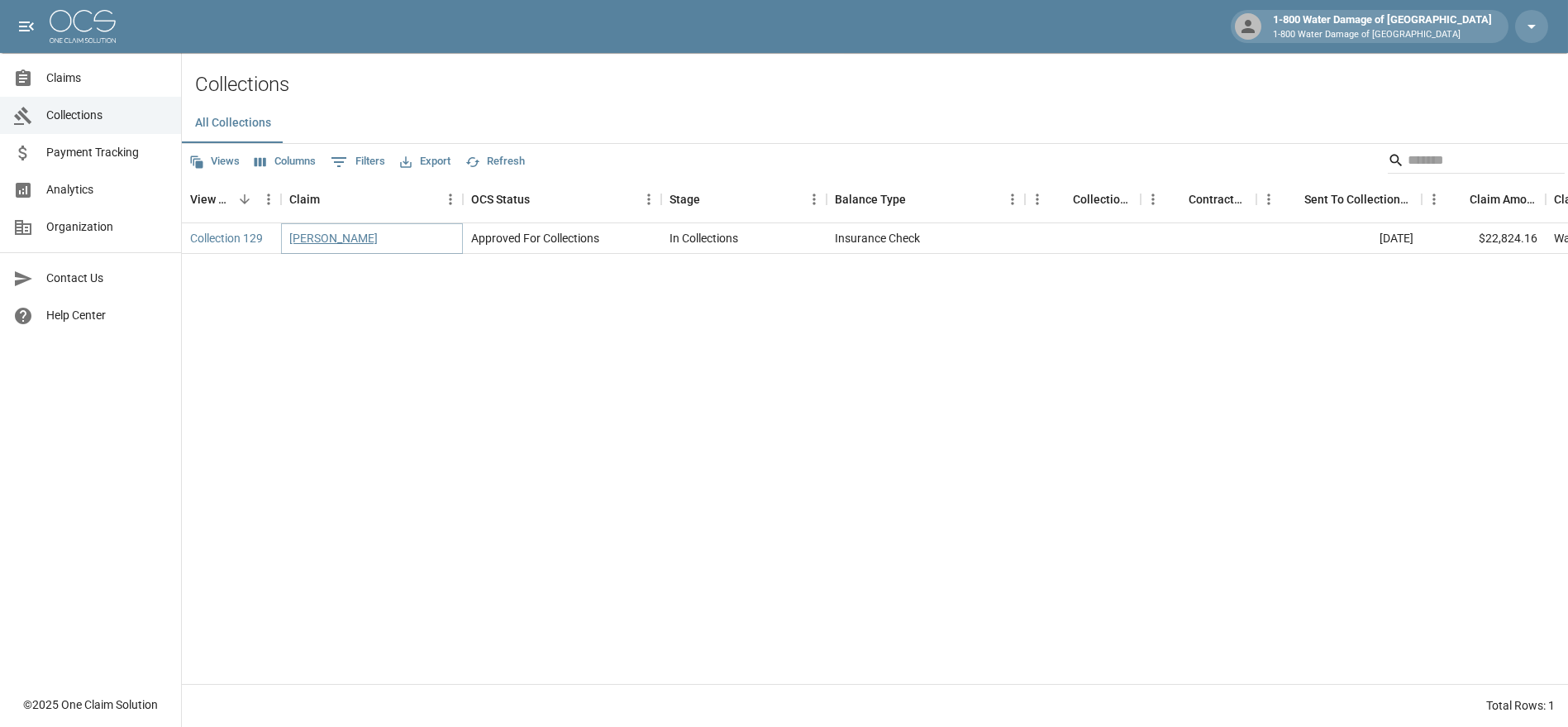
click at [326, 236] on link "[PERSON_NAME]" at bounding box center [333, 238] width 89 height 17
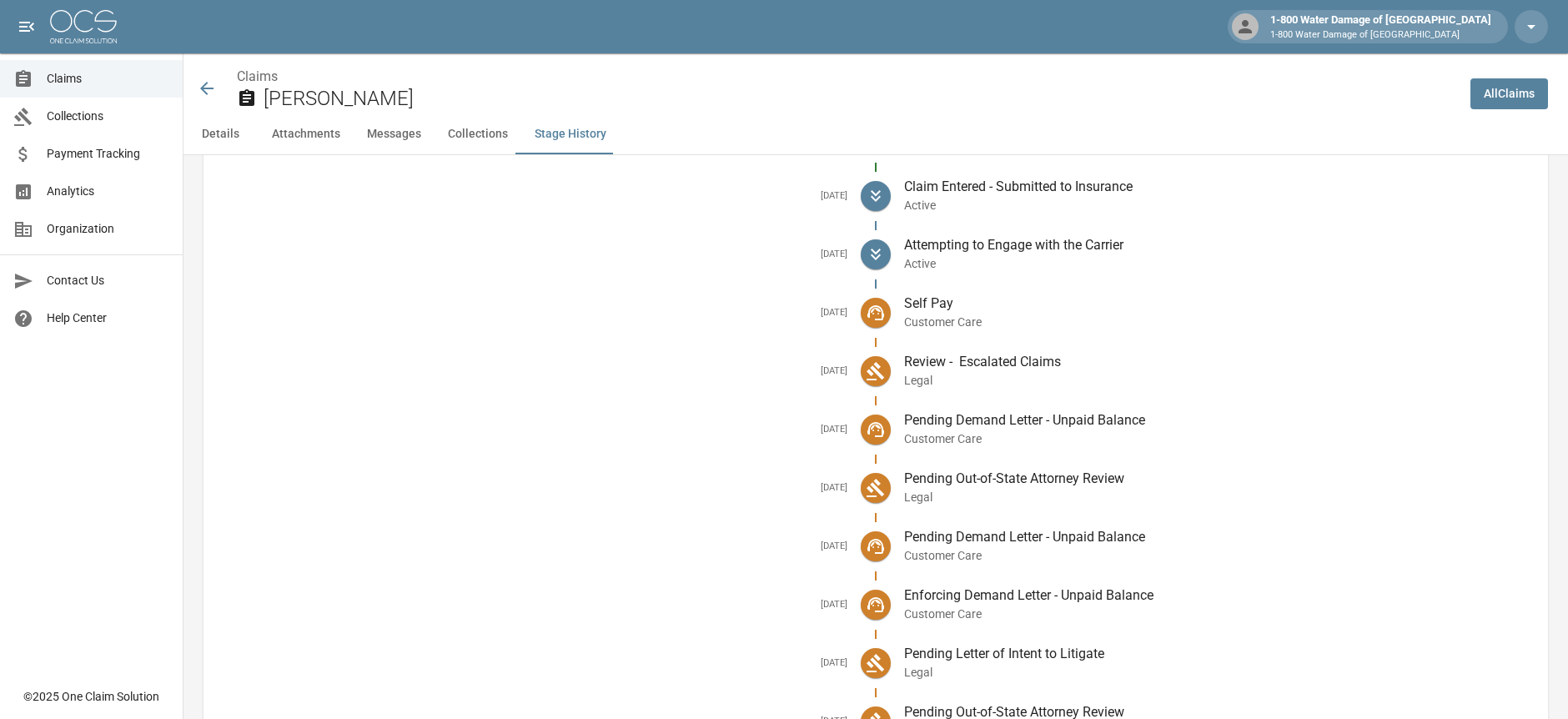
scroll to position [2560, 0]
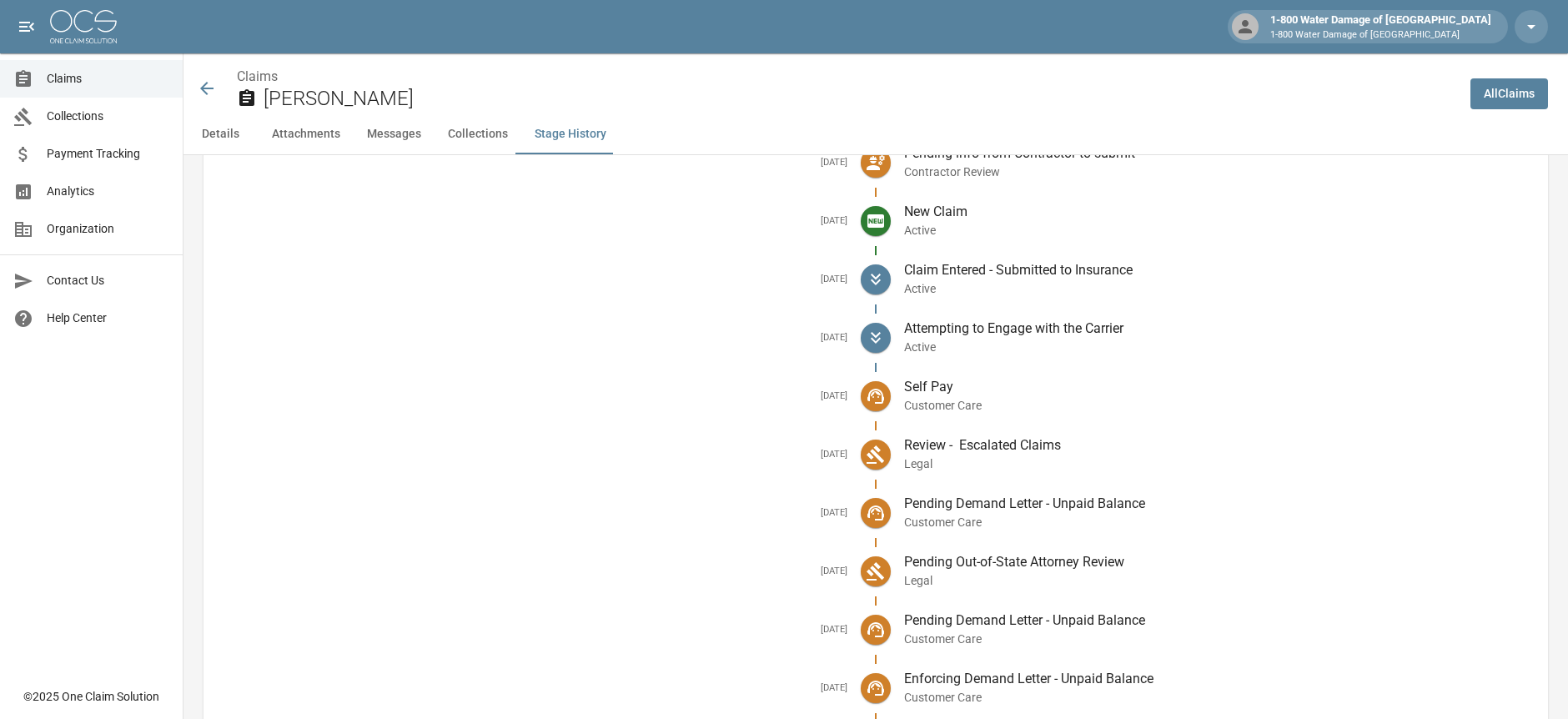
click at [392, 139] on button "Messages" at bounding box center [394, 134] width 81 height 40
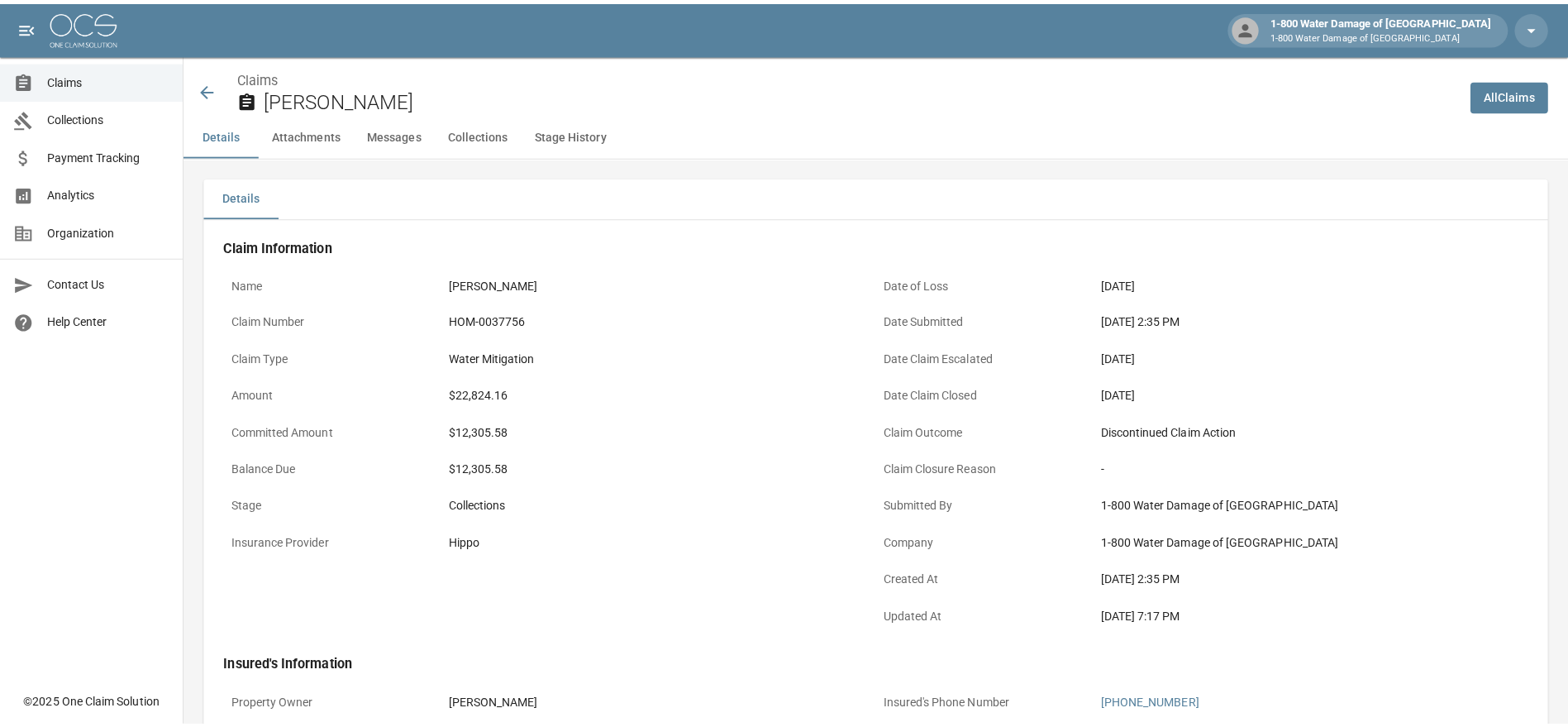
scroll to position [0, 0]
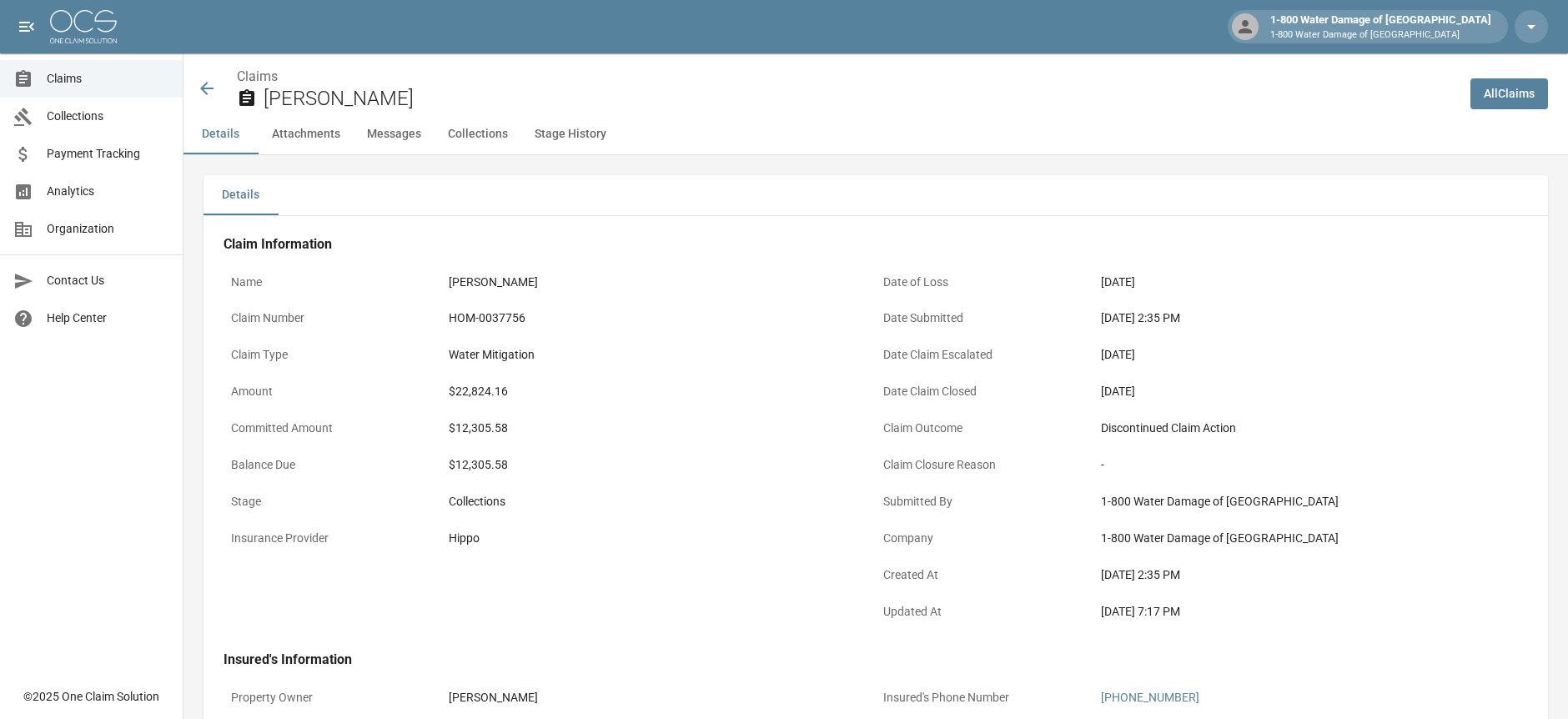
click at [202, 86] on icon at bounding box center [206, 88] width 20 height 20
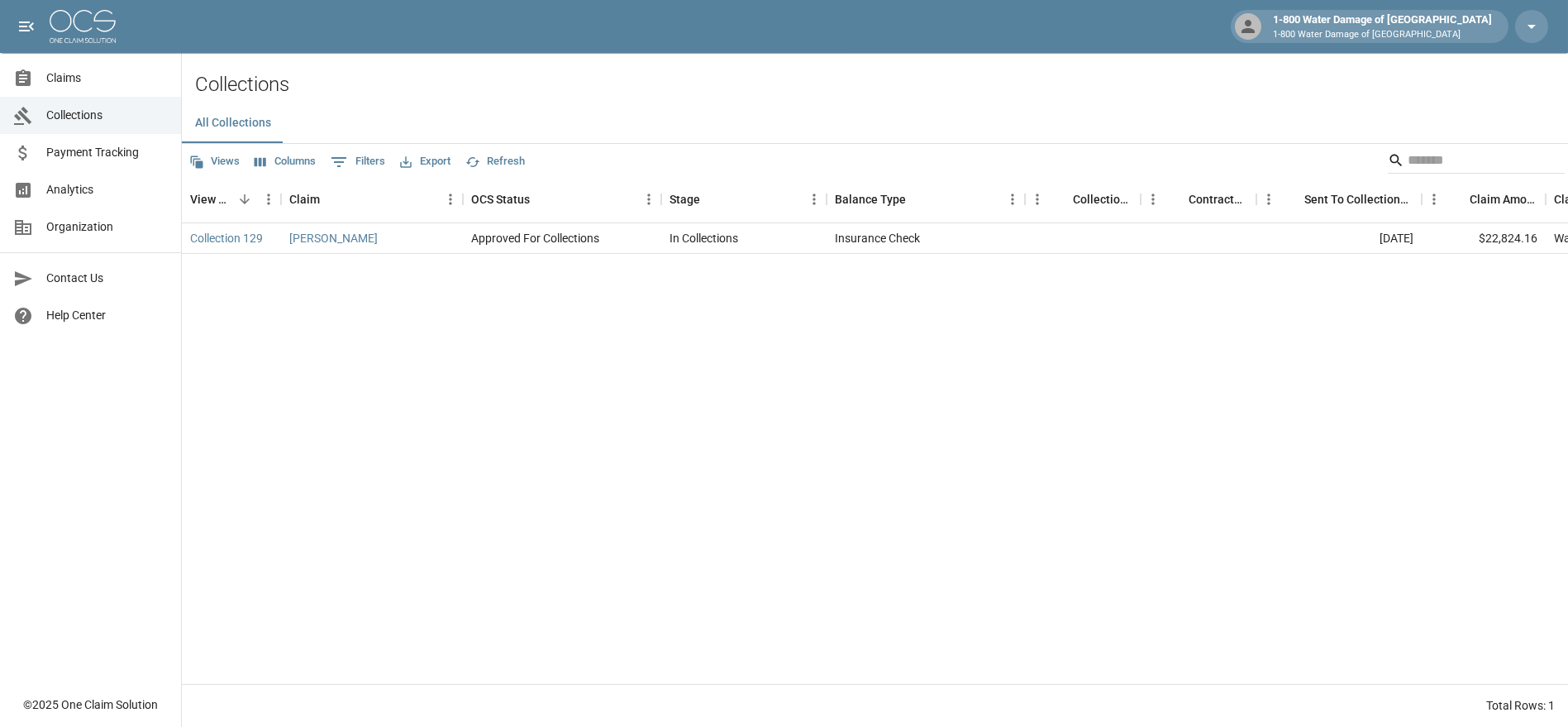
click at [209, 162] on button "Views" at bounding box center [215, 162] width 59 height 26
click at [52, 75] on div at bounding box center [784, 363] width 1568 height 727
click at [52, 75] on span "Claims" at bounding box center [107, 78] width 122 height 18
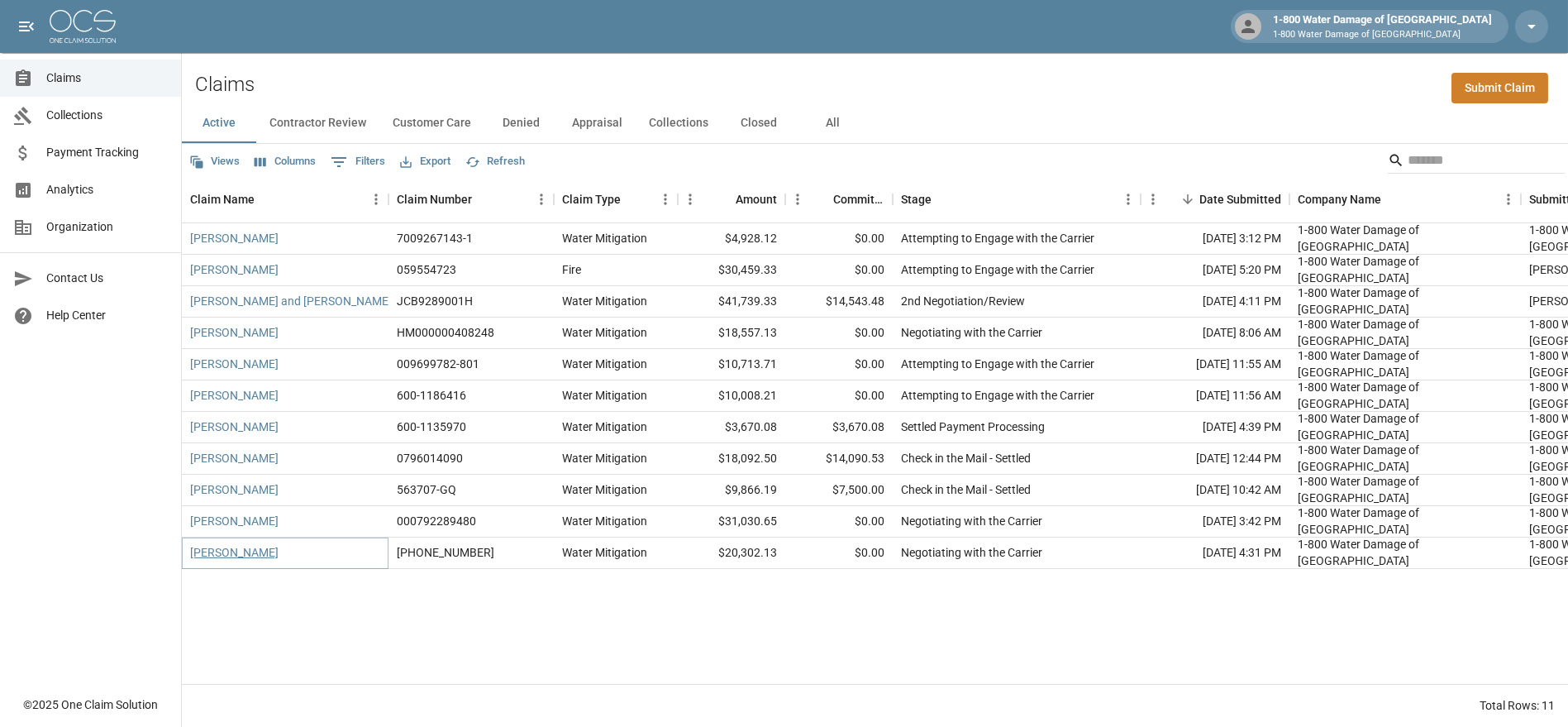
click at [239, 547] on link "[PERSON_NAME]" at bounding box center [235, 552] width 89 height 17
